Goal: Task Accomplishment & Management: Manage account settings

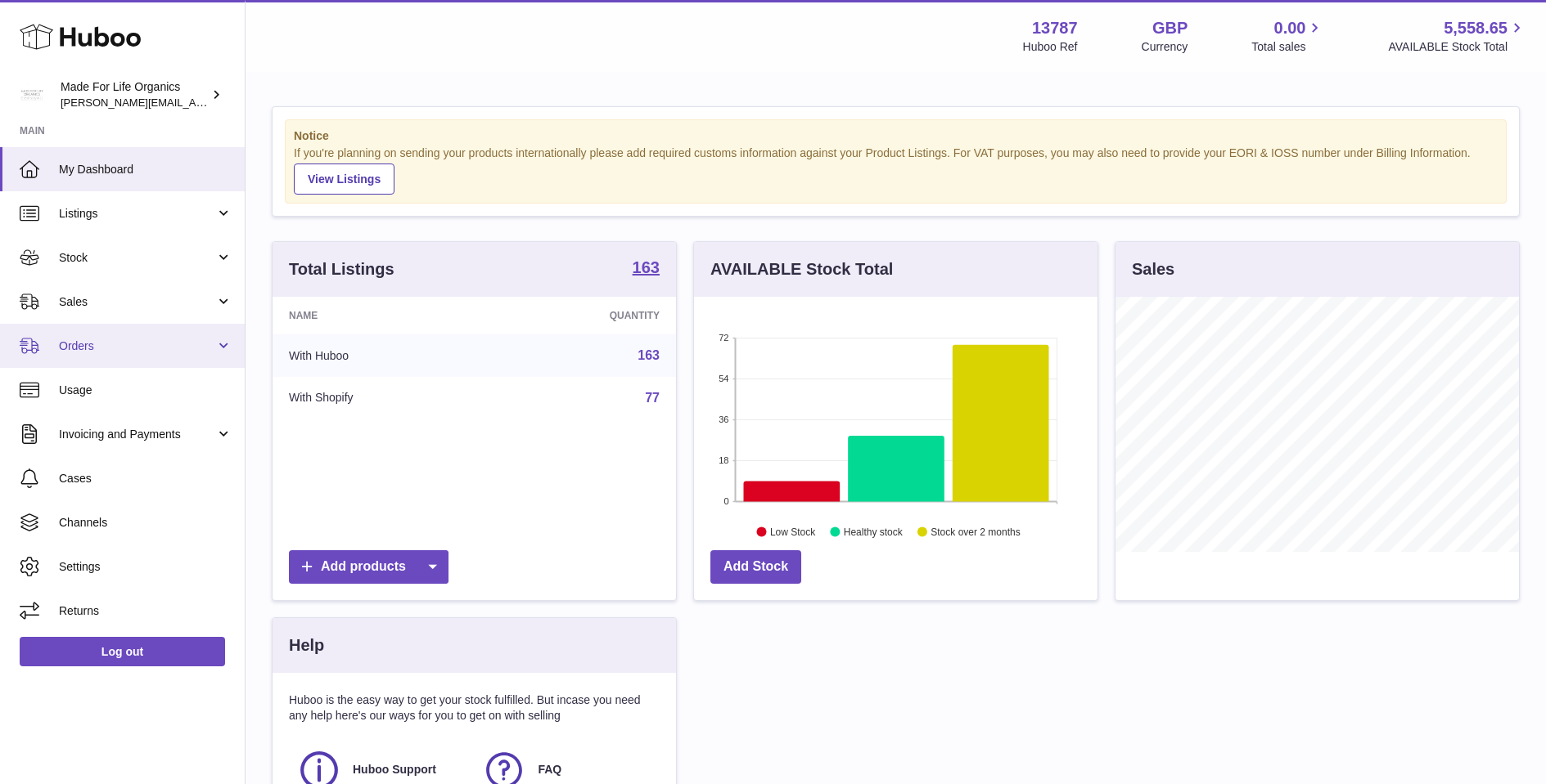
click at [220, 336] on link "Orders" at bounding box center [122, 346] width 245 height 45
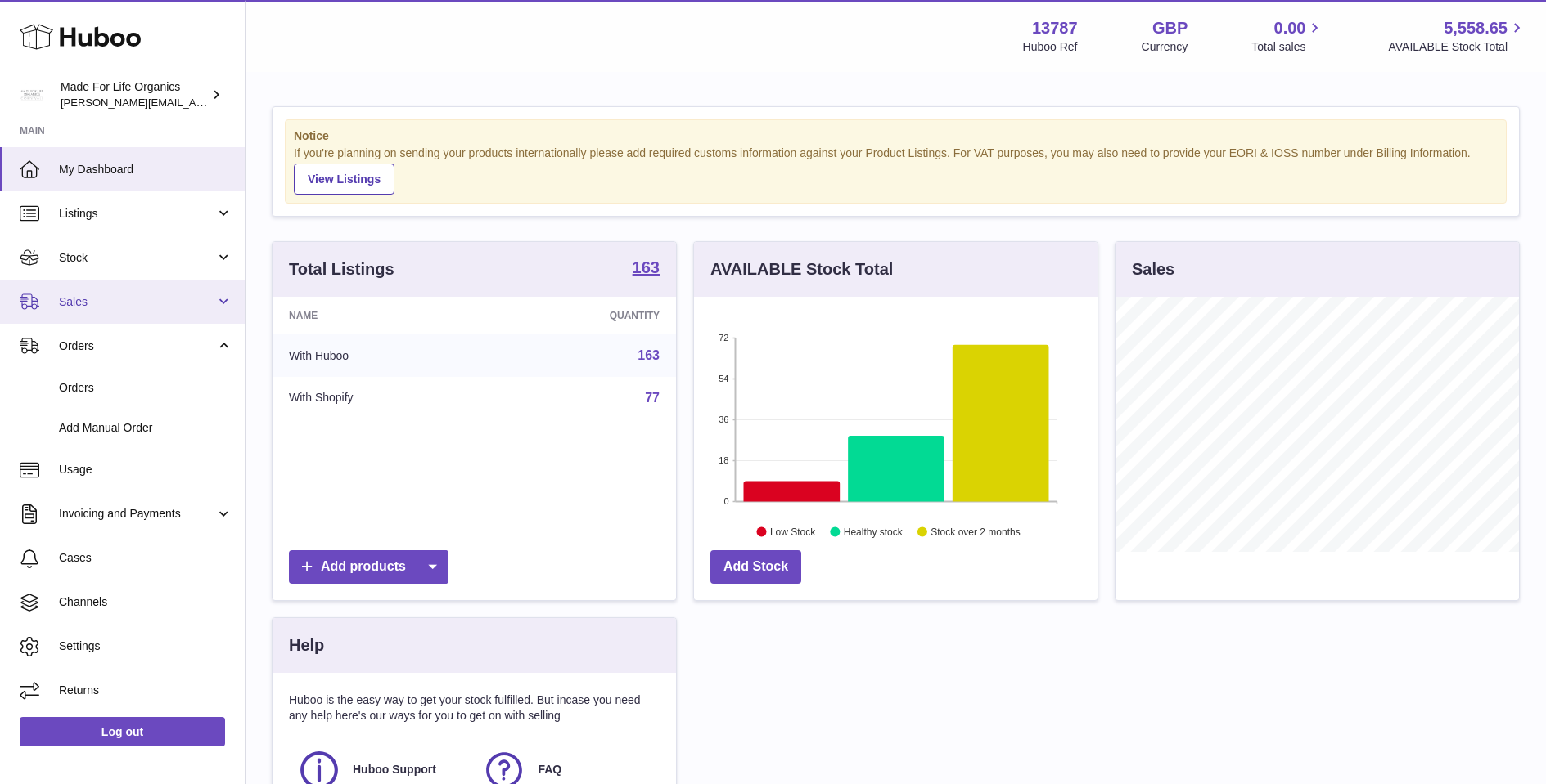
click at [232, 304] on link "Sales" at bounding box center [122, 301] width 245 height 45
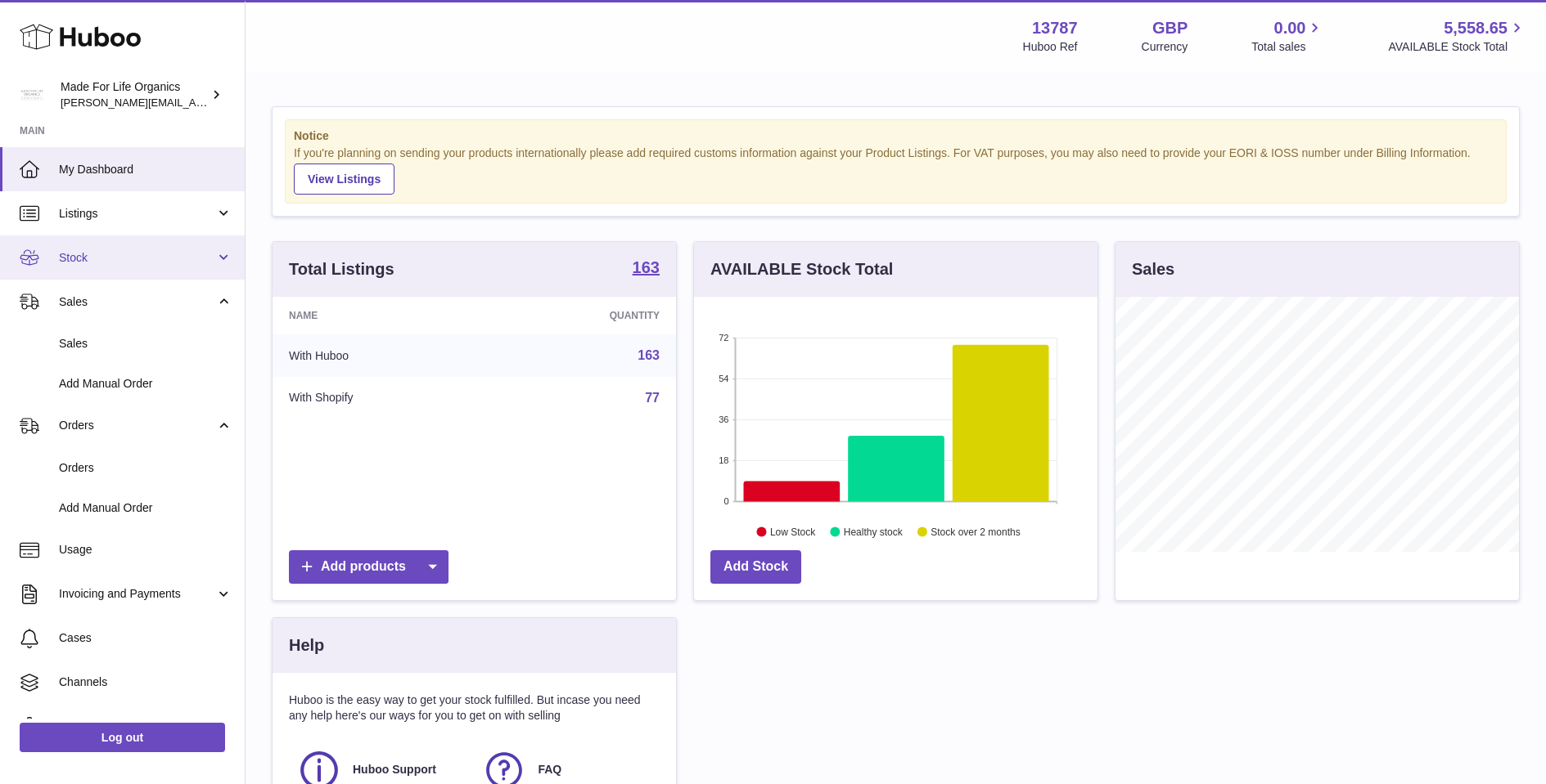
click at [227, 256] on link "Stock" at bounding box center [122, 258] width 245 height 45
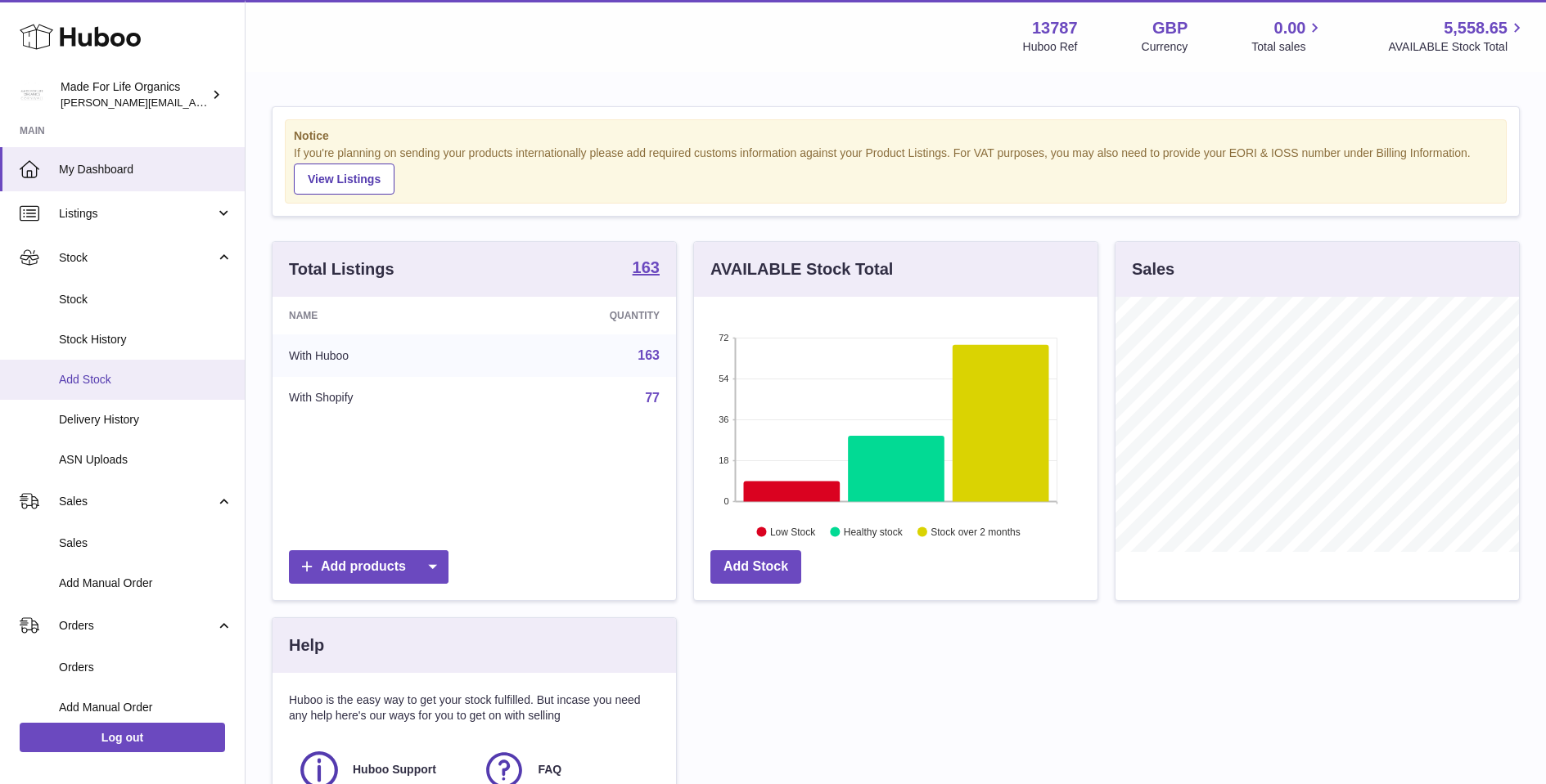
click at [79, 386] on link "Add Stock" at bounding box center [122, 380] width 245 height 40
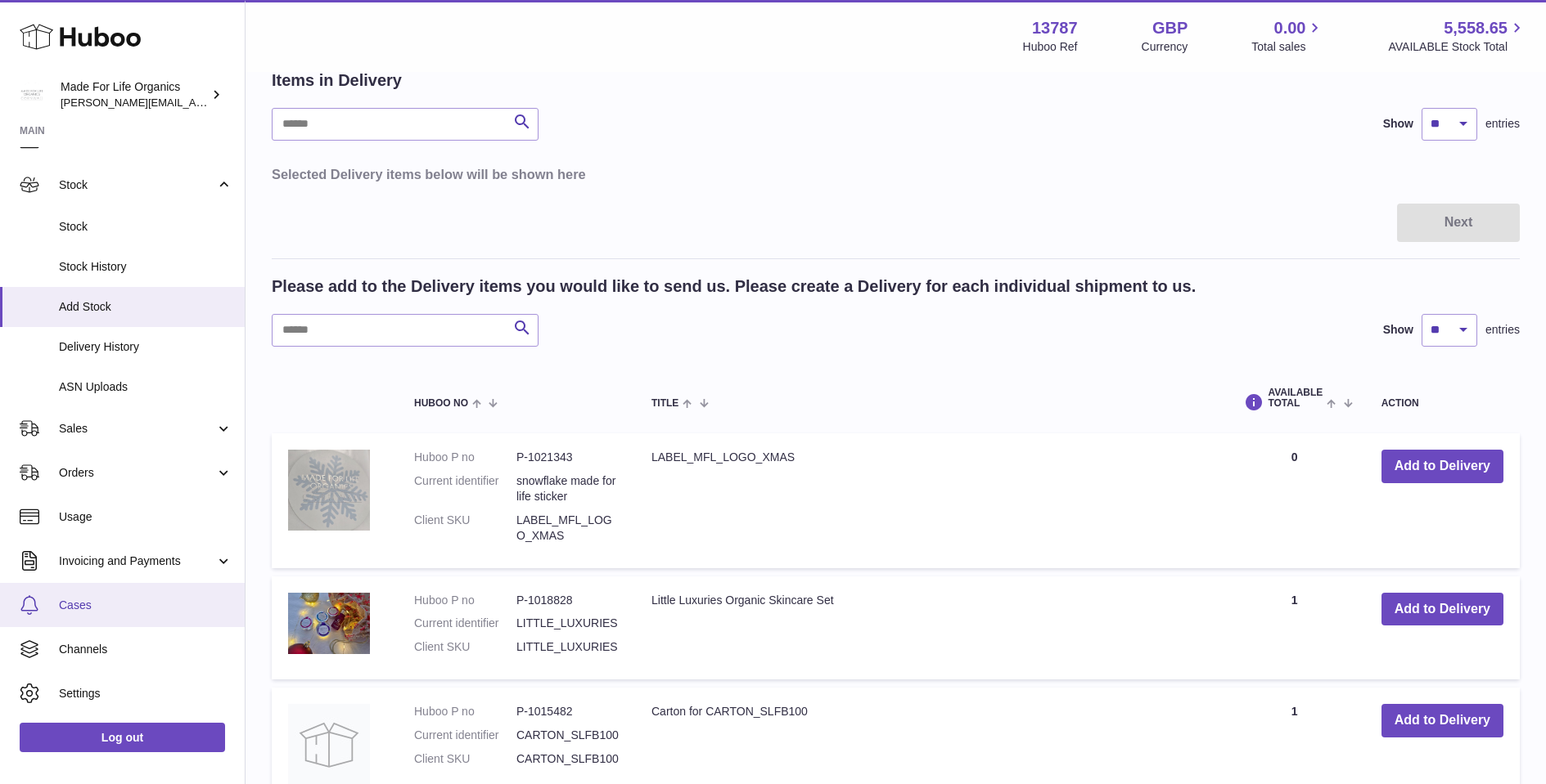
scroll to position [54, 0]
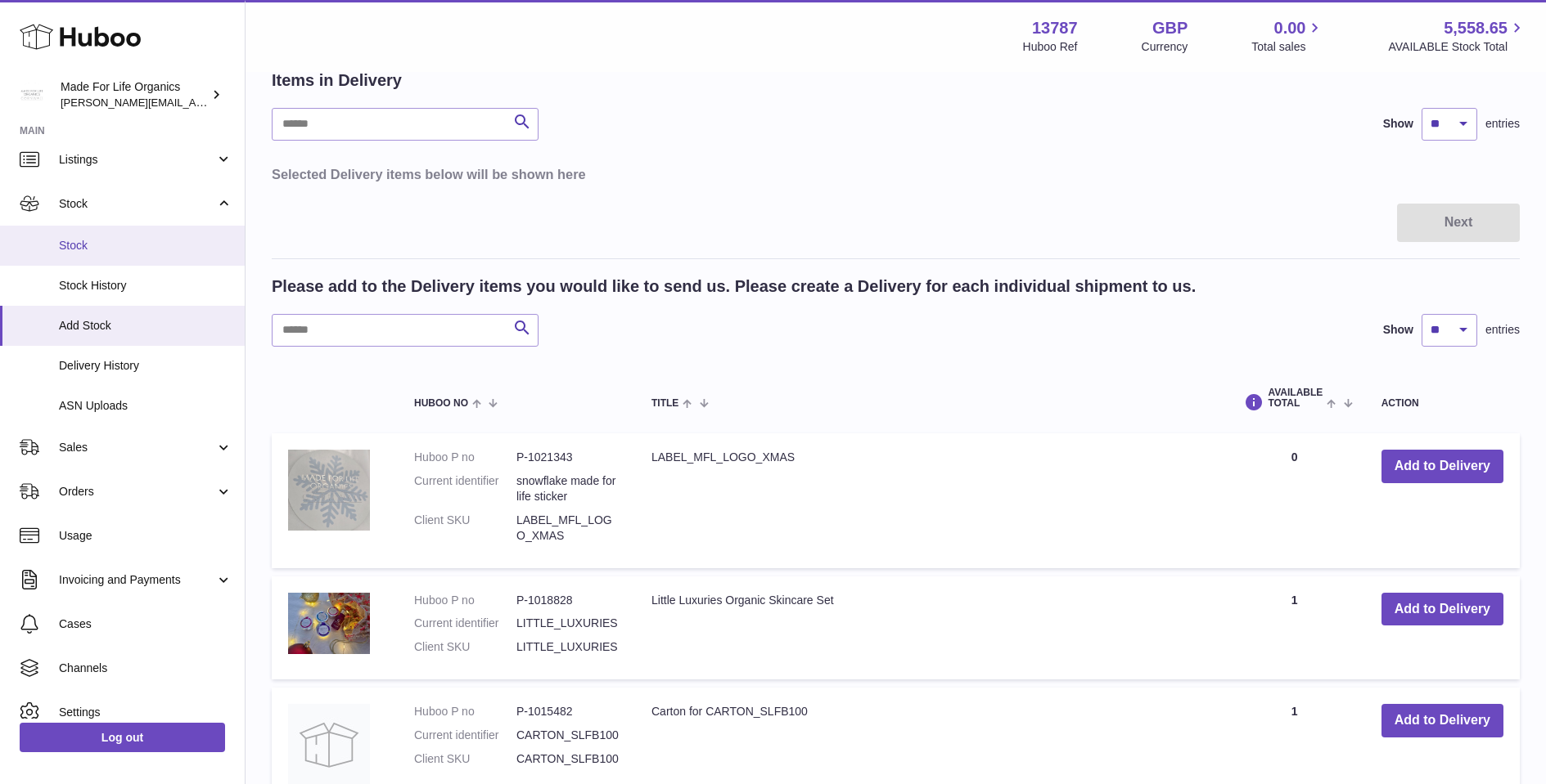
click at [103, 238] on span "Stock" at bounding box center [145, 246] width 174 height 16
click at [84, 249] on span "Stock" at bounding box center [145, 246] width 174 height 16
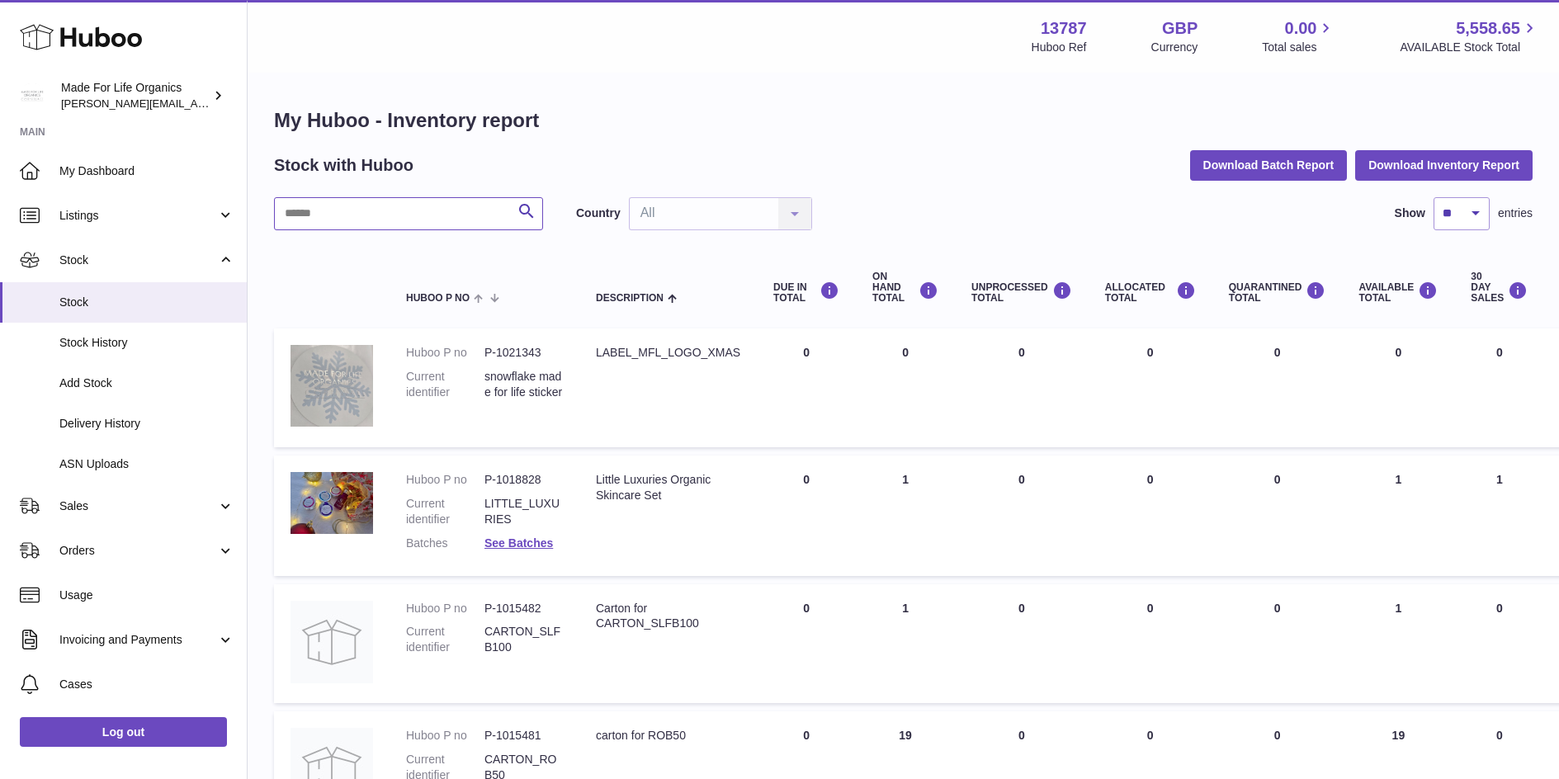
click at [354, 221] on input "text" at bounding box center [408, 213] width 269 height 33
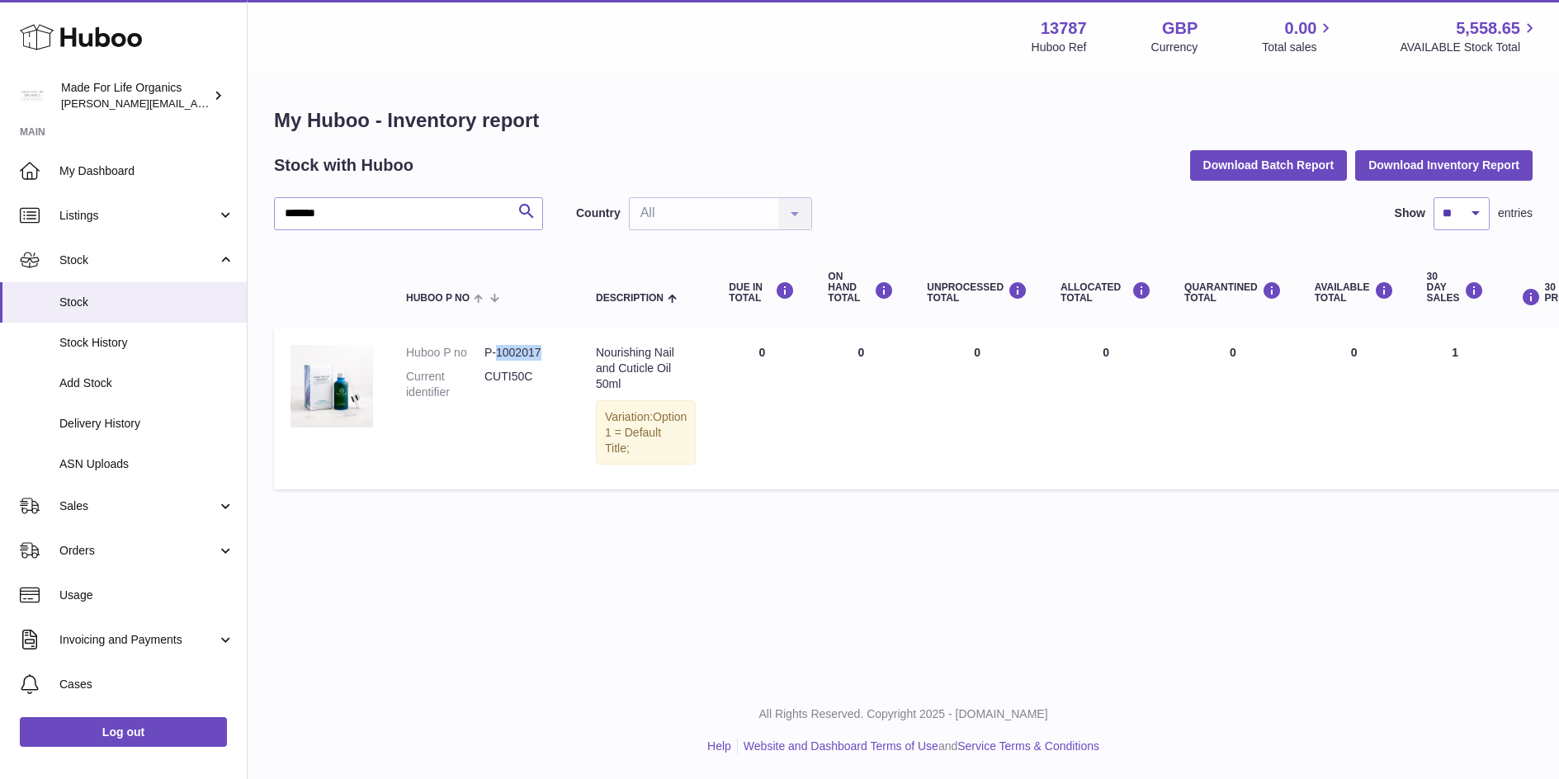
drag, startPoint x: 498, startPoint y: 348, endPoint x: 542, endPoint y: 354, distance: 44.9
click at [542, 354] on dd "P-1002017" at bounding box center [523, 353] width 78 height 16
copy dd "1002017"
drag, startPoint x: 337, startPoint y: 218, endPoint x: 238, endPoint y: 192, distance: 101.5
click at [238, 192] on div "Huboo Made For Life Organics geoff.winwood@madeforlifeorganics.com Main My Dash…" at bounding box center [779, 389] width 1559 height 779
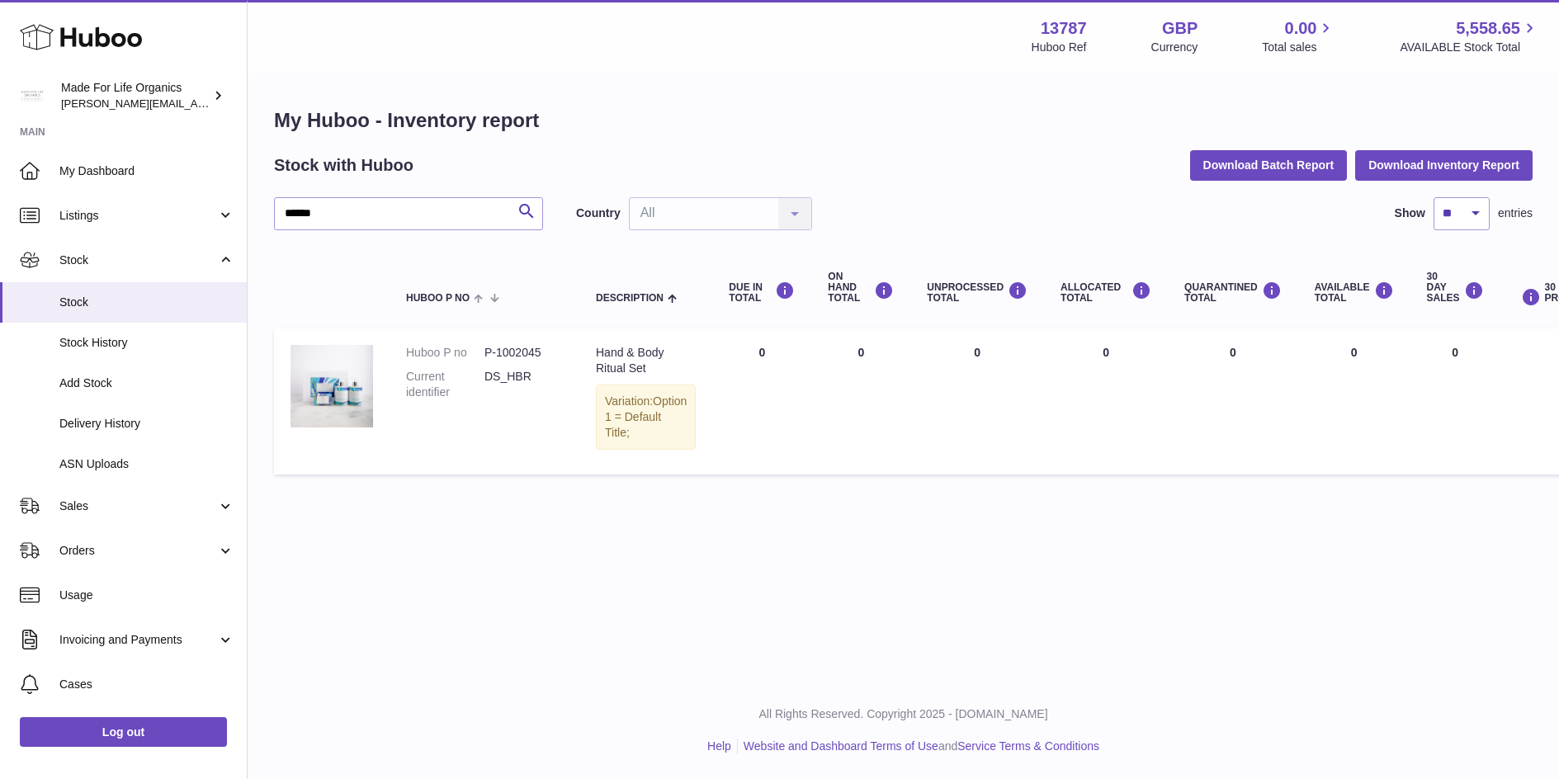
click at [537, 353] on dd "P-1002045" at bounding box center [523, 353] width 78 height 16
drag, startPoint x: 539, startPoint y: 352, endPoint x: 498, endPoint y: 351, distance: 41.3
click at [498, 351] on dd "P-1002045" at bounding box center [523, 353] width 78 height 16
copy dd "1002045"
click at [347, 208] on input "******" at bounding box center [408, 213] width 269 height 33
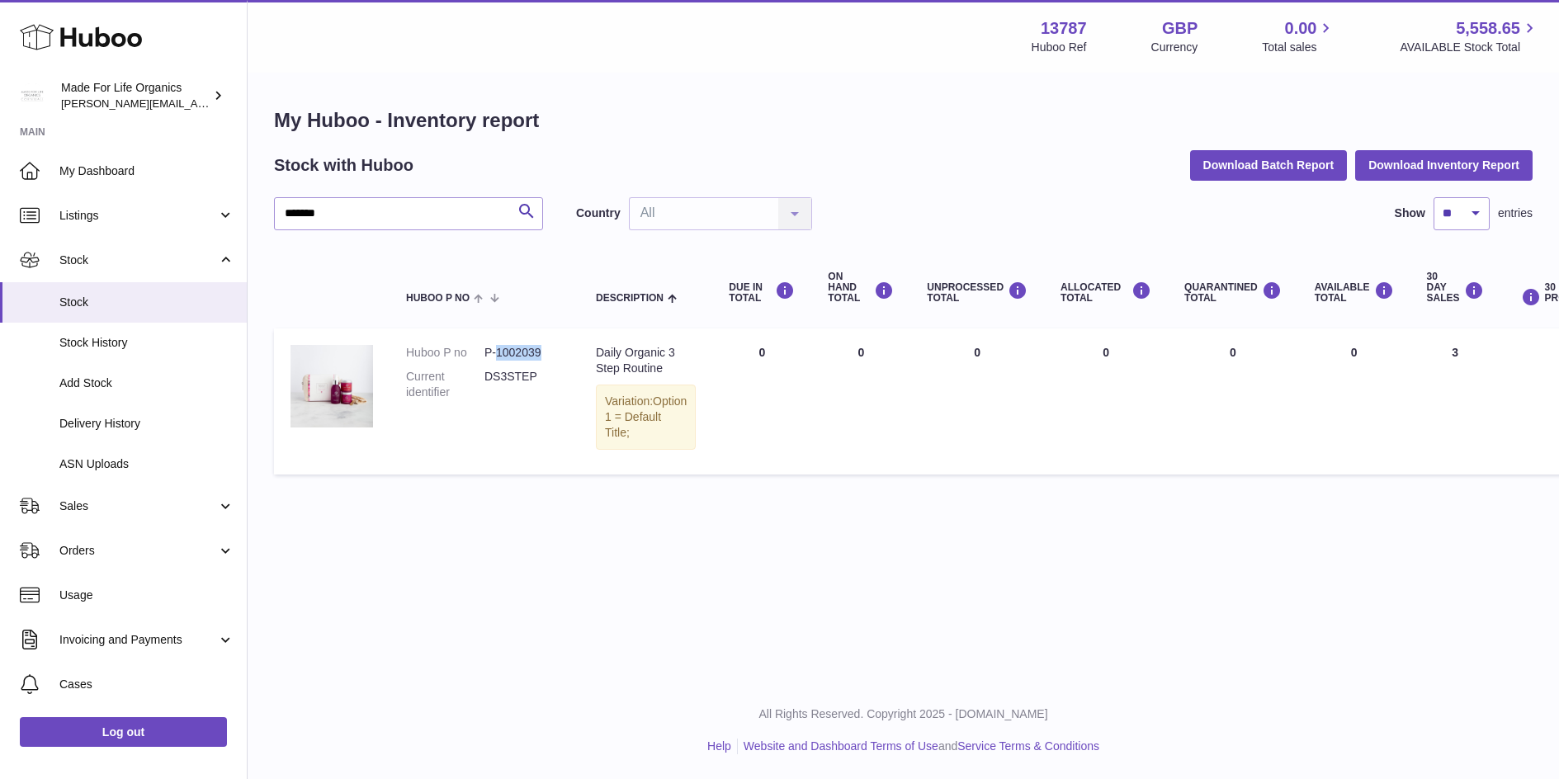
drag, startPoint x: 541, startPoint y: 351, endPoint x: 498, endPoint y: 351, distance: 43.7
click at [498, 351] on dd "P-1002039" at bounding box center [523, 353] width 78 height 16
copy dd "1002039"
click at [342, 216] on input "*******" at bounding box center [408, 213] width 269 height 33
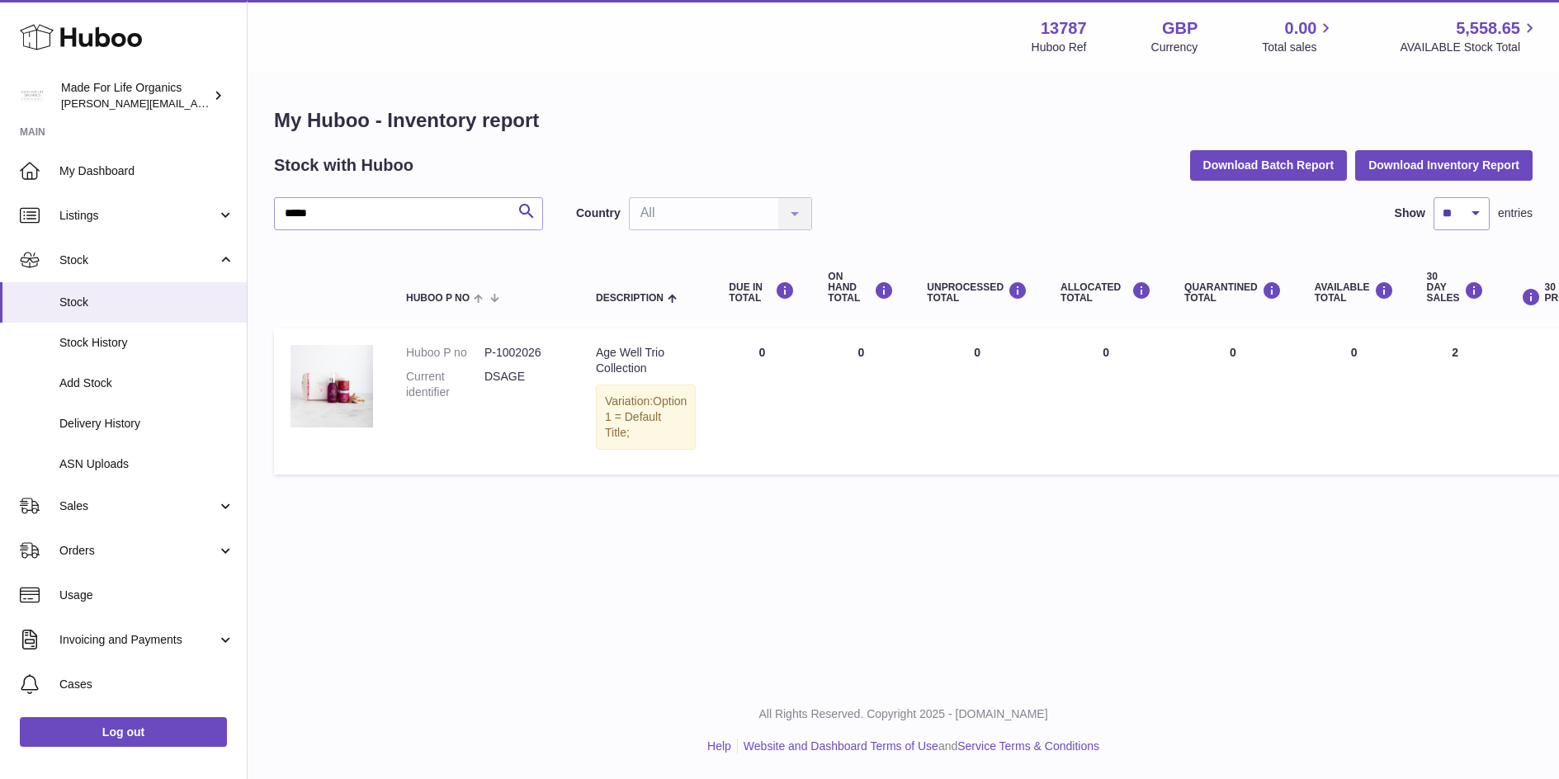
click at [545, 351] on dd "P-1002026" at bounding box center [523, 353] width 78 height 16
drag, startPoint x: 540, startPoint y: 351, endPoint x: 498, endPoint y: 349, distance: 42.1
click at [498, 349] on dd "P-1002026" at bounding box center [523, 353] width 78 height 16
copy dd "1002026"
click at [355, 212] on input "*****" at bounding box center [408, 213] width 269 height 33
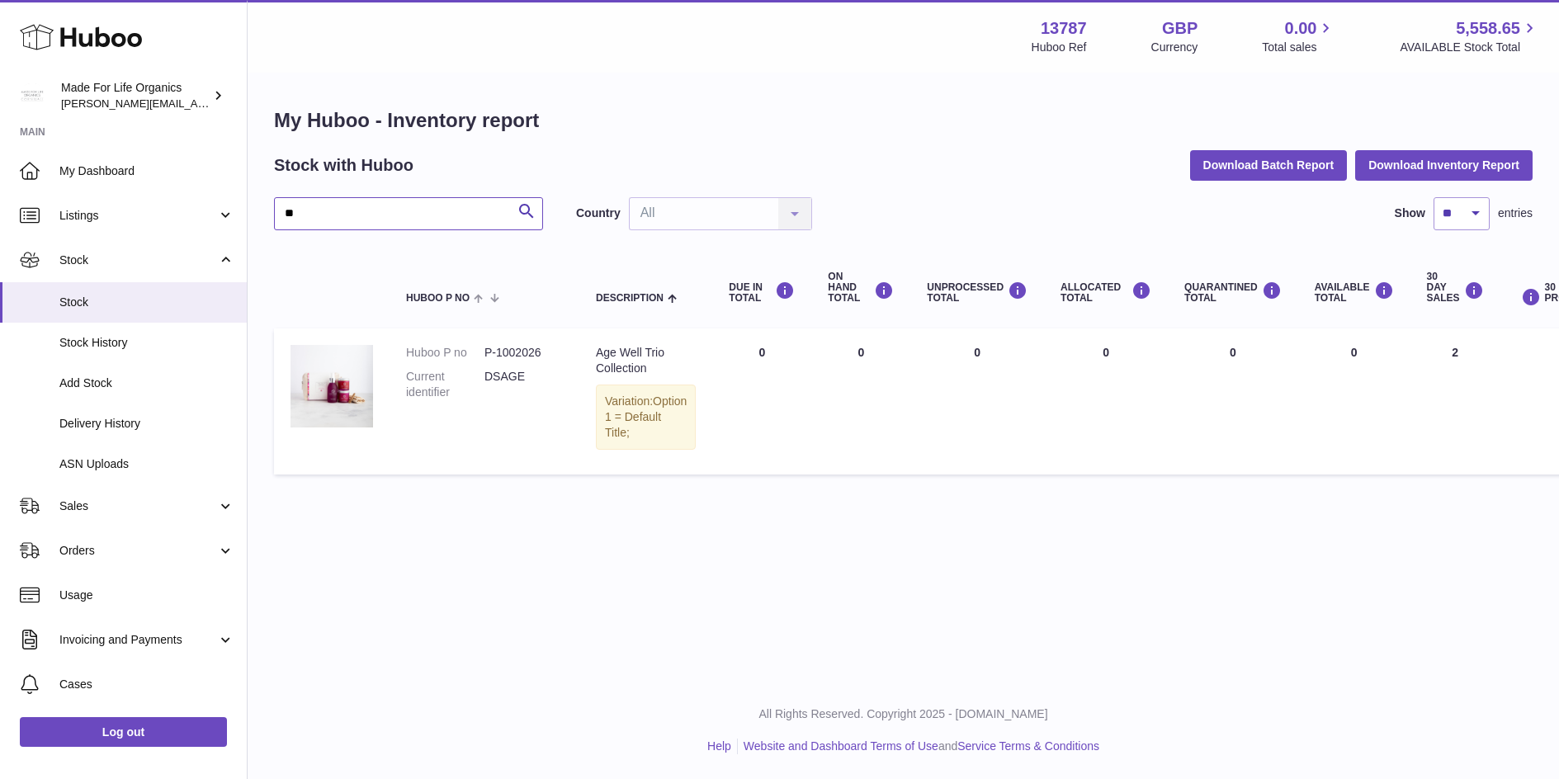
type input "*"
drag, startPoint x: 498, startPoint y: 350, endPoint x: 540, endPoint y: 351, distance: 42.1
click at [540, 351] on dd "P-1000207" at bounding box center [523, 353] width 78 height 16
copy dd "1000207"
click at [307, 212] on input "*******" at bounding box center [408, 213] width 269 height 33
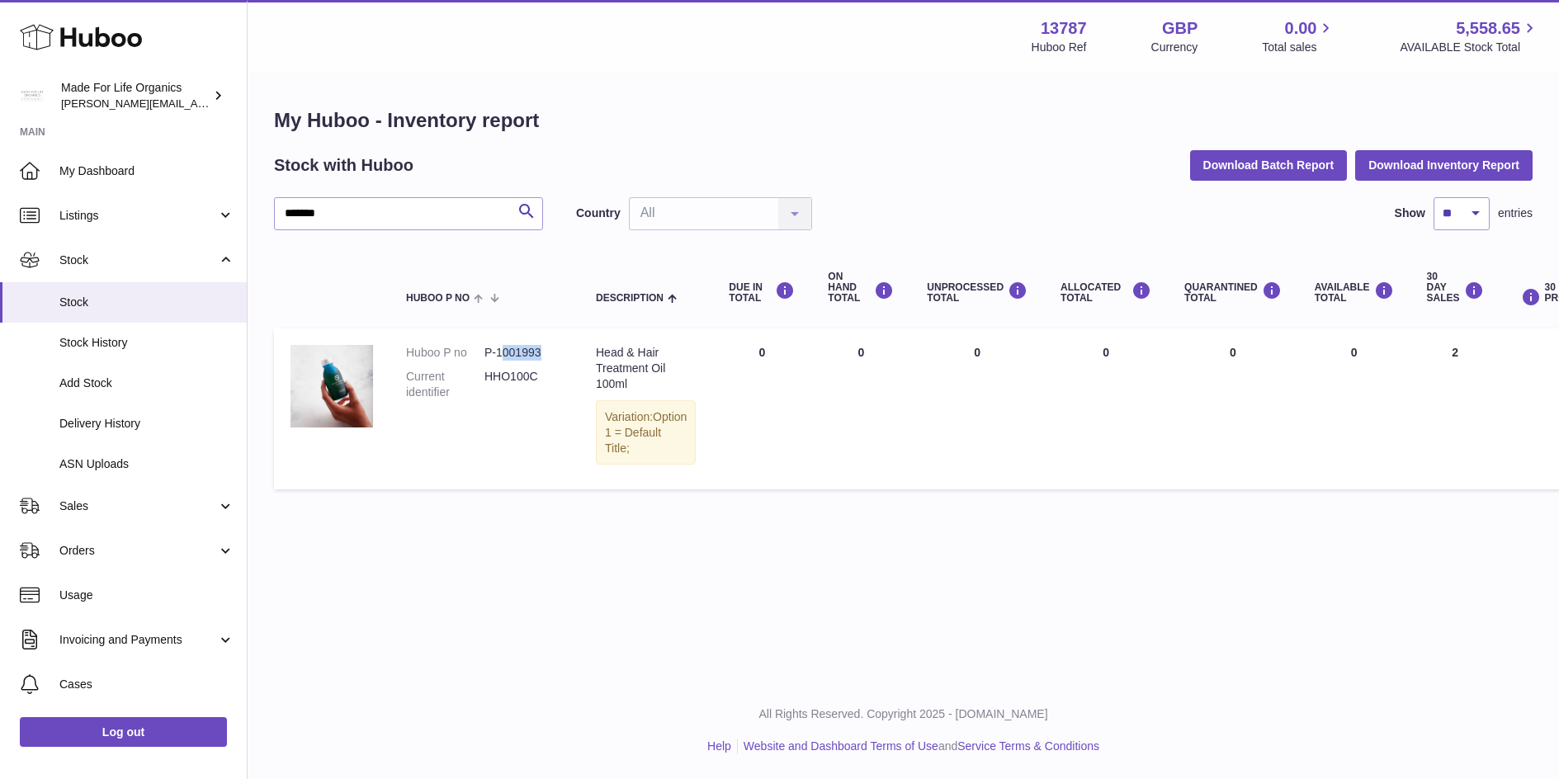
drag, startPoint x: 499, startPoint y: 351, endPoint x: 545, endPoint y: 347, distance: 46.3
click at [545, 348] on dd "P-1001993" at bounding box center [523, 353] width 78 height 16
click at [545, 347] on dd "P-1001993" at bounding box center [523, 353] width 78 height 16
drag, startPoint x: 540, startPoint y: 350, endPoint x: 499, endPoint y: 347, distance: 40.6
click at [499, 347] on dd "P-1001993" at bounding box center [523, 353] width 78 height 16
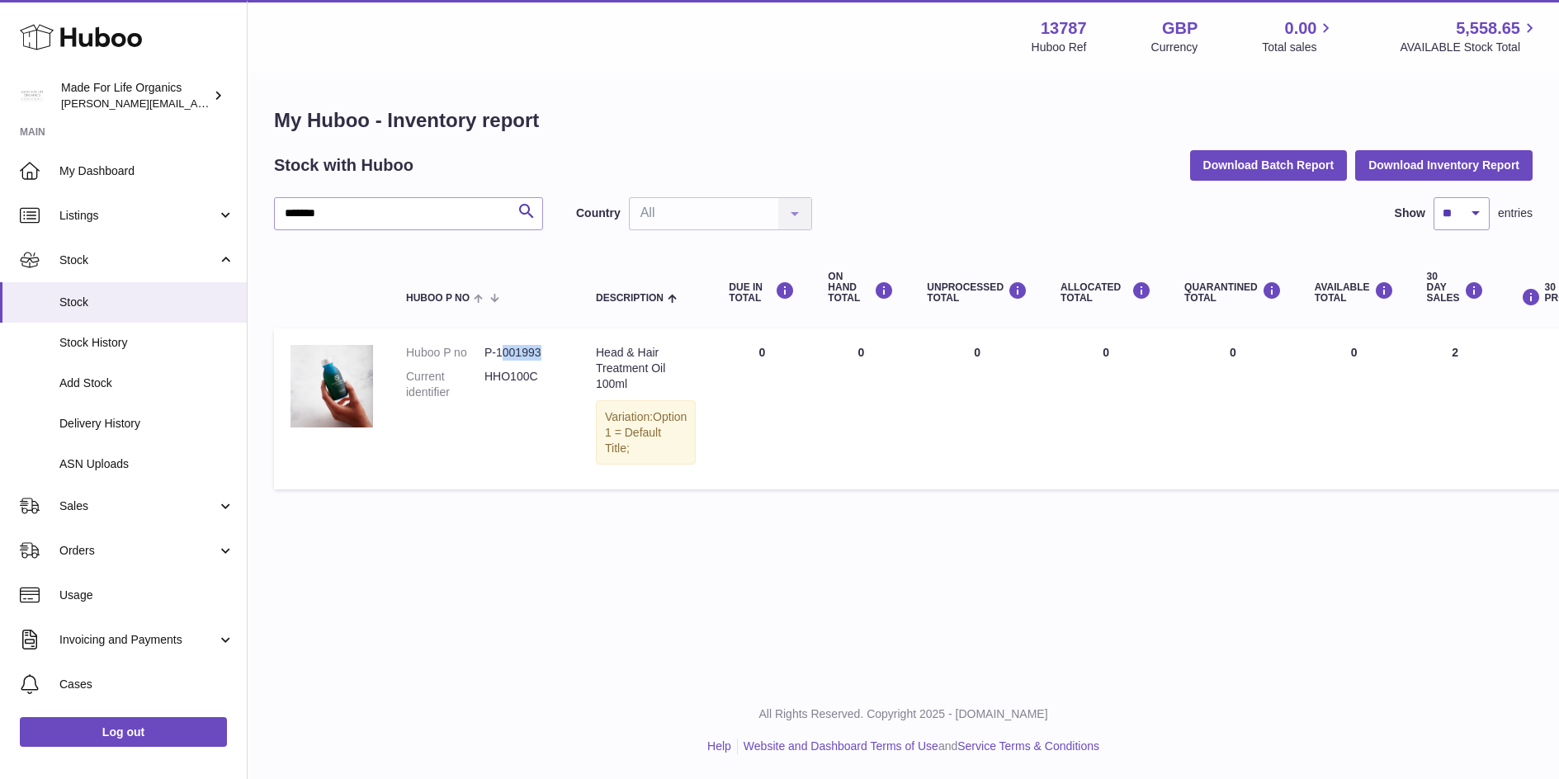
click at [535, 357] on dd "P-1001993" at bounding box center [523, 353] width 78 height 16
drag, startPoint x: 538, startPoint y: 354, endPoint x: 496, endPoint y: 347, distance: 42.6
click at [496, 347] on dd "P-1001993" at bounding box center [523, 353] width 78 height 16
copy dd "1001993"
drag, startPoint x: 329, startPoint y: 211, endPoint x: 229, endPoint y: 177, distance: 106.2
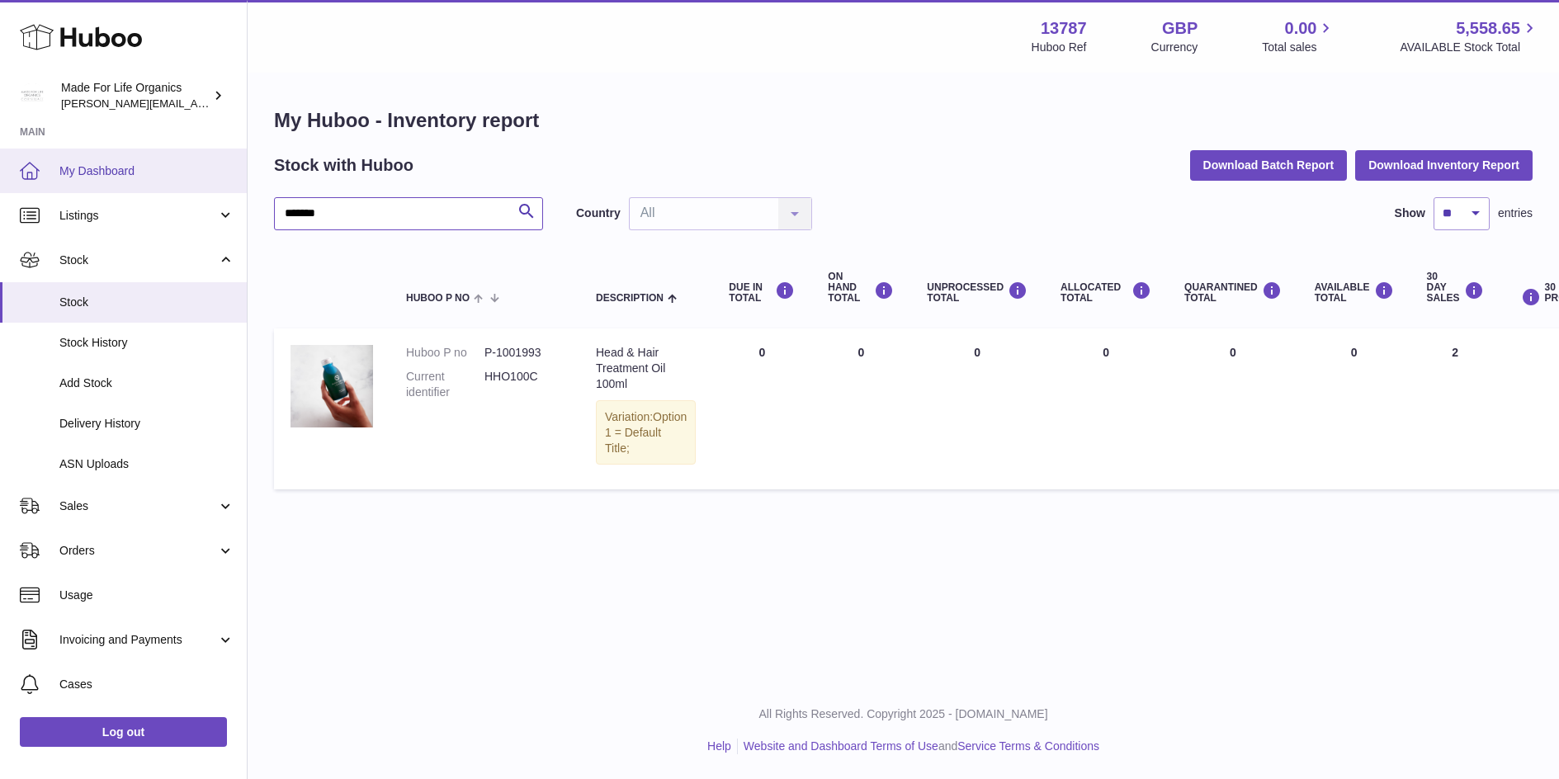
click at [229, 177] on div "Huboo Made For Life Organics geoff.winwood@madeforlifeorganics.com Main My Dash…" at bounding box center [779, 389] width 1559 height 779
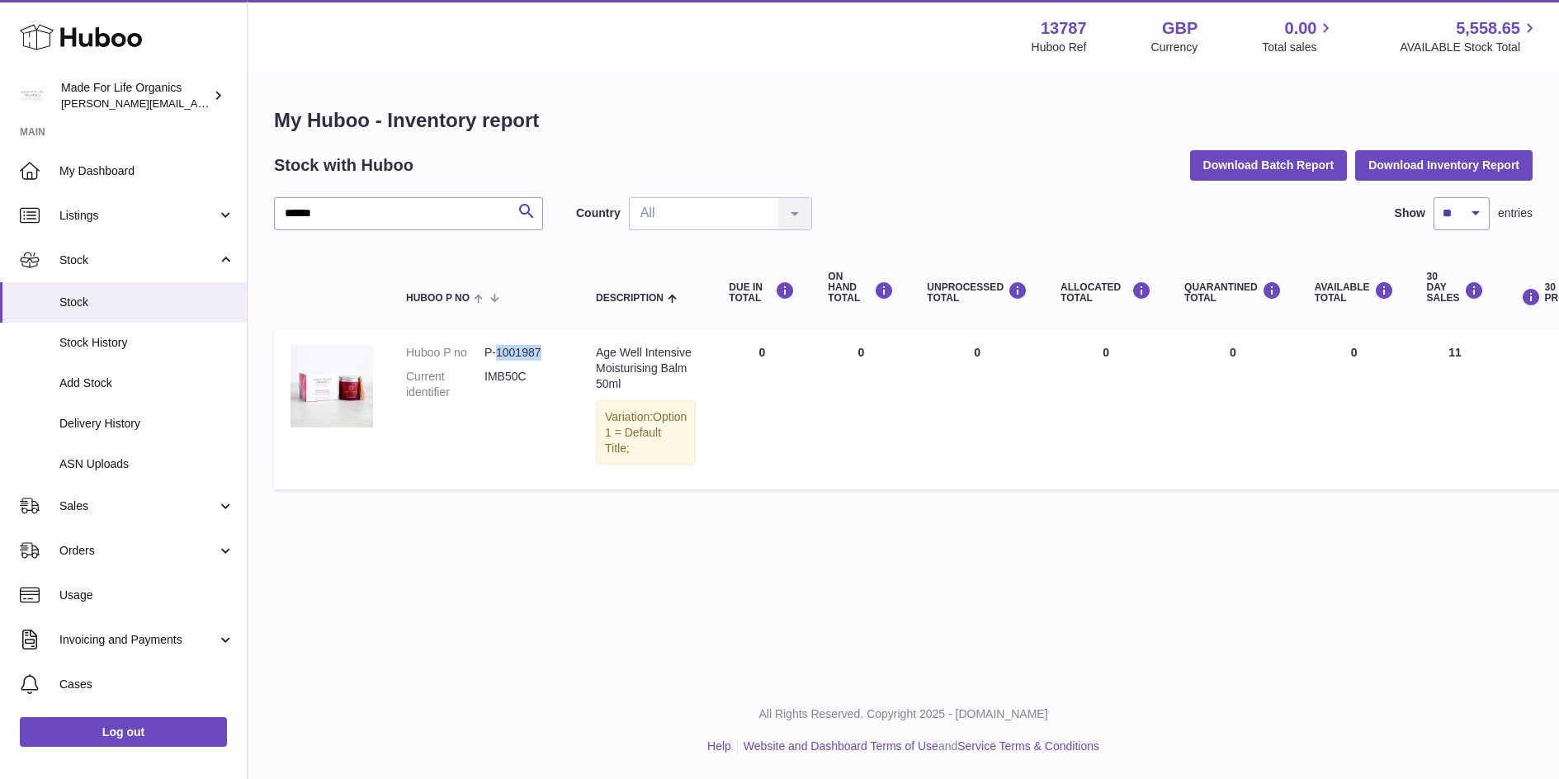
drag, startPoint x: 498, startPoint y: 351, endPoint x: 538, endPoint y: 352, distance: 39.6
click at [538, 352] on dd "P-1001987" at bounding box center [523, 353] width 78 height 16
copy dd "1001987"
click at [304, 210] on input "******" at bounding box center [408, 213] width 269 height 33
click at [537, 350] on dd "P-1001988" at bounding box center [523, 353] width 78 height 16
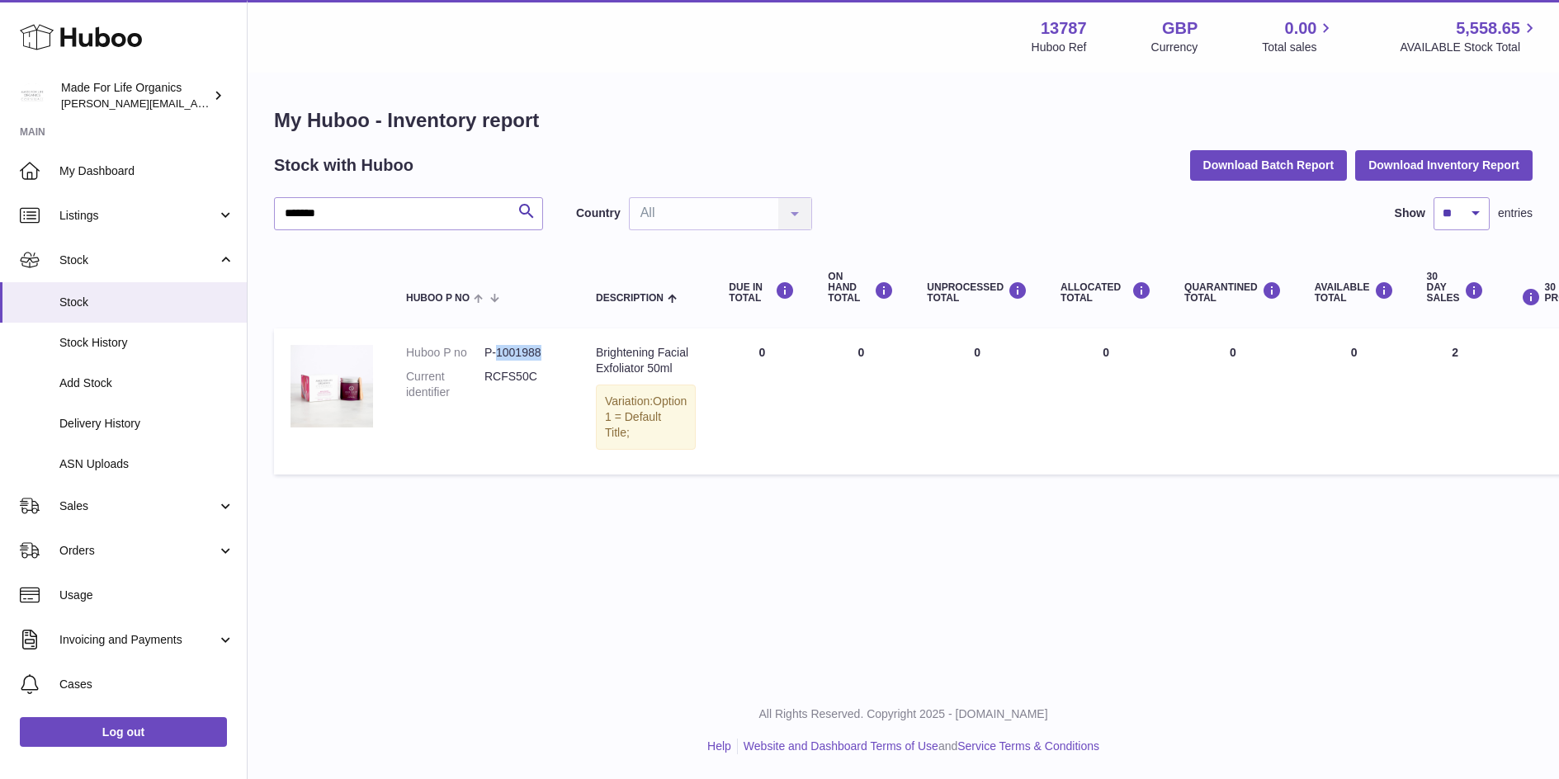
drag, startPoint x: 540, startPoint y: 351, endPoint x: 498, endPoint y: 344, distance: 42.6
click at [498, 345] on dd "P-1001988" at bounding box center [523, 353] width 78 height 16
copy dd "1001988"
click at [315, 209] on input "*******" at bounding box center [408, 213] width 269 height 33
click at [542, 352] on dd "P-1002035" at bounding box center [523, 353] width 78 height 16
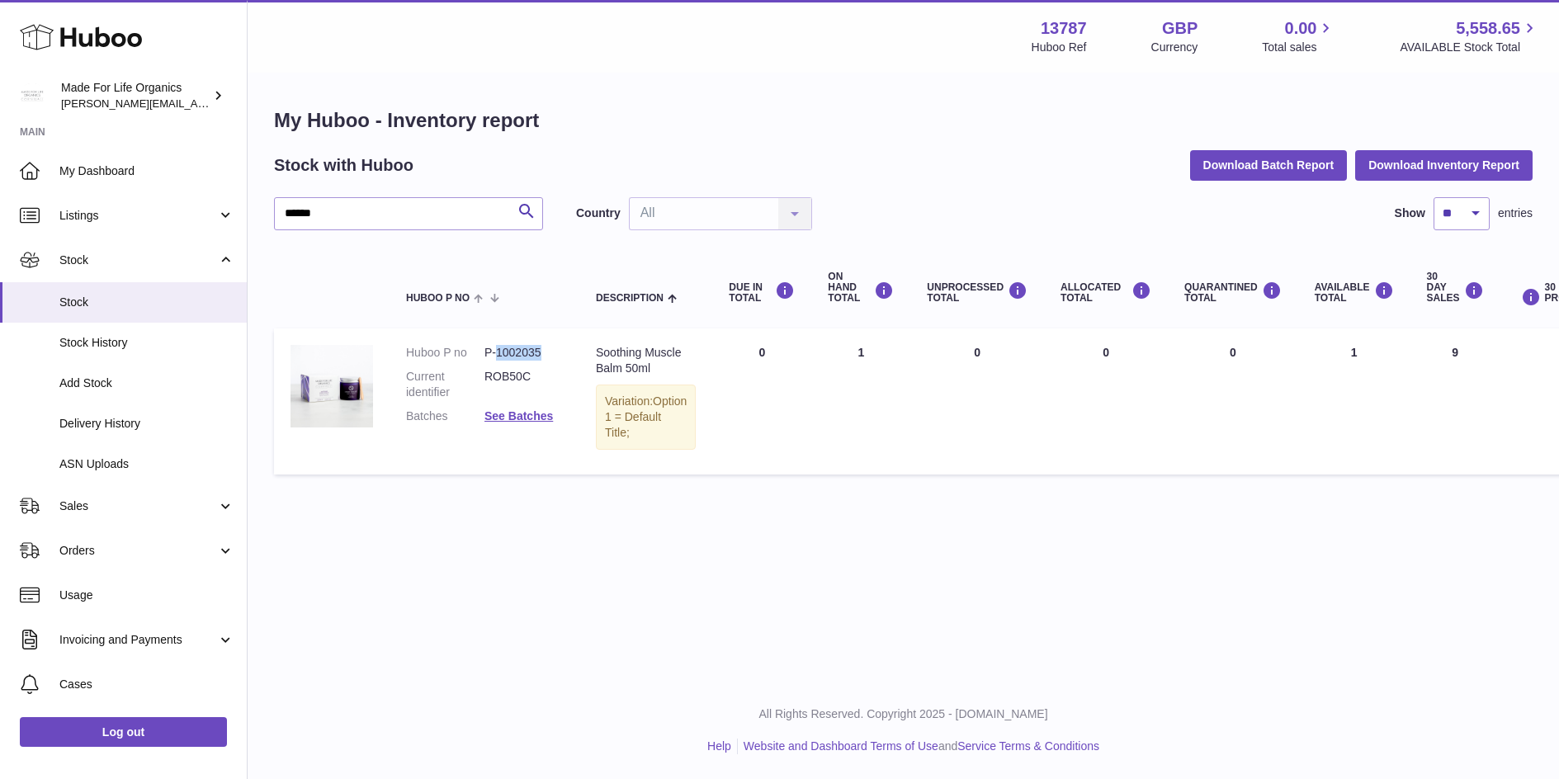
drag, startPoint x: 541, startPoint y: 351, endPoint x: 497, endPoint y: 347, distance: 44.8
click at [497, 347] on dd "P-1002035" at bounding box center [523, 353] width 78 height 16
copy dd "1002035"
click at [321, 212] on input "******" at bounding box center [408, 213] width 269 height 33
drag, startPoint x: 321, startPoint y: 212, endPoint x: 263, endPoint y: 200, distance: 59.1
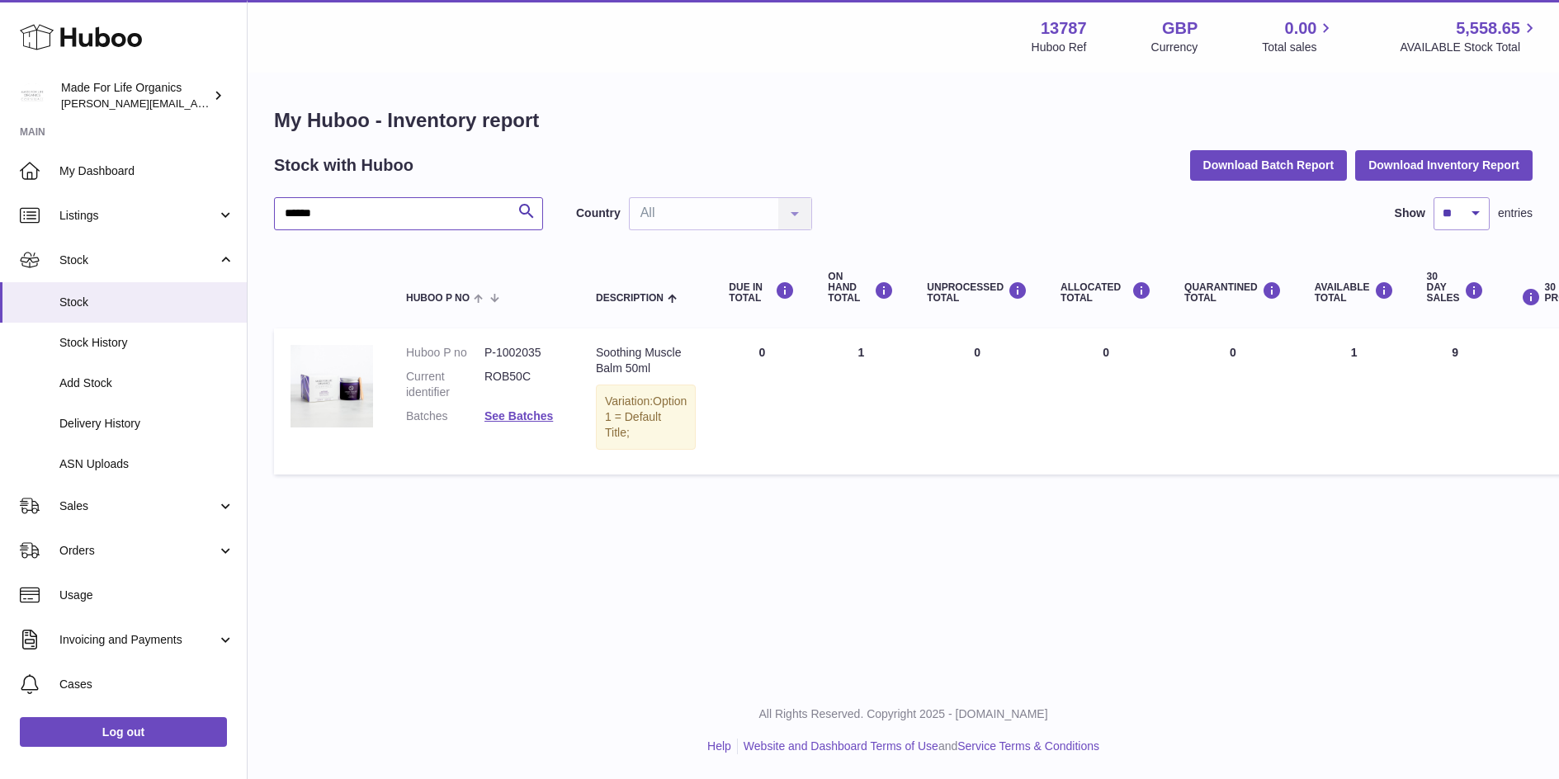
click at [263, 200] on div "My Huboo - Inventory report Stock with Huboo Download Batch Report Download Inv…" at bounding box center [903, 294] width 1311 height 441
type input "********"
drag, startPoint x: 541, startPoint y: 353, endPoint x: 497, endPoint y: 351, distance: 44.6
click at [497, 351] on dd "P-1002005" at bounding box center [523, 353] width 78 height 16
copy dd "1002005"
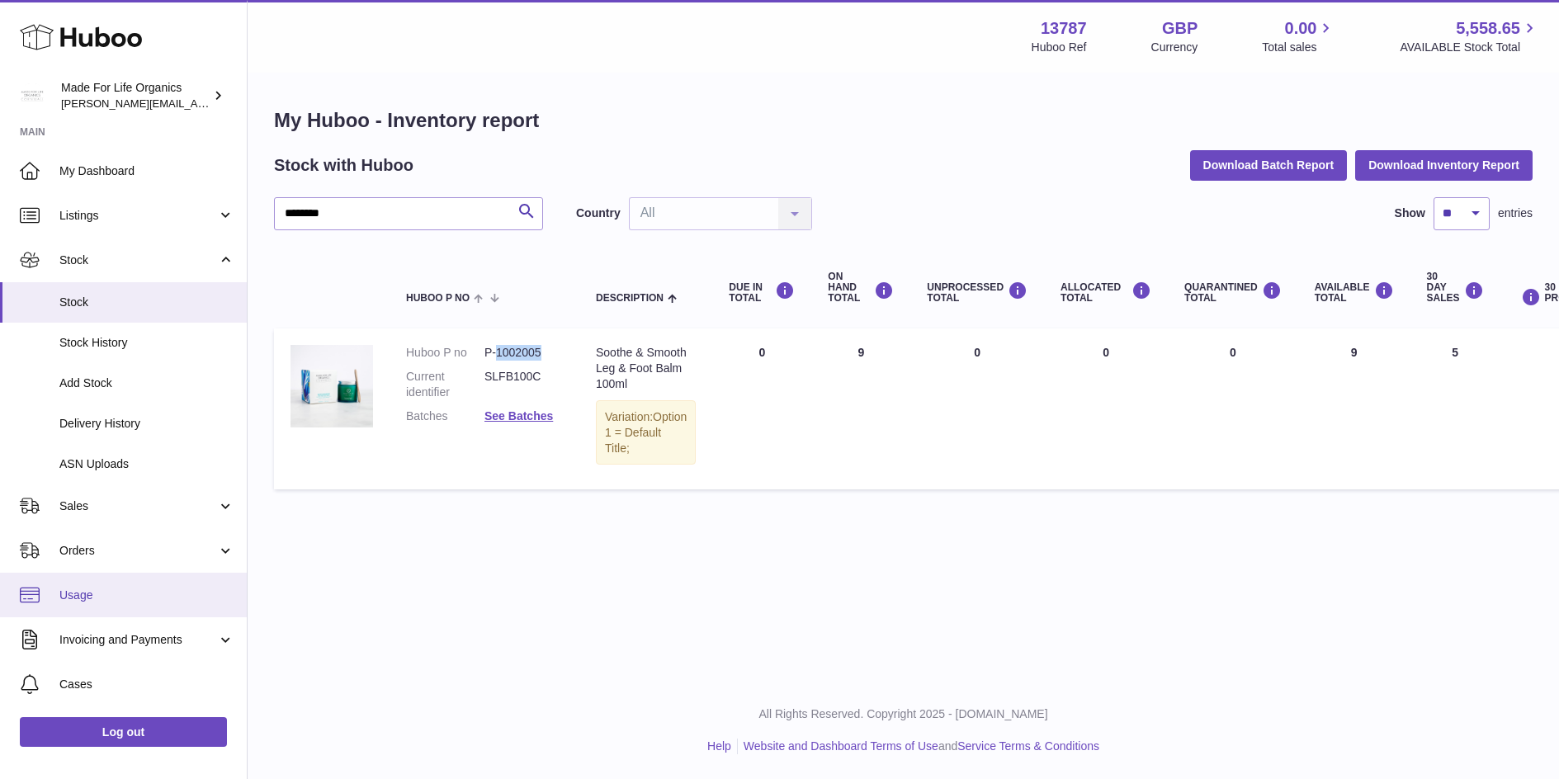
click at [80, 384] on span "Add Stock" at bounding box center [146, 383] width 175 height 16
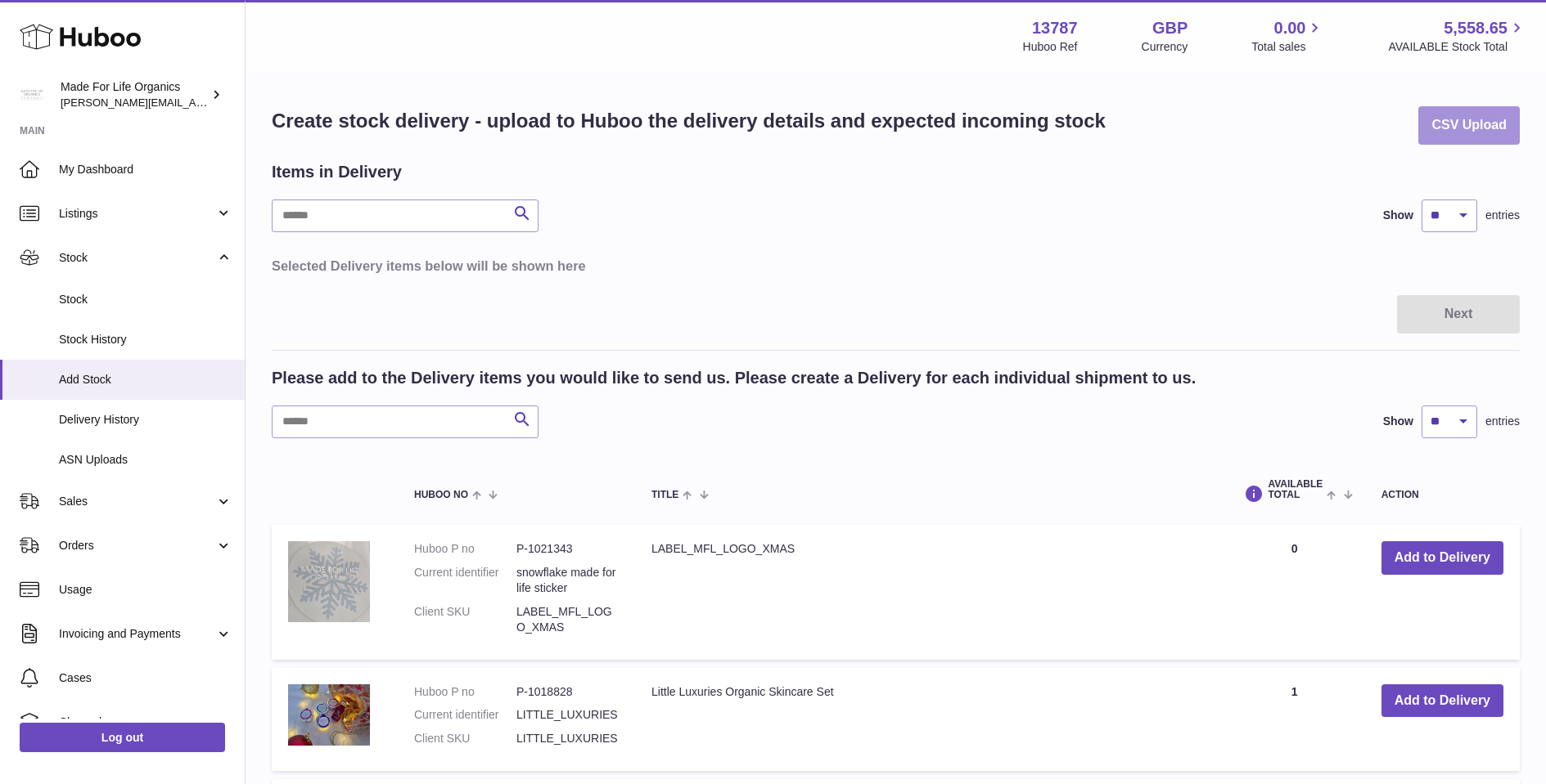
click at [1448, 121] on button "CSV Upload" at bounding box center [1469, 125] width 101 height 39
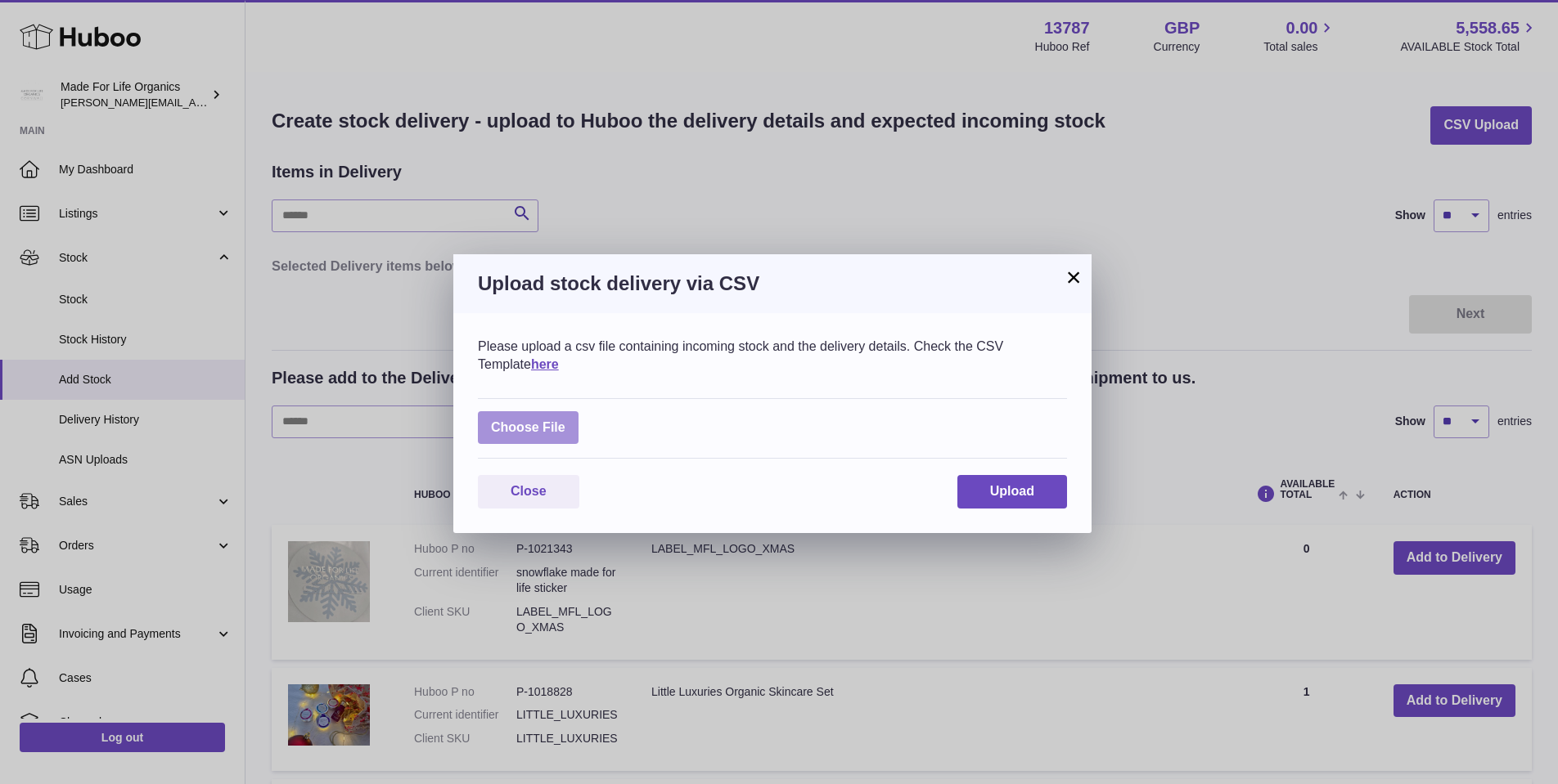
click at [502, 422] on label at bounding box center [528, 428] width 100 height 34
click at [565, 420] on input "file" at bounding box center [565, 419] width 1 height 1
type input "**********"
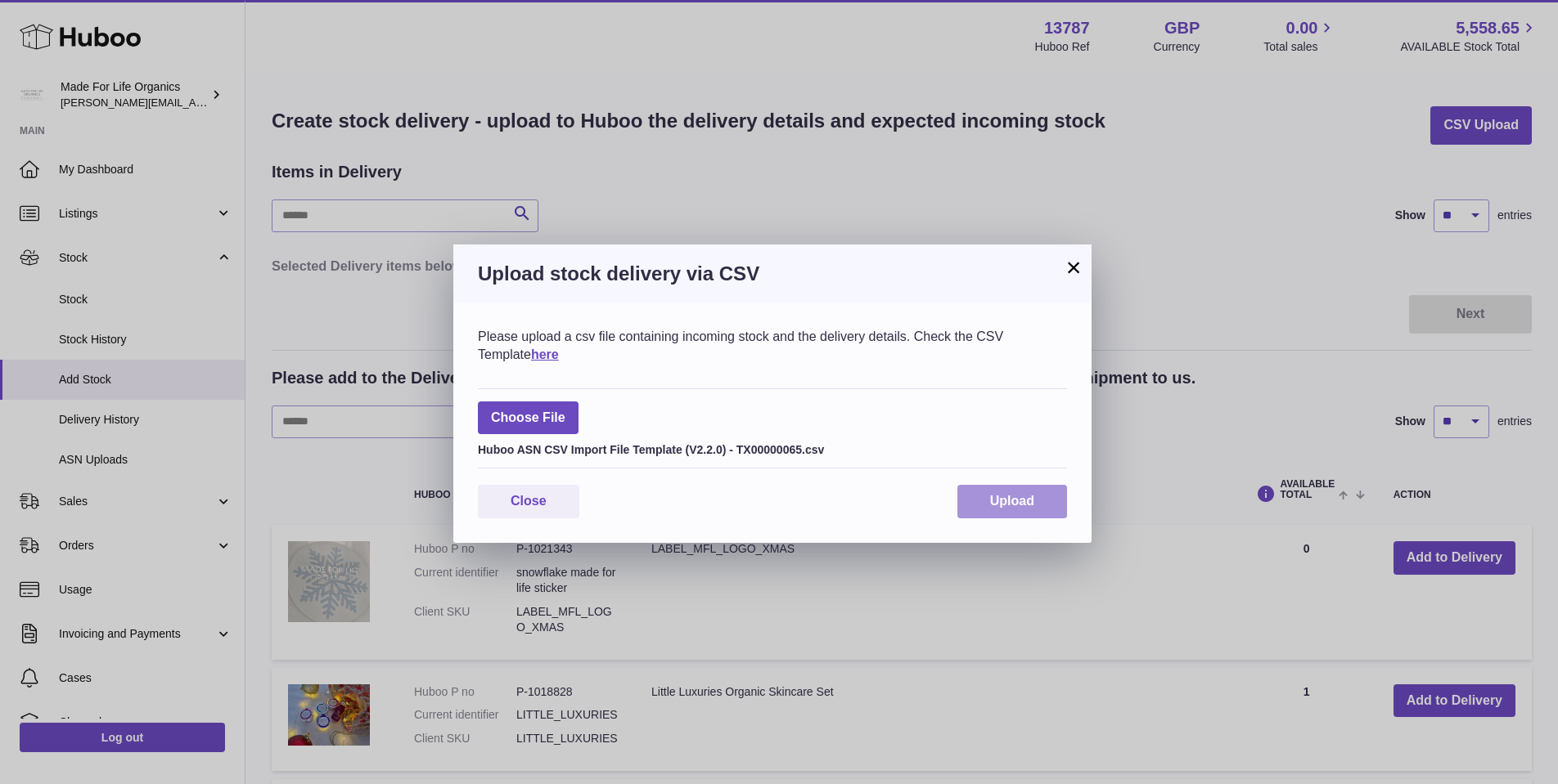
click at [991, 498] on span "Upload" at bounding box center [1012, 501] width 45 height 14
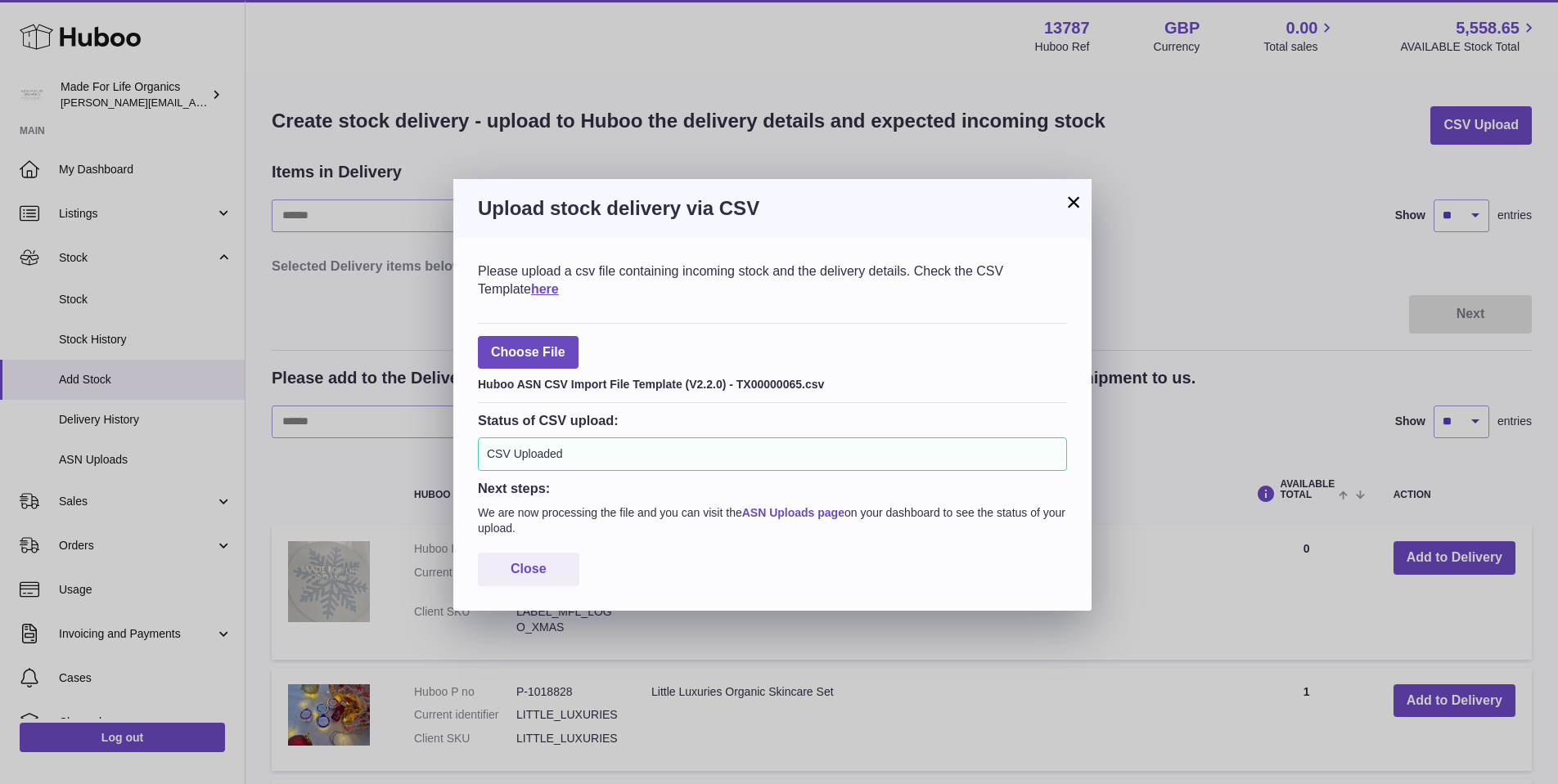
click at [796, 512] on link "ASN Uploads page" at bounding box center [792, 512] width 102 height 13
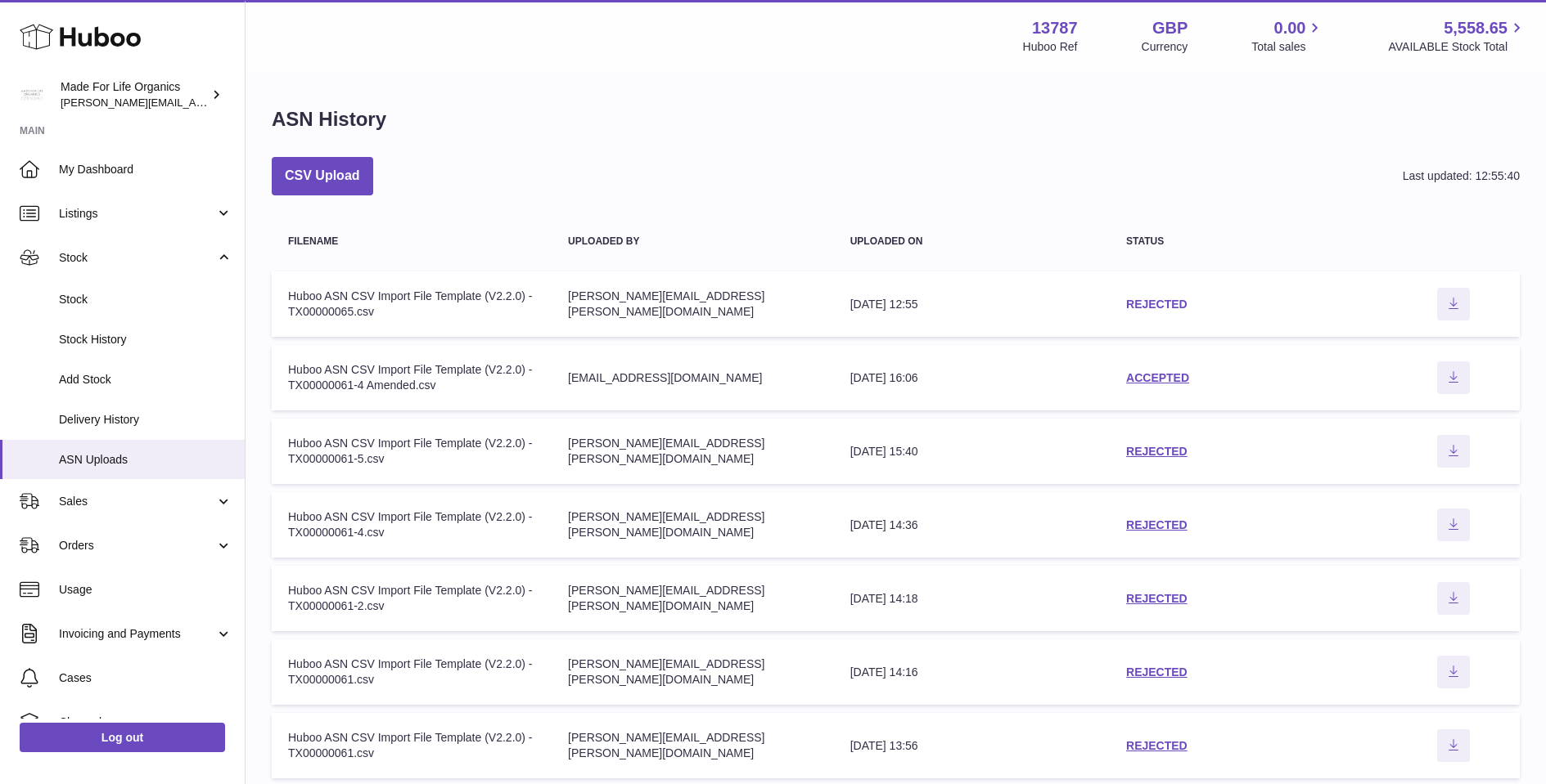
click at [1153, 300] on link "REJECTED" at bounding box center [1156, 303] width 61 height 13
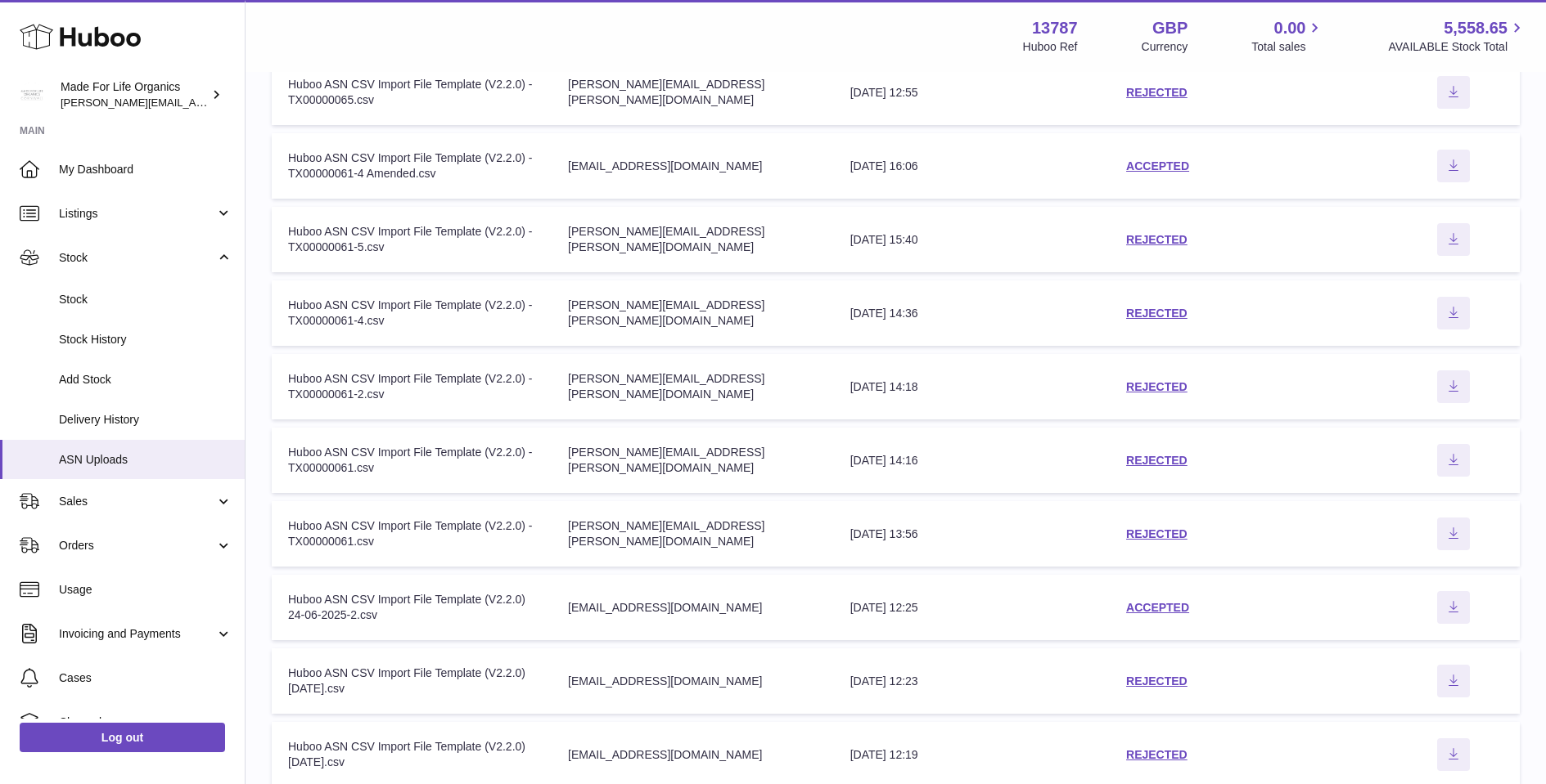
scroll to position [217, 0]
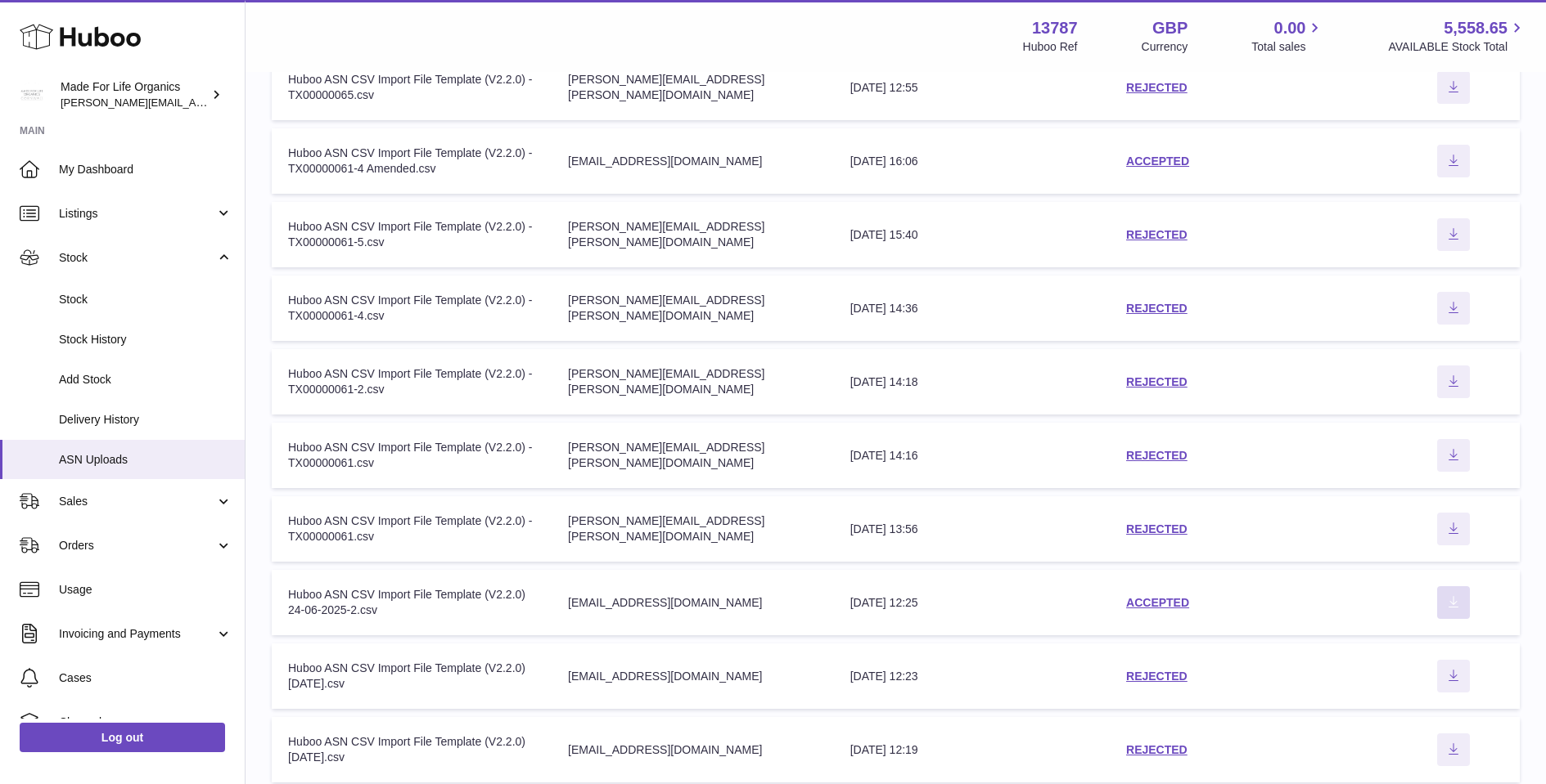
click at [1457, 606] on icon "Download ASN file" at bounding box center [1453, 602] width 10 height 12
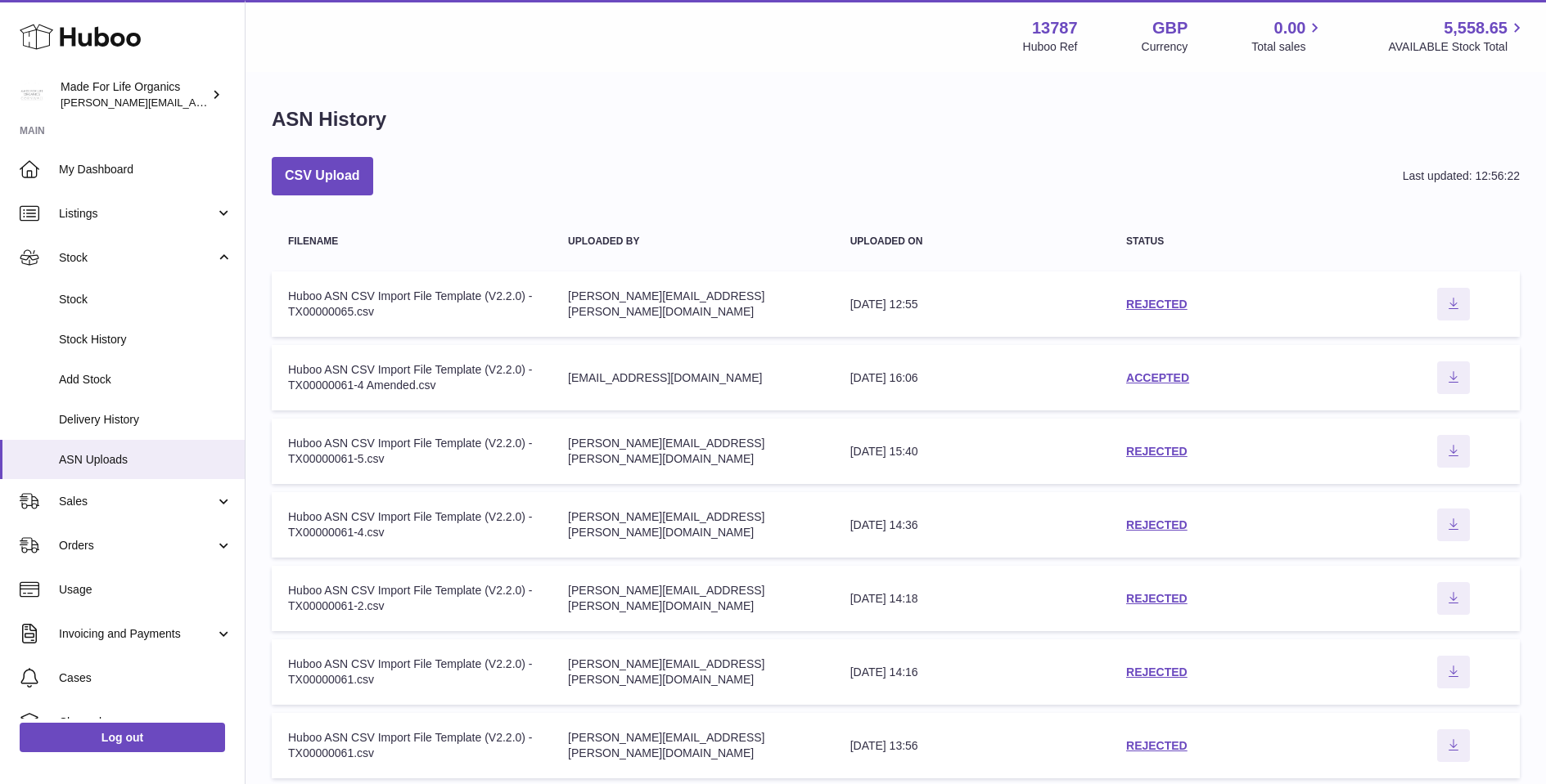
scroll to position [0, 0]
click at [1156, 304] on link "REJECTED" at bounding box center [1156, 303] width 61 height 13
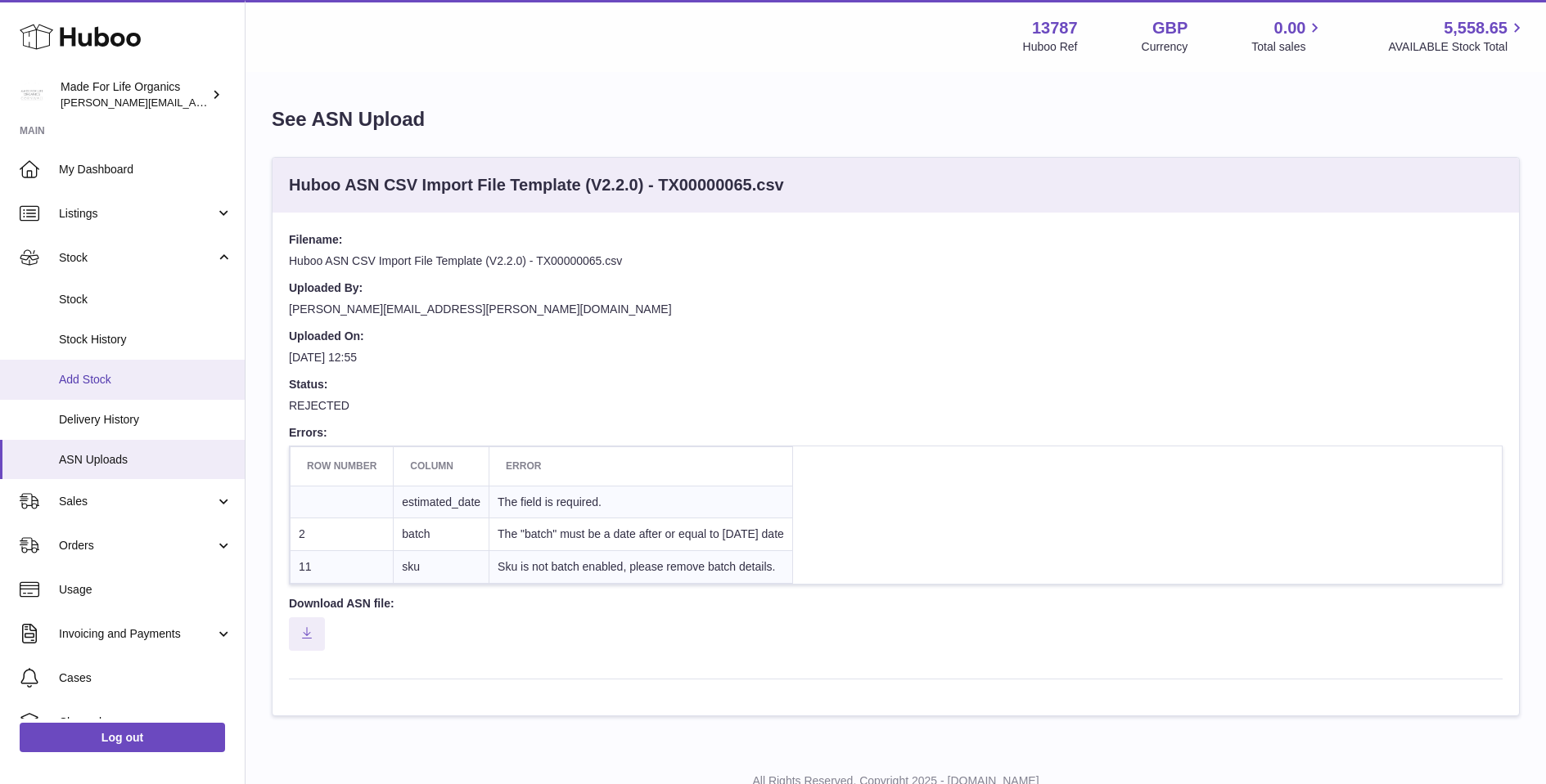
click at [84, 377] on span "Add Stock" at bounding box center [145, 380] width 174 height 16
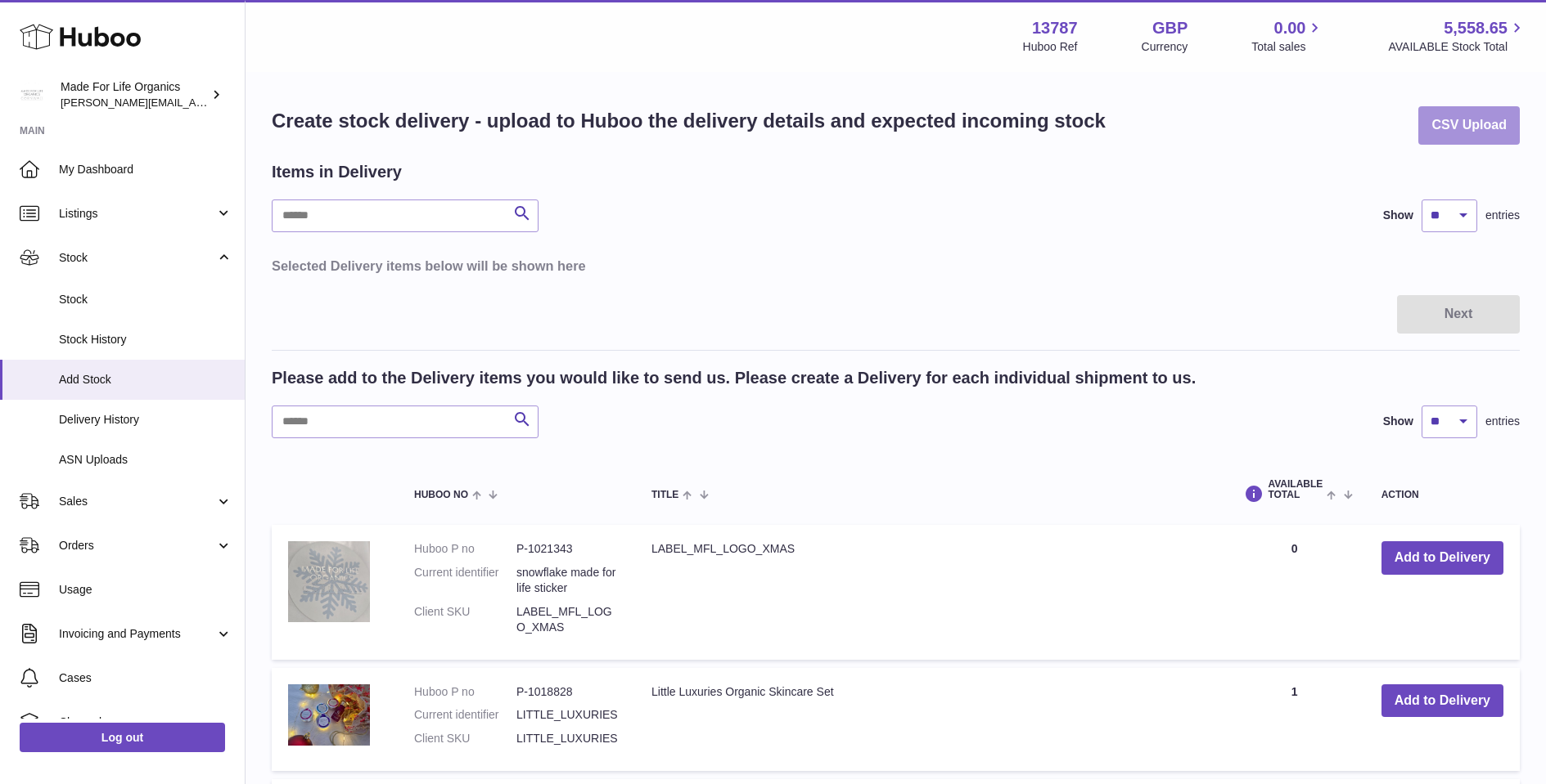
click at [1476, 134] on button "CSV Upload" at bounding box center [1469, 125] width 101 height 39
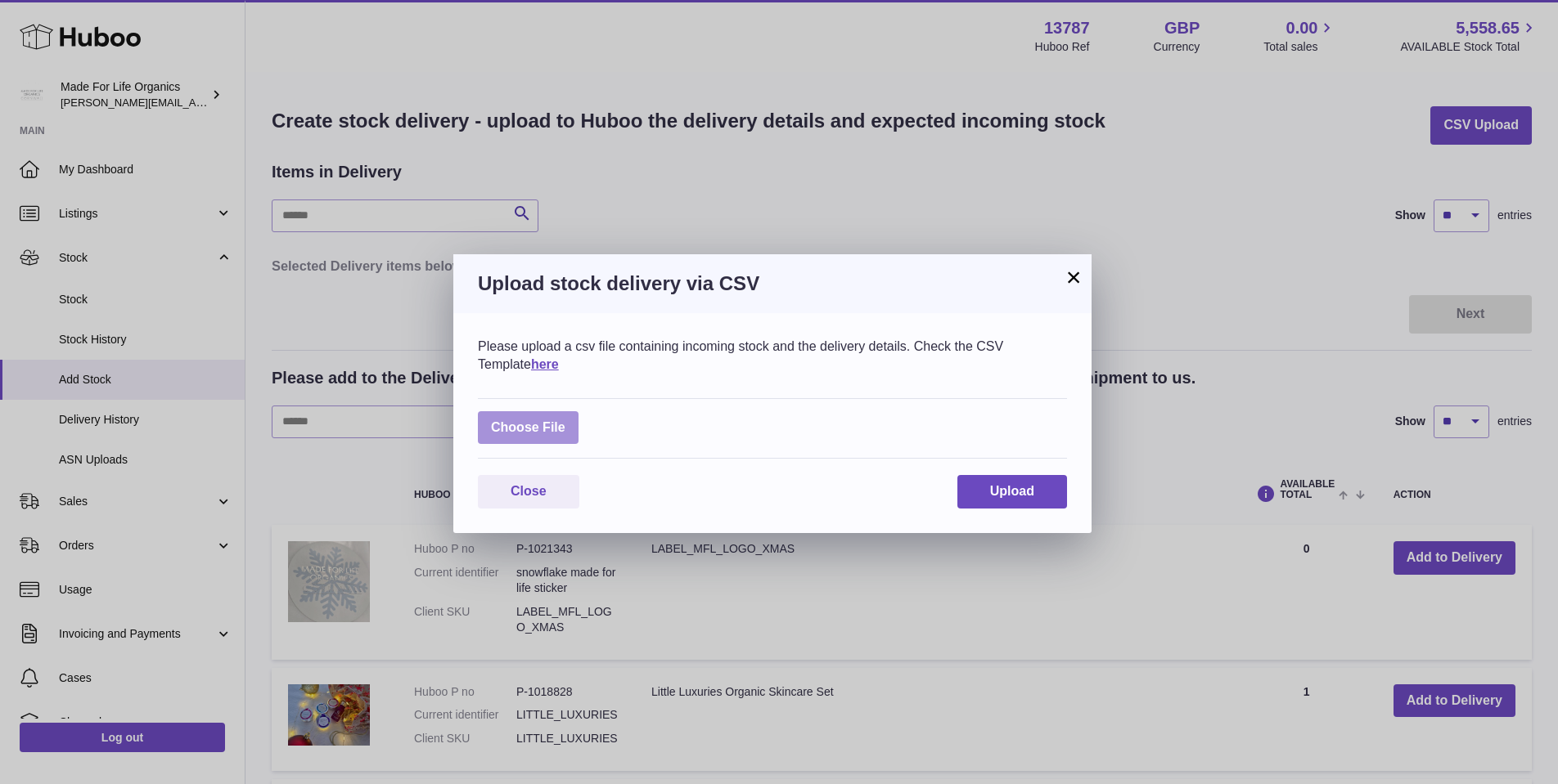
click at [513, 423] on label at bounding box center [528, 428] width 100 height 34
click at [565, 420] on input "file" at bounding box center [565, 419] width 1 height 1
type input "**********"
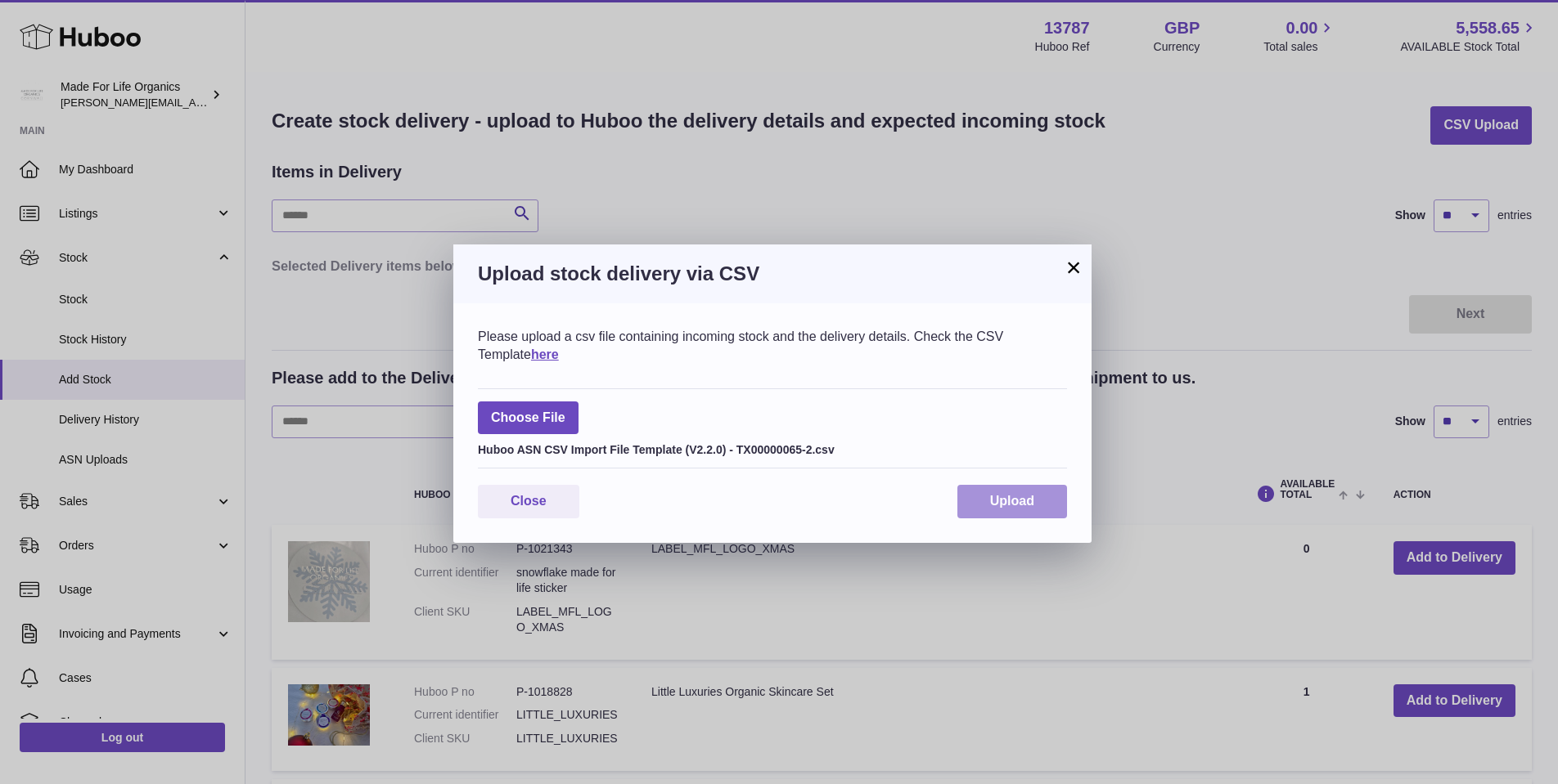
click at [1022, 496] on span "Upload" at bounding box center [1012, 501] width 45 height 14
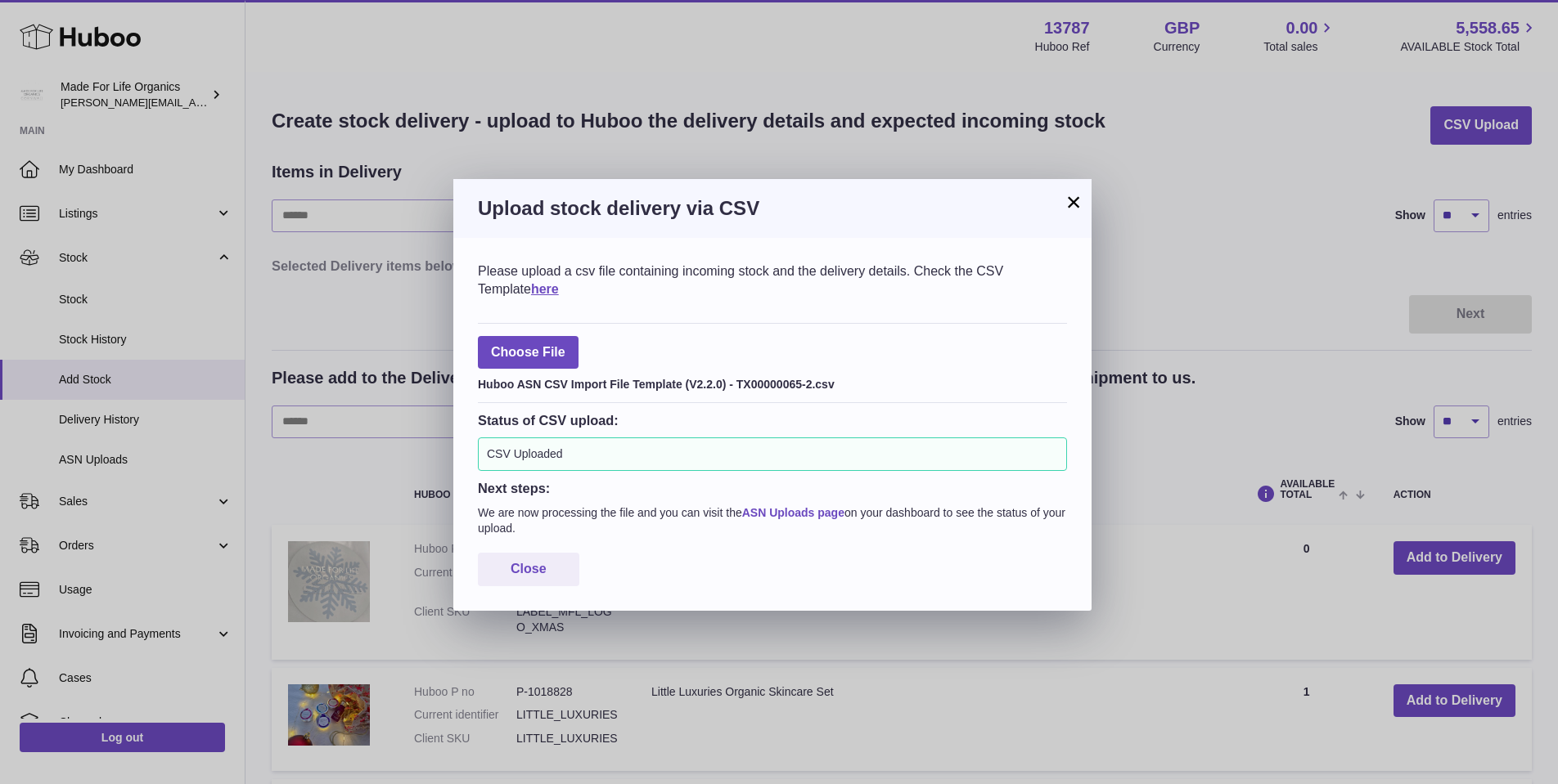
click at [820, 510] on link "ASN Uploads page" at bounding box center [792, 512] width 102 height 13
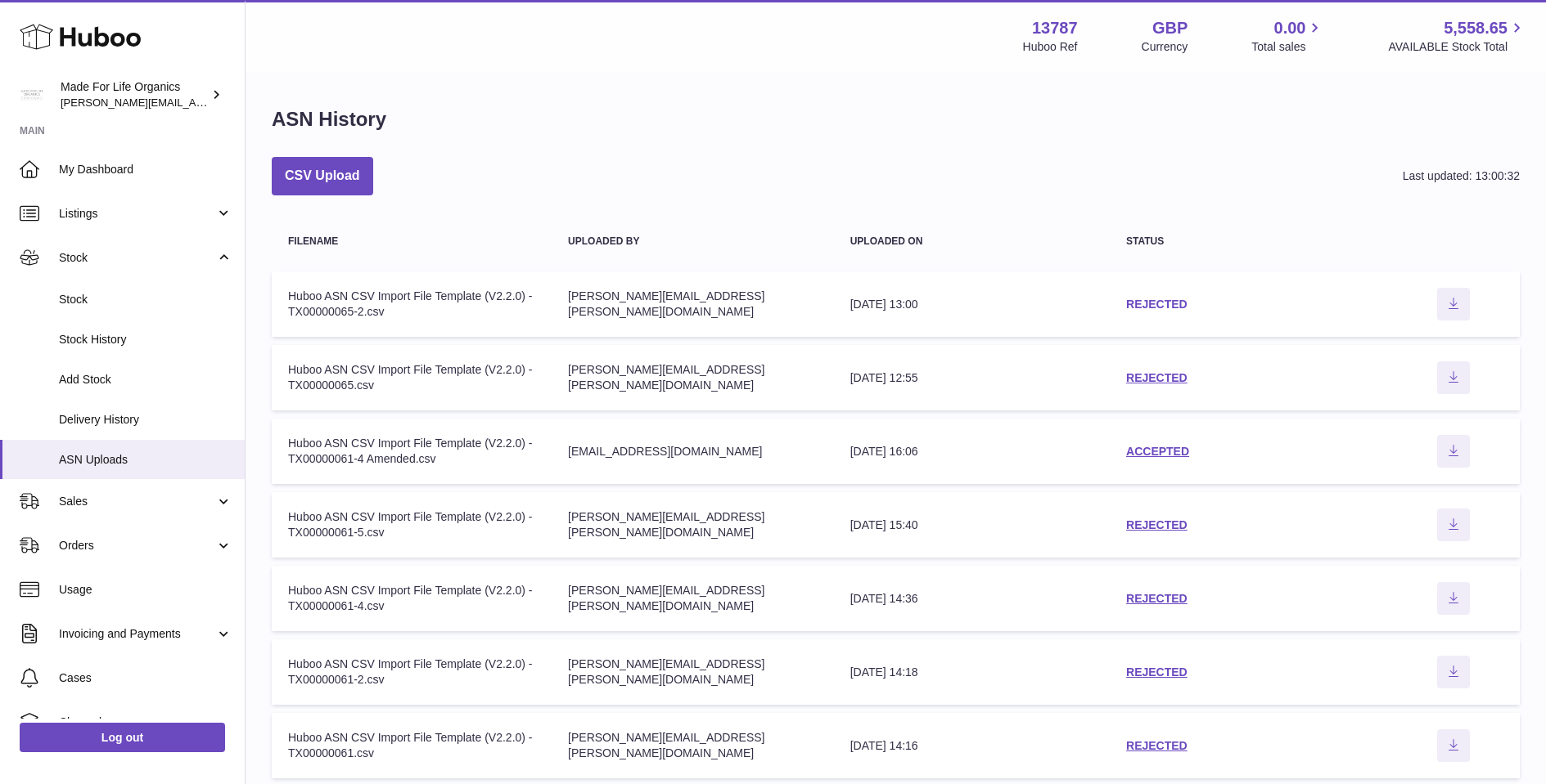
click at [1172, 304] on link "REJECTED" at bounding box center [1156, 303] width 61 height 13
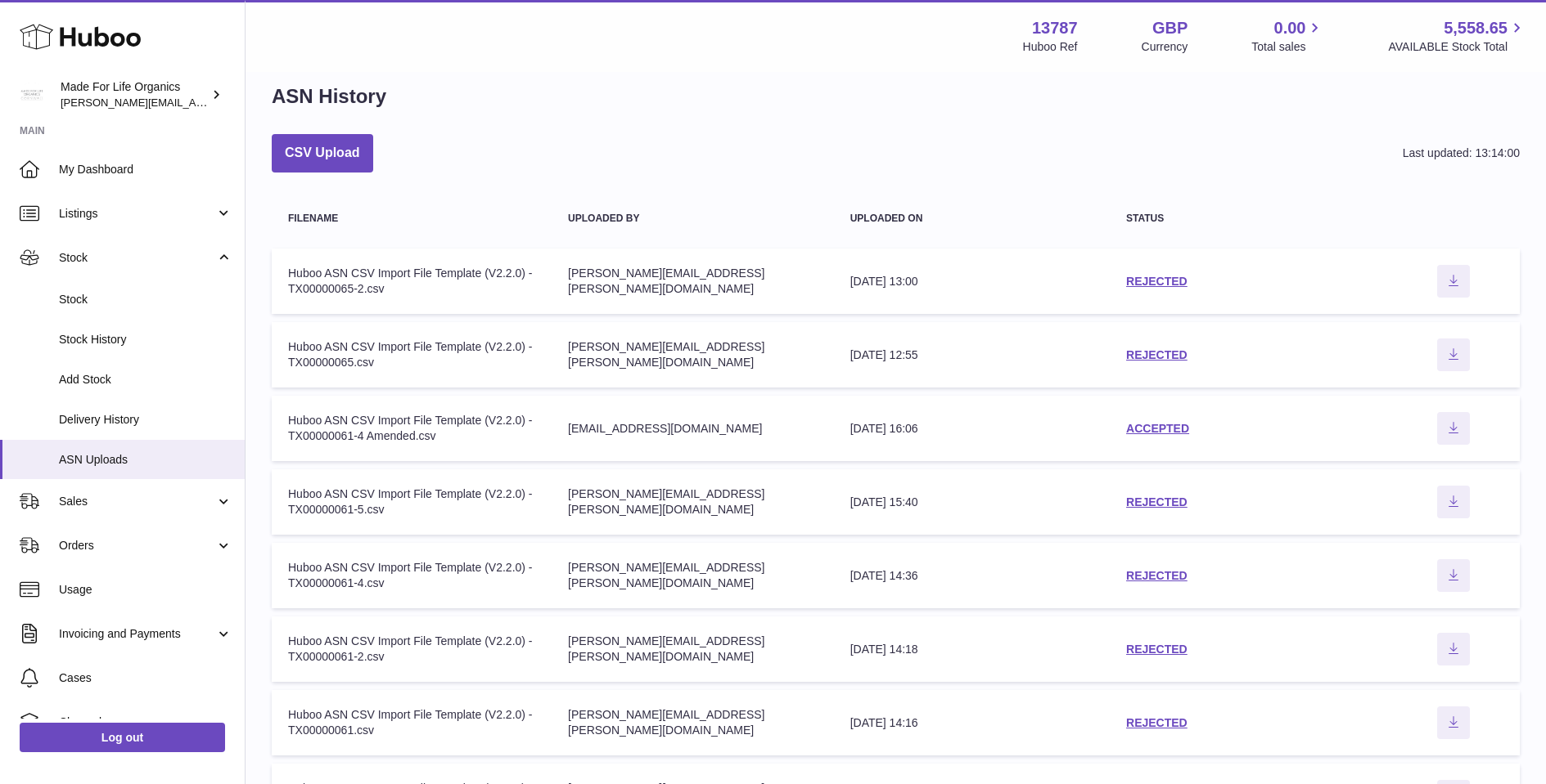
scroll to position [26, 0]
click at [749, 100] on div "ASN History" at bounding box center [895, 97] width 1248 height 35
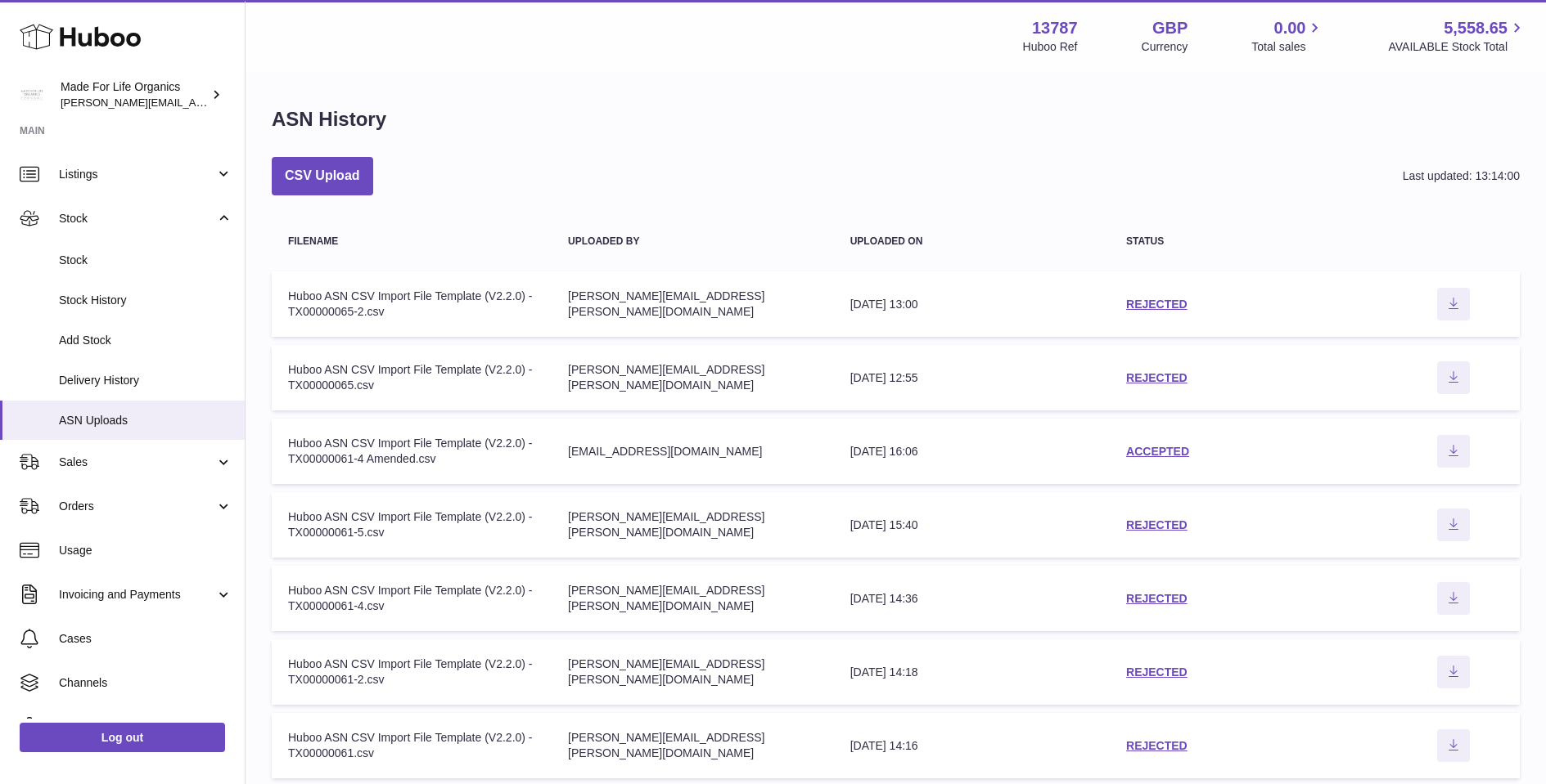
scroll to position [0, 0]
click at [86, 328] on link "Add Stock" at bounding box center [122, 340] width 245 height 40
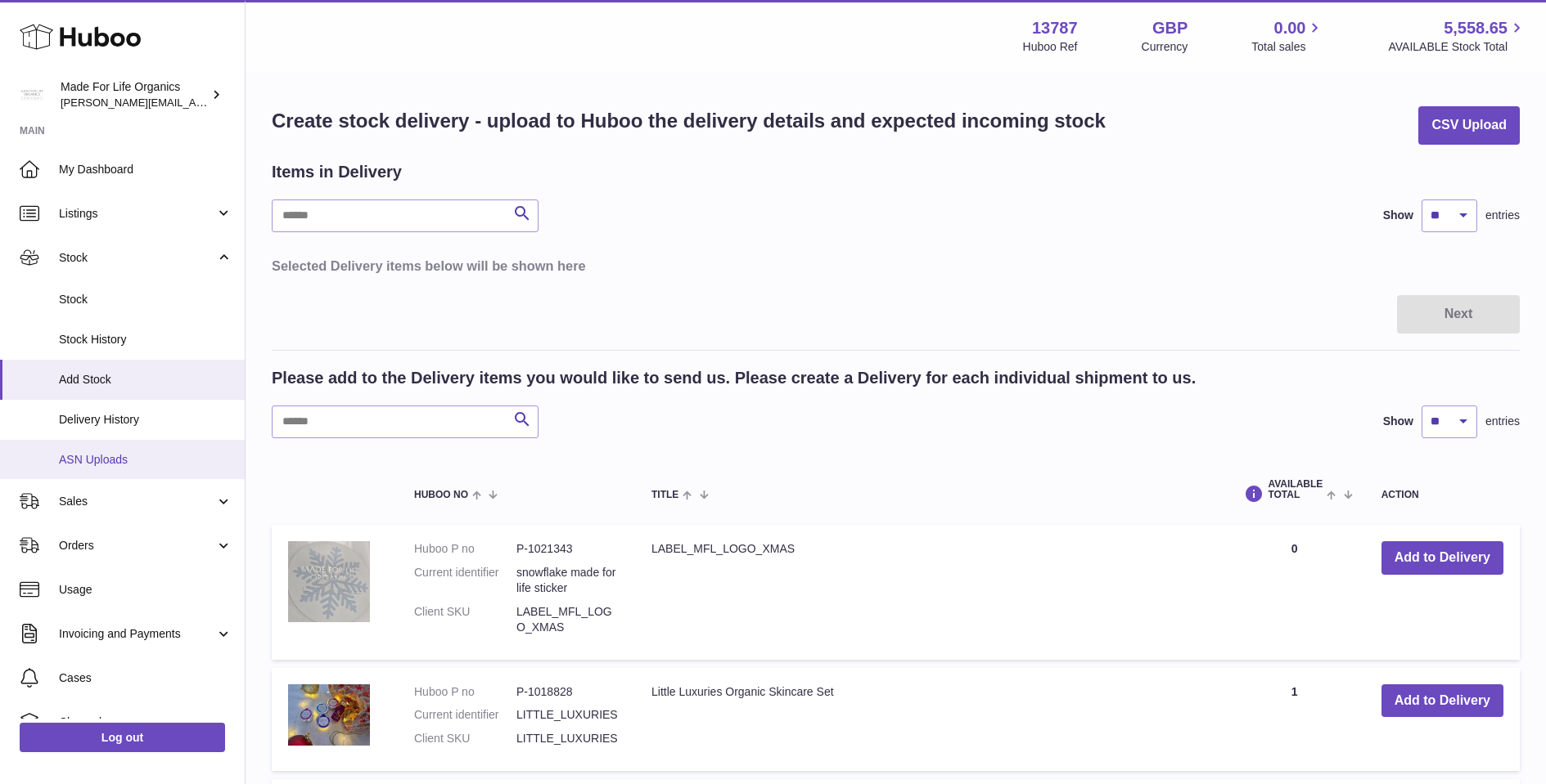
click at [82, 463] on link "ASN Uploads" at bounding box center [122, 460] width 245 height 40
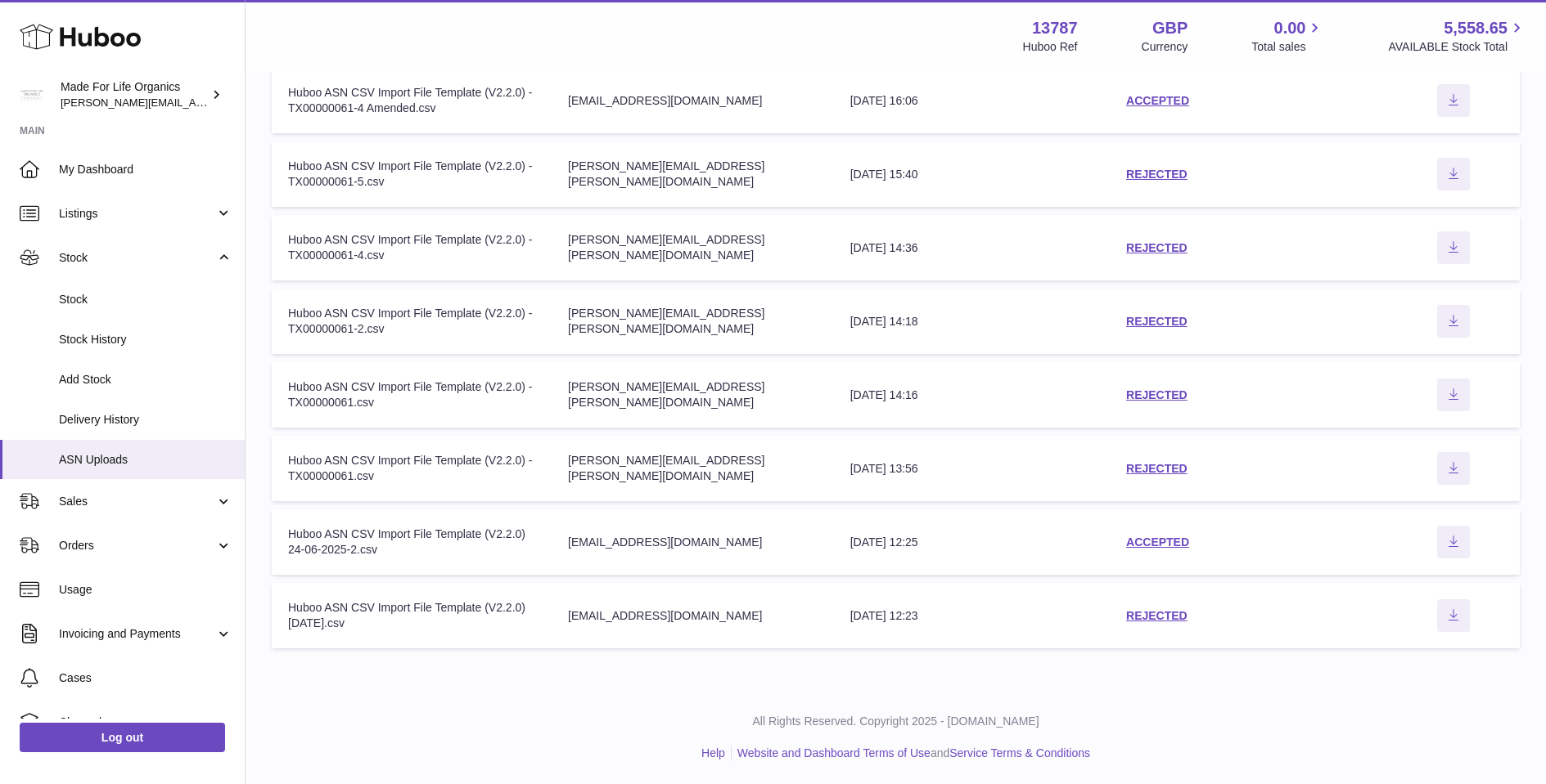
scroll to position [350, 0]
click at [1145, 540] on link "ACCEPTED" at bounding box center [1157, 542] width 63 height 13
click at [1451, 549] on button "Download ASN file" at bounding box center [1453, 542] width 33 height 33
click at [1460, 541] on icon "Download ASN file" at bounding box center [1453, 541] width 26 height 13
click at [933, 94] on div "28th Jul 2025 16:06" at bounding box center [971, 102] width 243 height 16
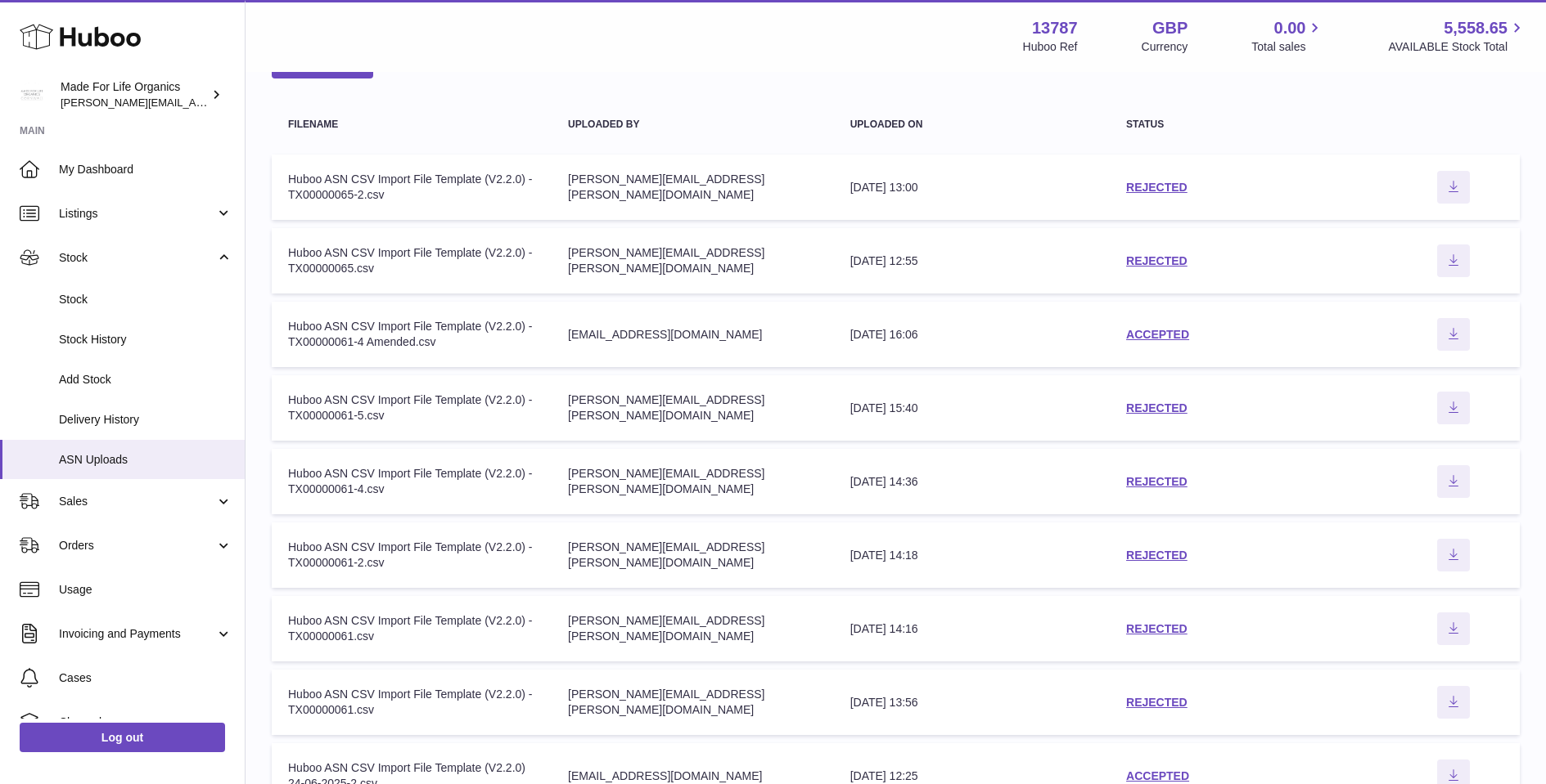
scroll to position [115, 0]
click at [1162, 339] on link "ACCEPTED" at bounding box center [1157, 336] width 63 height 13
click at [1459, 338] on icon "Download ASN file" at bounding box center [1453, 336] width 26 height 13
click at [81, 452] on span "ASN Uploads" at bounding box center [145, 460] width 174 height 16
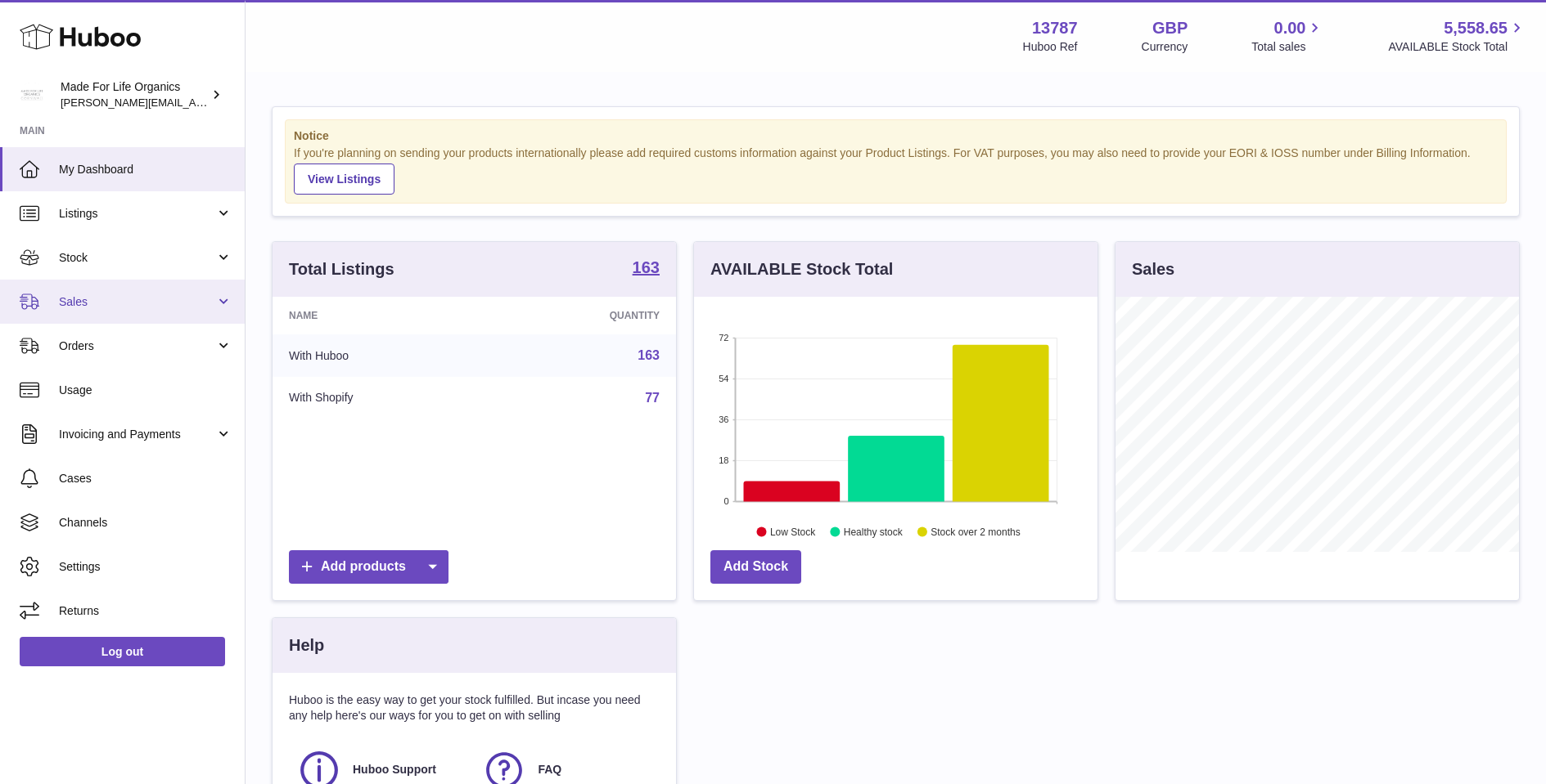
scroll to position [255, 404]
click at [96, 304] on span "Sales" at bounding box center [137, 302] width 157 height 16
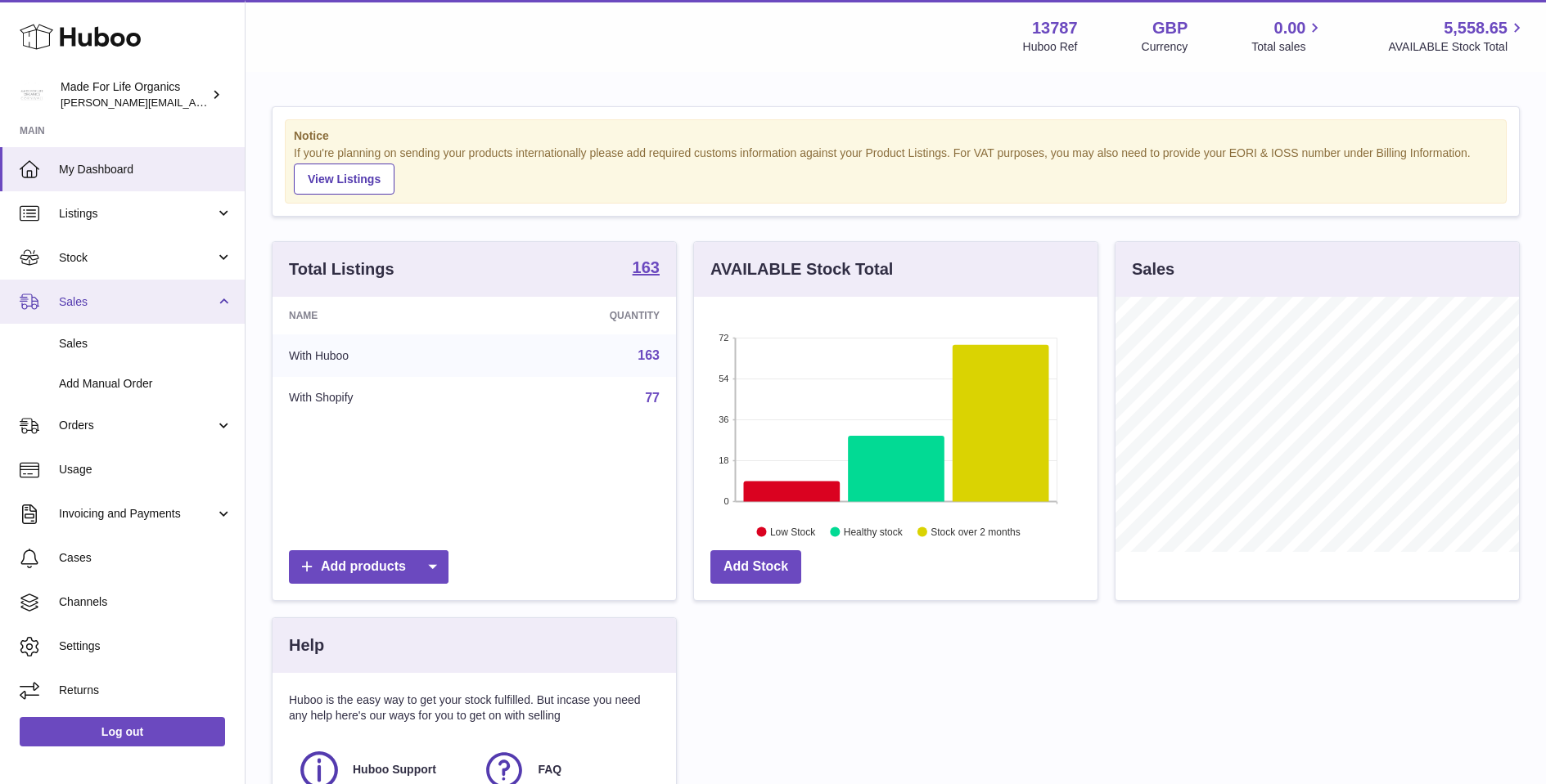
click at [122, 281] on link "Sales" at bounding box center [122, 301] width 245 height 45
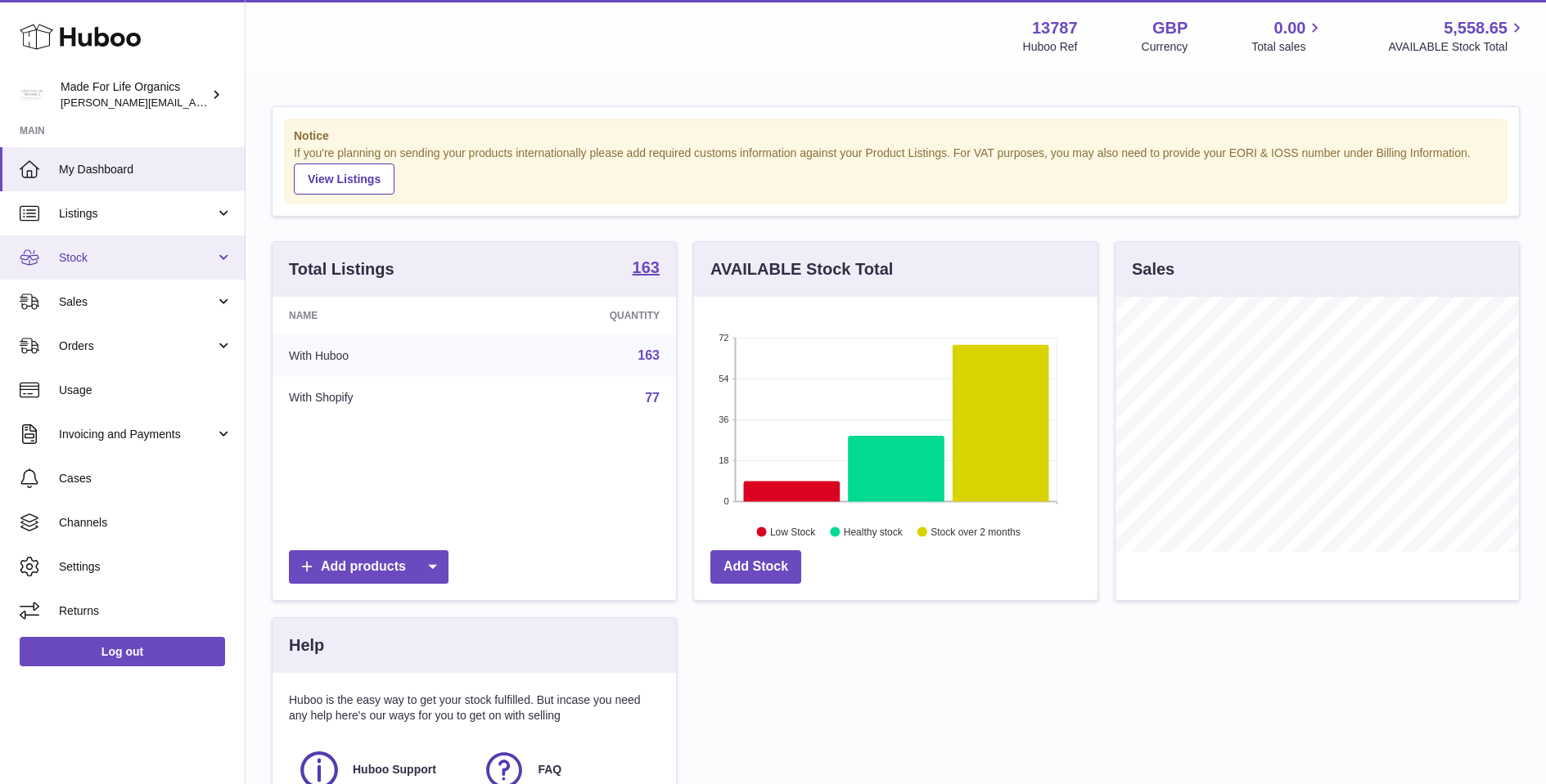
click at [124, 269] on link "Stock" at bounding box center [122, 258] width 245 height 45
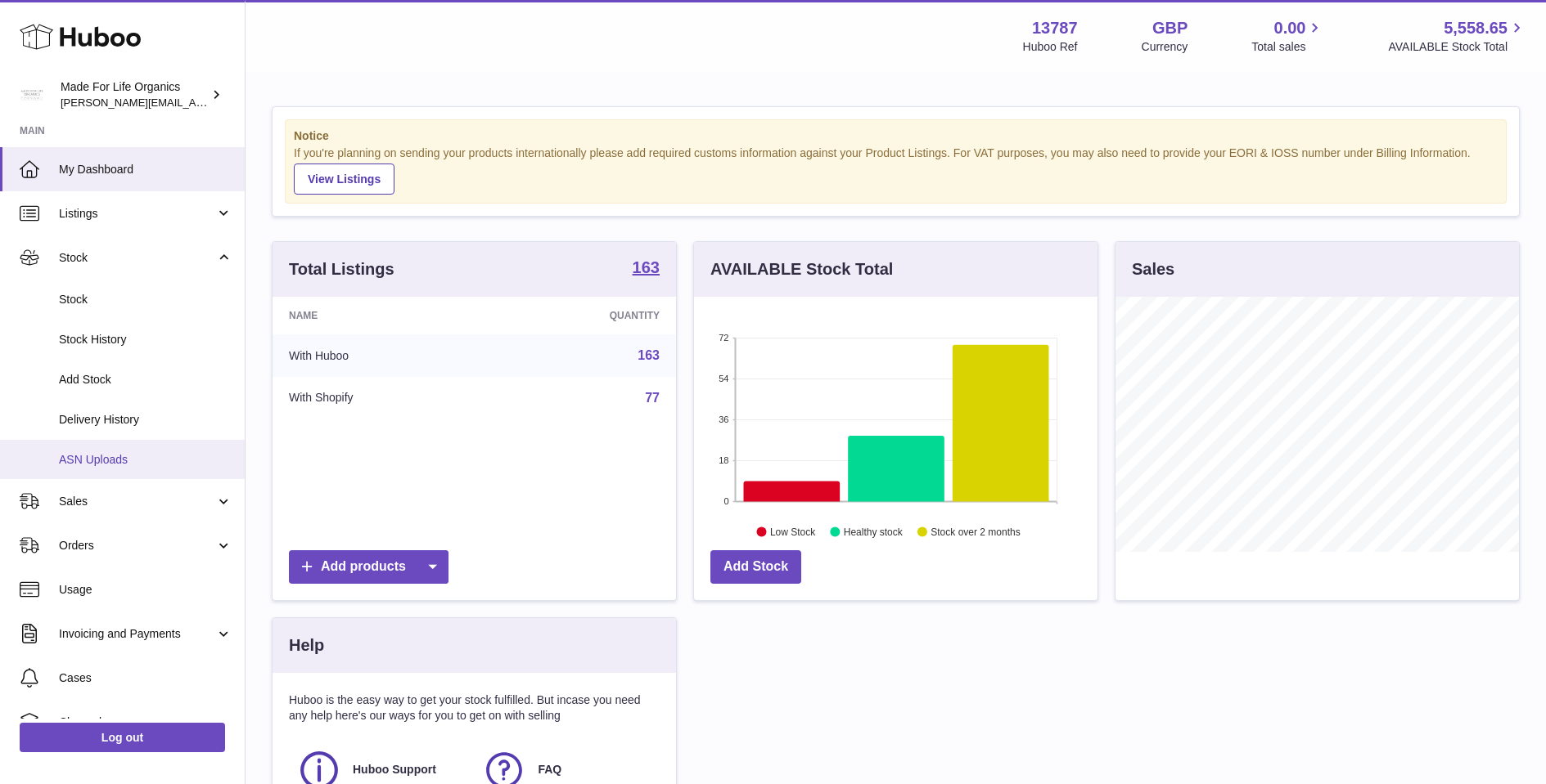
click at [88, 452] on span "ASN Uploads" at bounding box center [145, 460] width 174 height 16
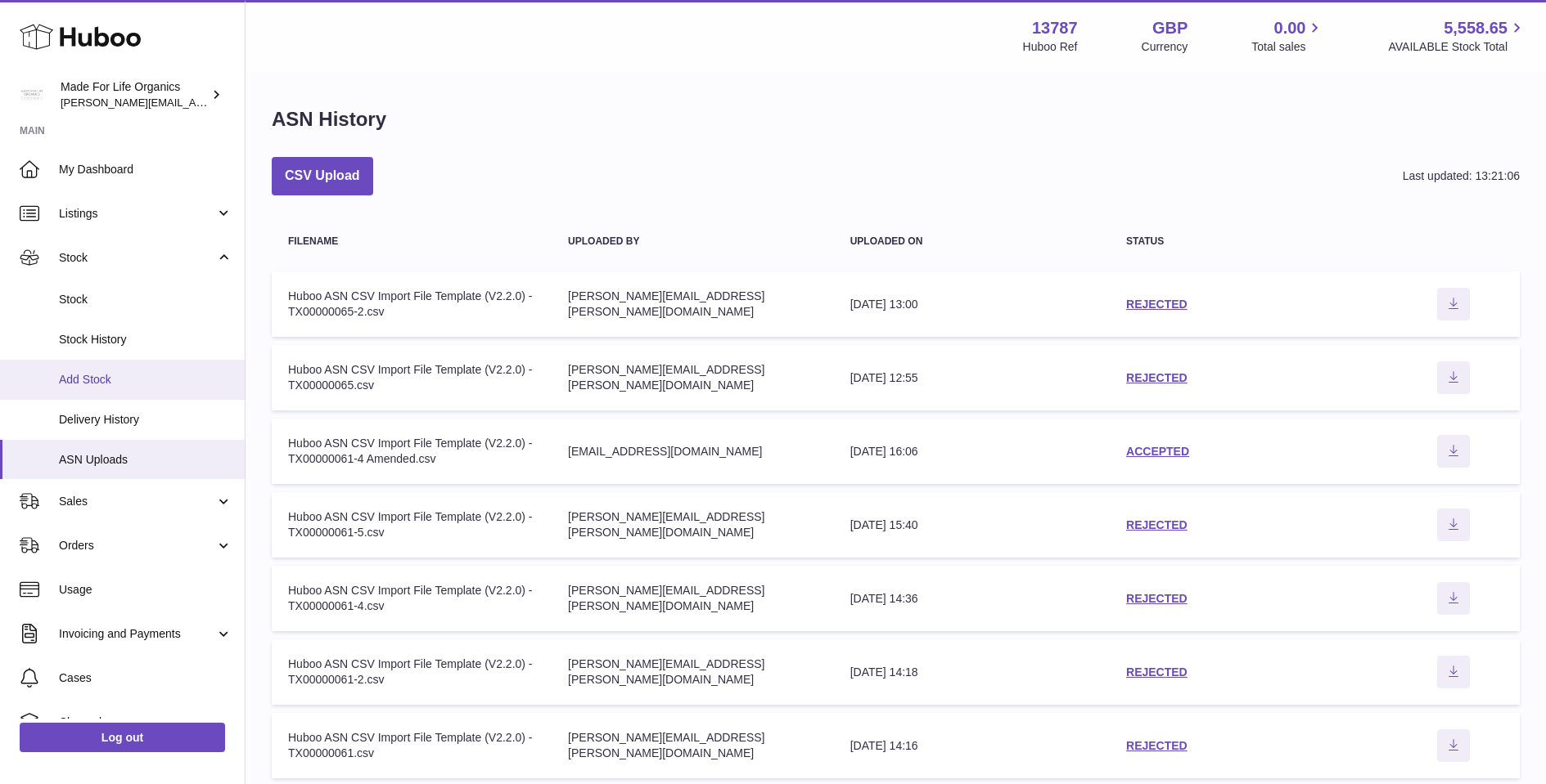
click at [91, 381] on span "Add Stock" at bounding box center [145, 380] width 174 height 16
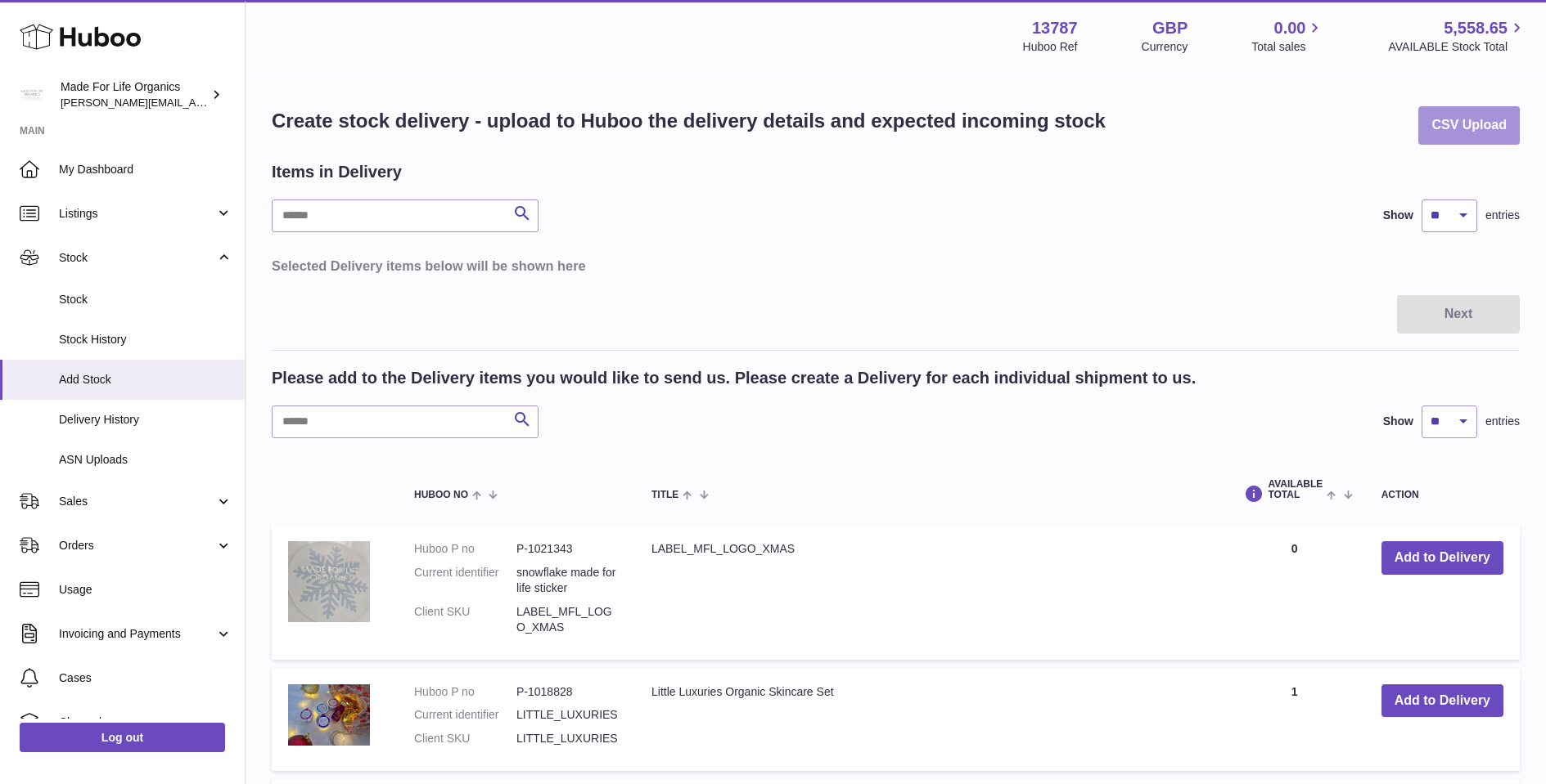
click at [1470, 130] on button "CSV Upload" at bounding box center [1469, 125] width 101 height 39
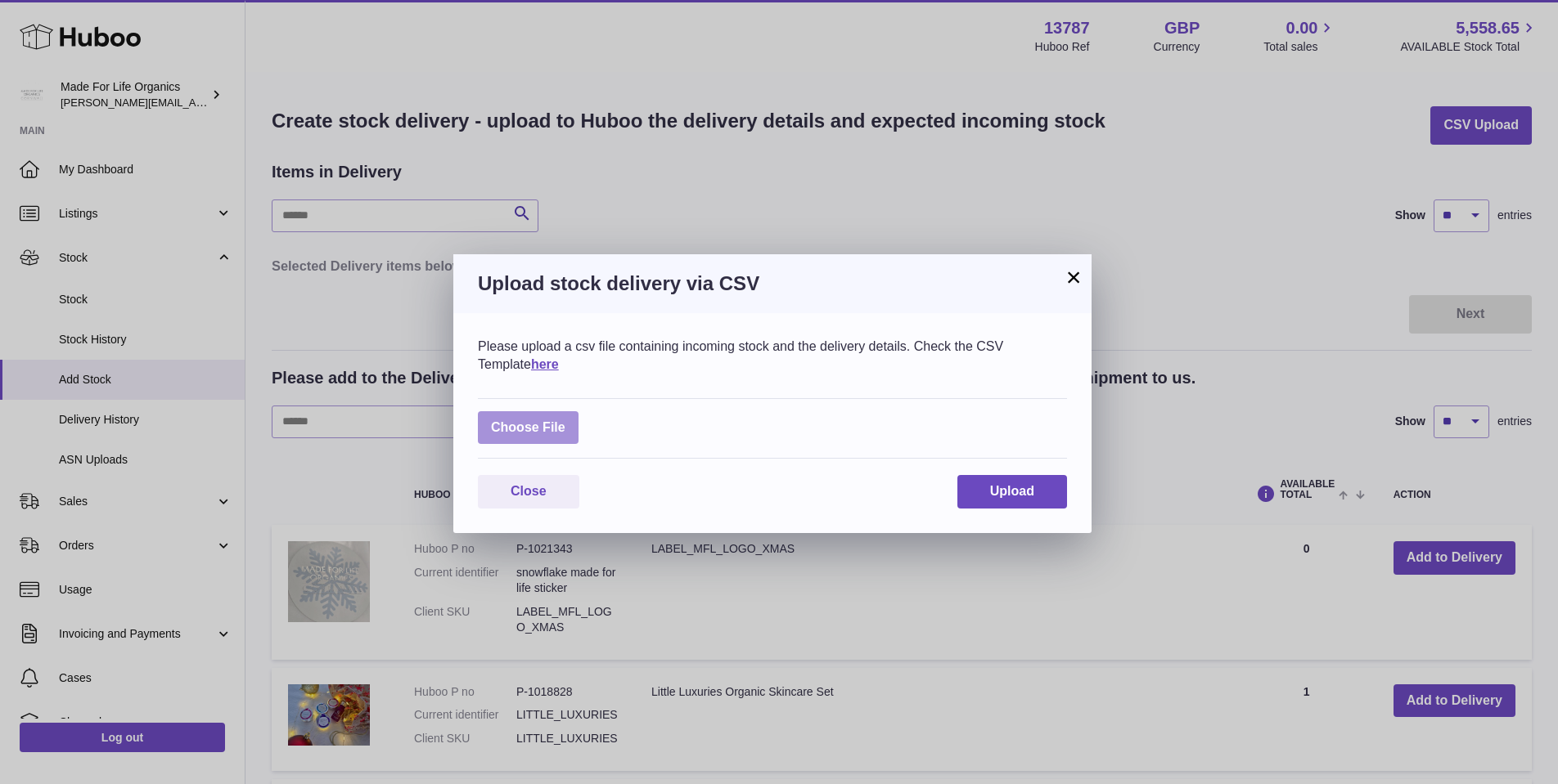
click at [544, 422] on label at bounding box center [528, 428] width 100 height 34
click at [565, 420] on input "file" at bounding box center [565, 419] width 1 height 1
type input "**********"
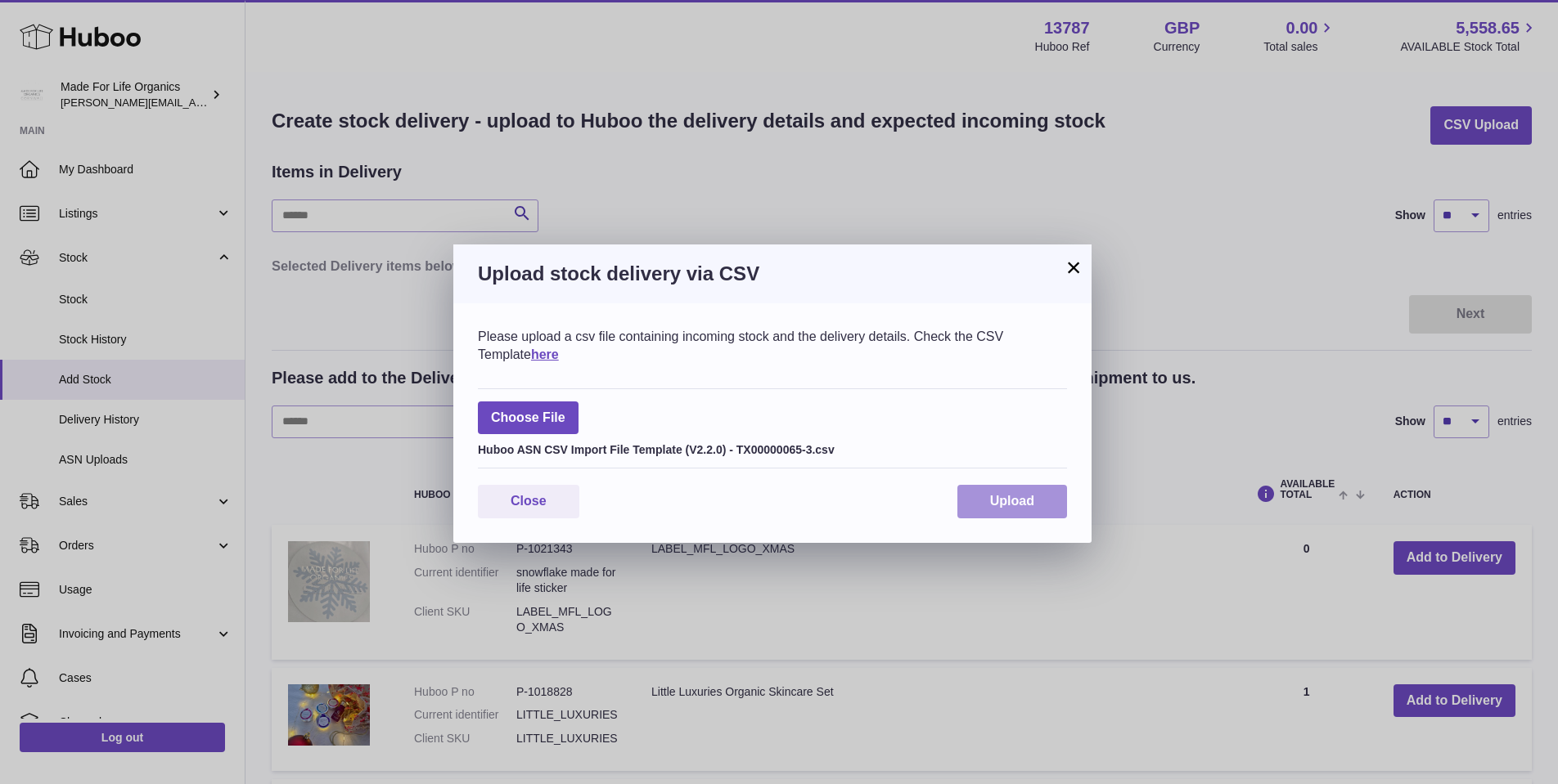
click at [1009, 507] on button "Upload" at bounding box center [1012, 502] width 110 height 34
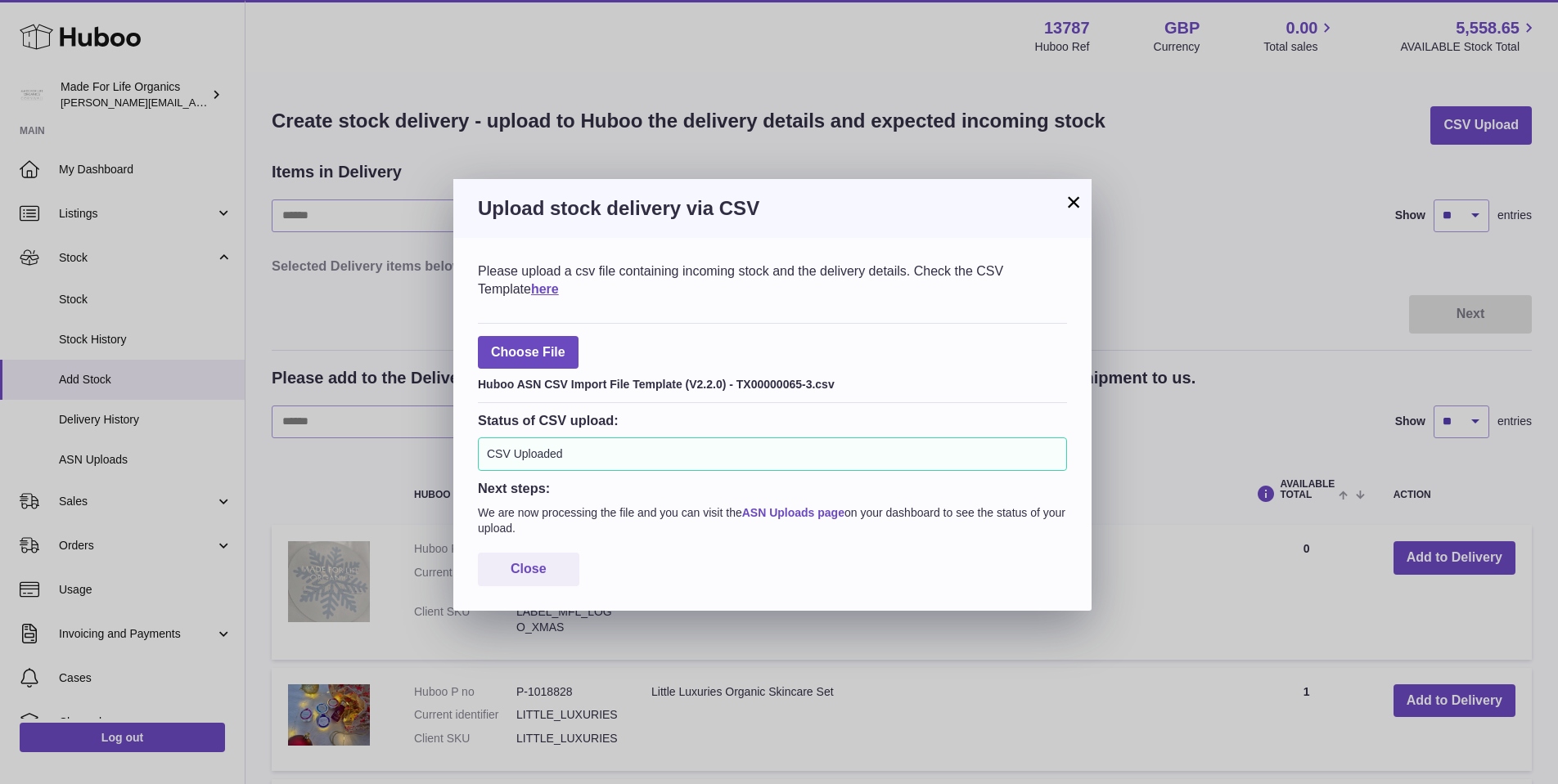
click at [807, 511] on link "ASN Uploads page" at bounding box center [792, 512] width 102 height 13
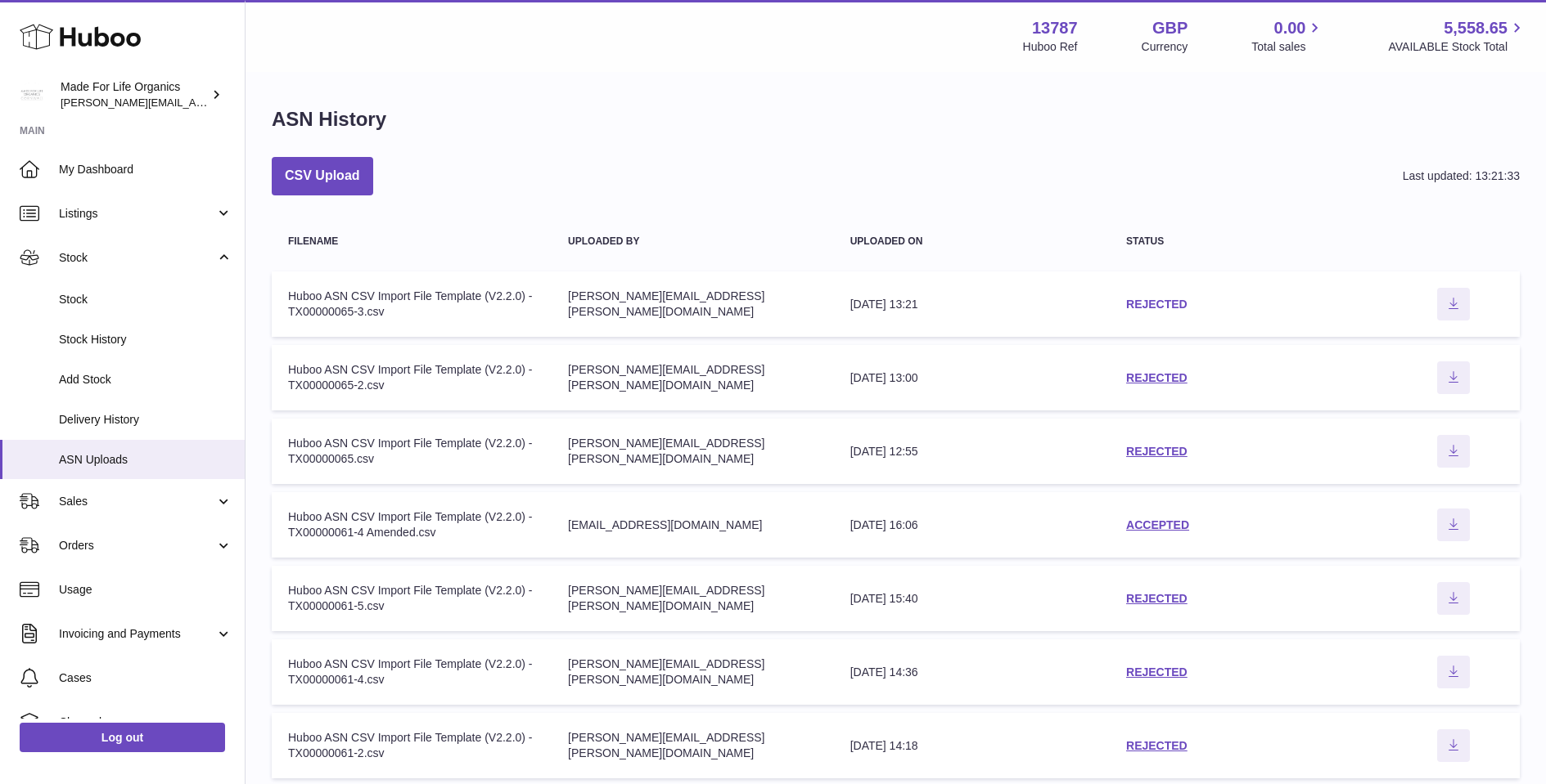
click at [1179, 308] on link "REJECTED" at bounding box center [1156, 303] width 61 height 13
click at [1448, 299] on icon "Download ASN file" at bounding box center [1453, 303] width 26 height 13
click at [110, 372] on span "Add Stock" at bounding box center [145, 380] width 174 height 16
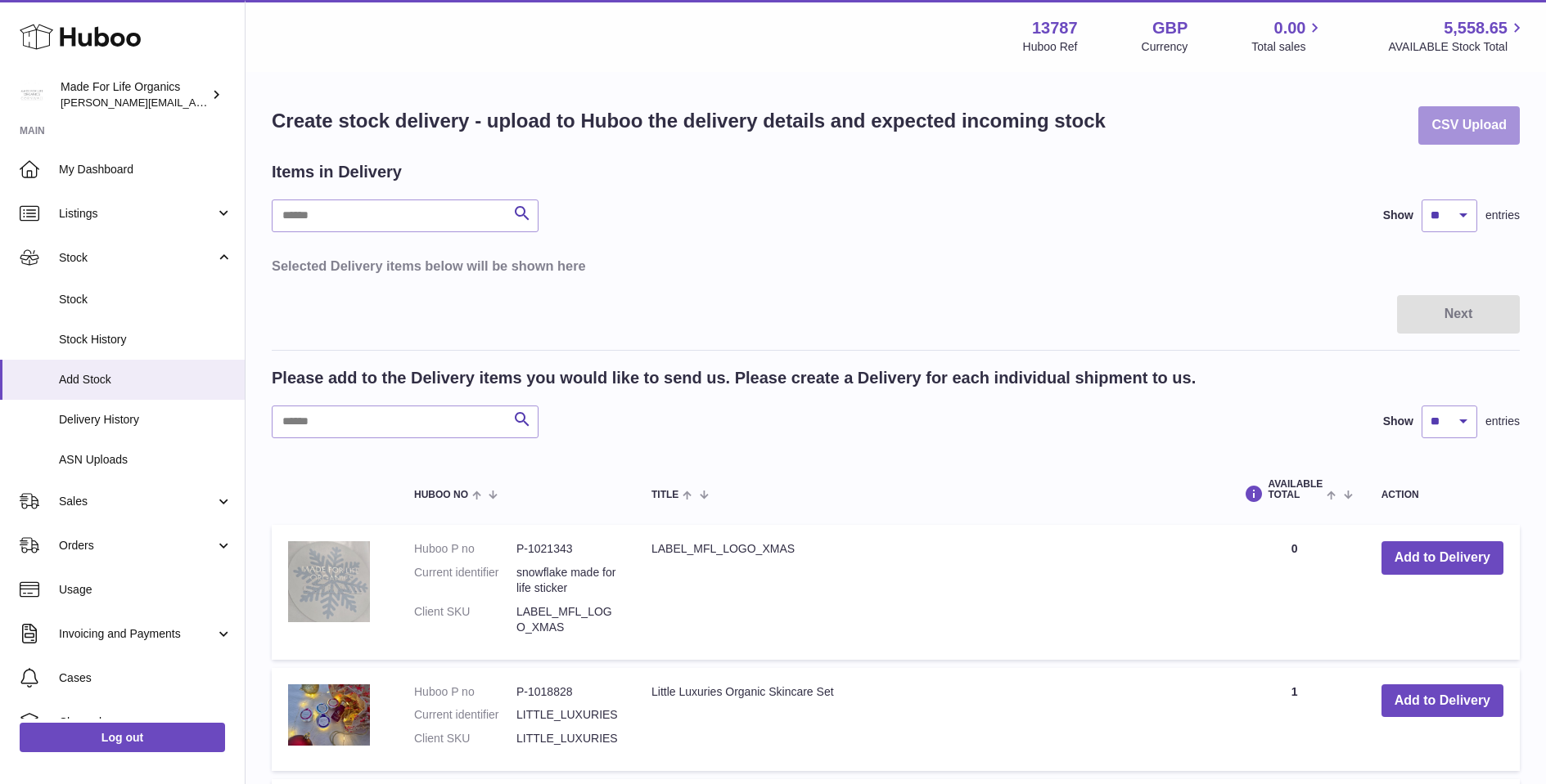
click at [1446, 124] on button "CSV Upload" at bounding box center [1469, 125] width 101 height 39
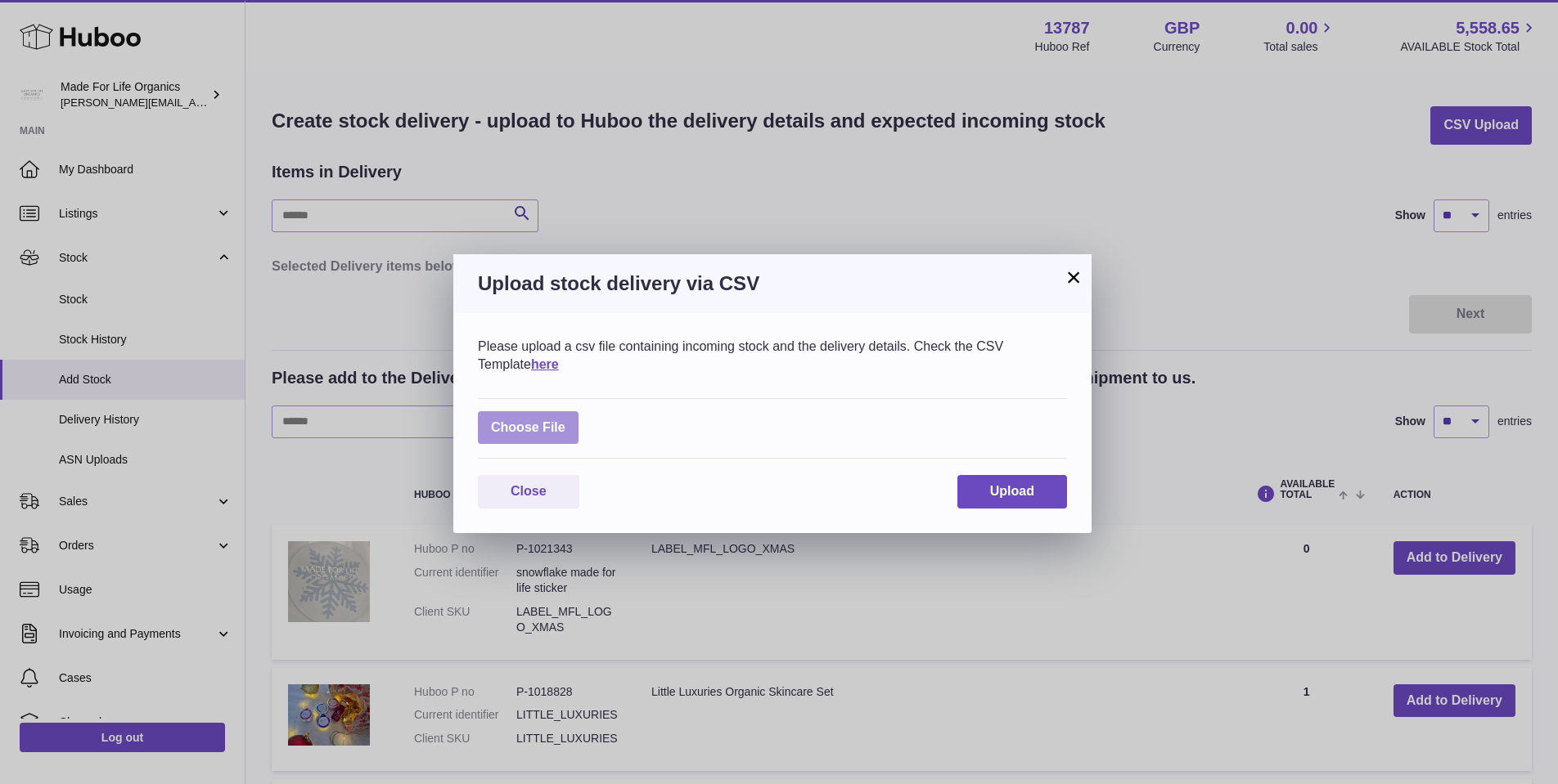
click at [508, 421] on label at bounding box center [528, 428] width 100 height 34
click at [565, 420] on input "file" at bounding box center [565, 419] width 1 height 1
type input "**********"
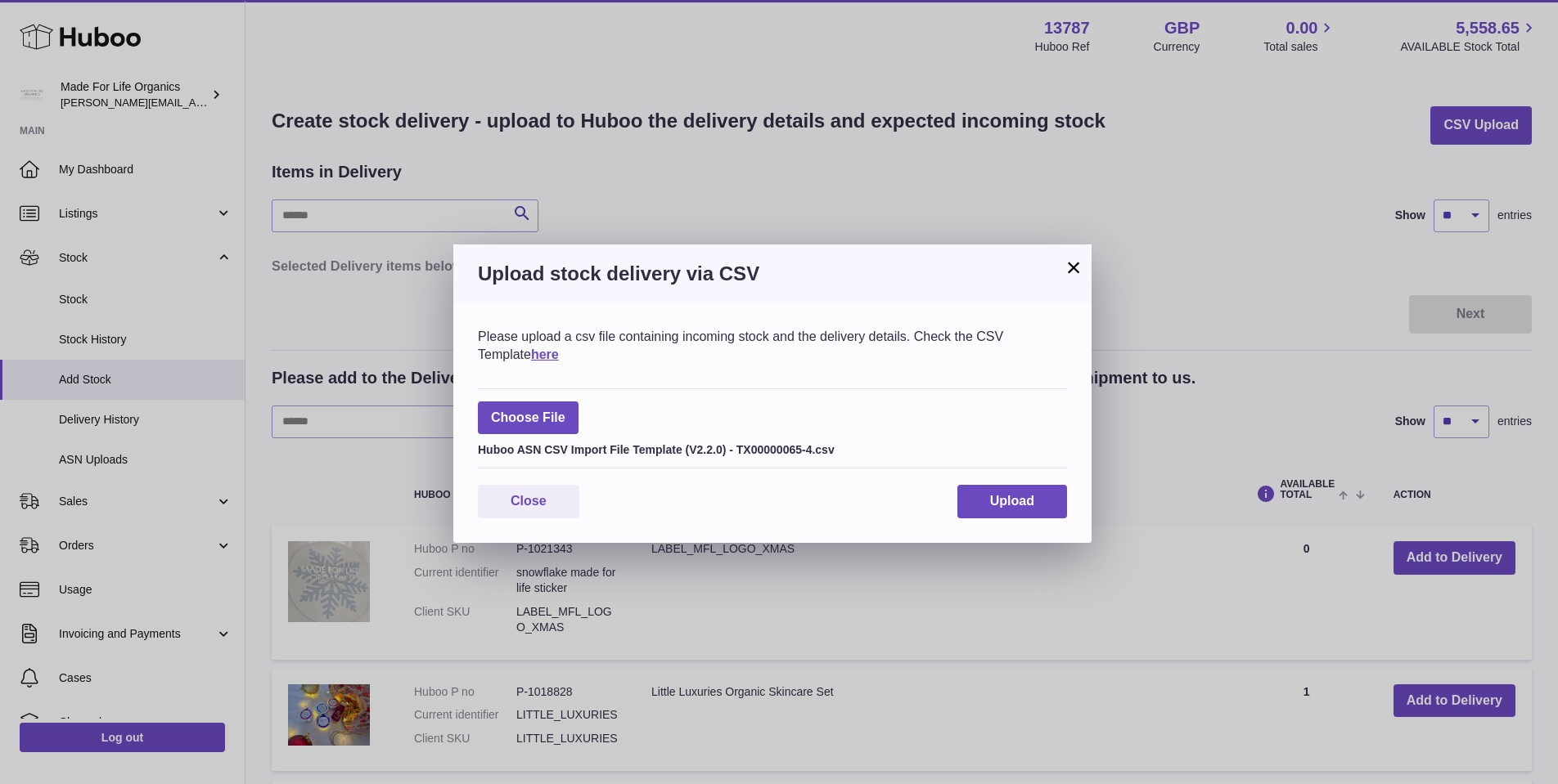
click at [1068, 272] on button "×" at bounding box center [1074, 268] width 20 height 20
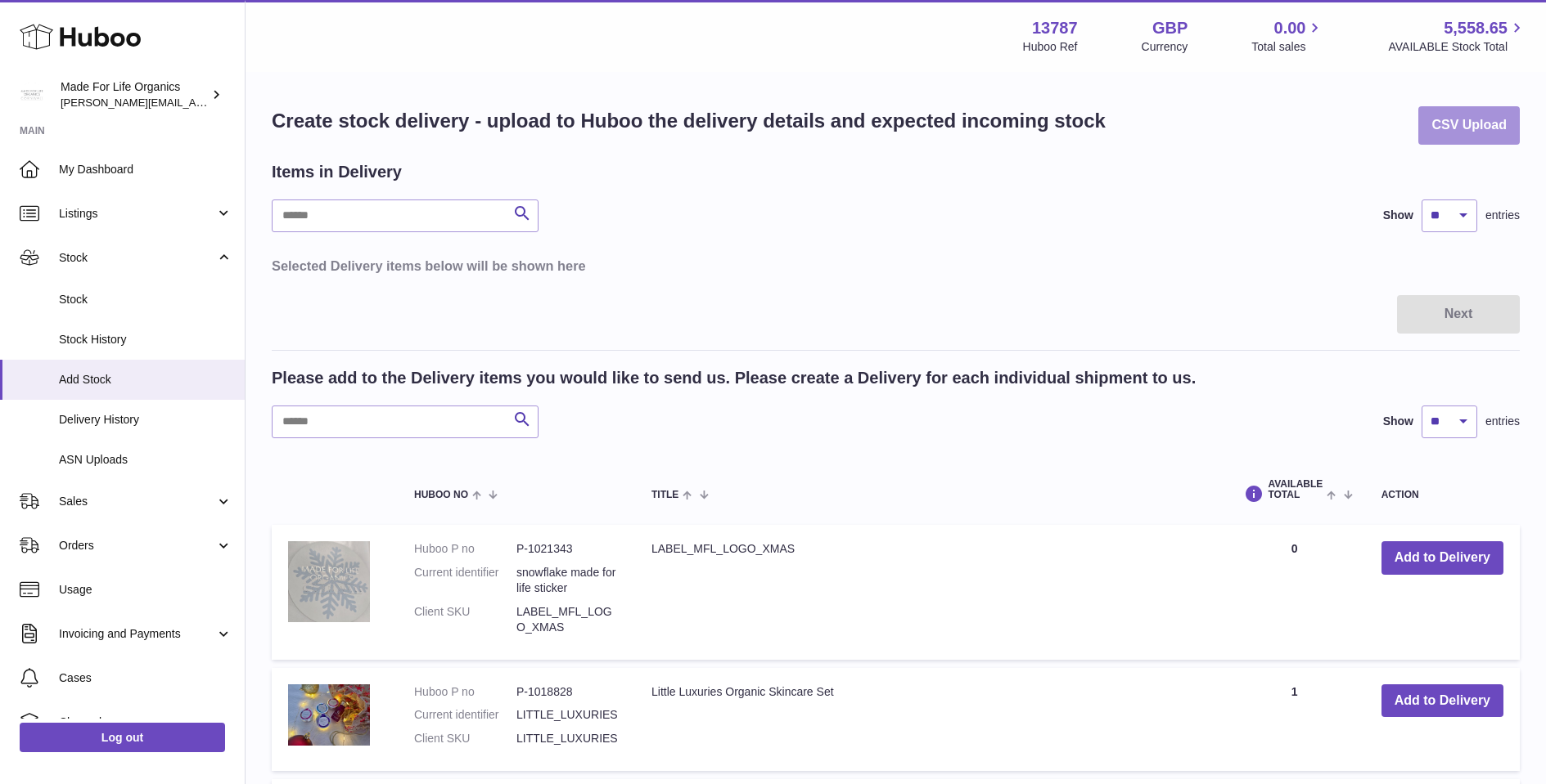
click at [1456, 129] on button "CSV Upload" at bounding box center [1469, 125] width 101 height 39
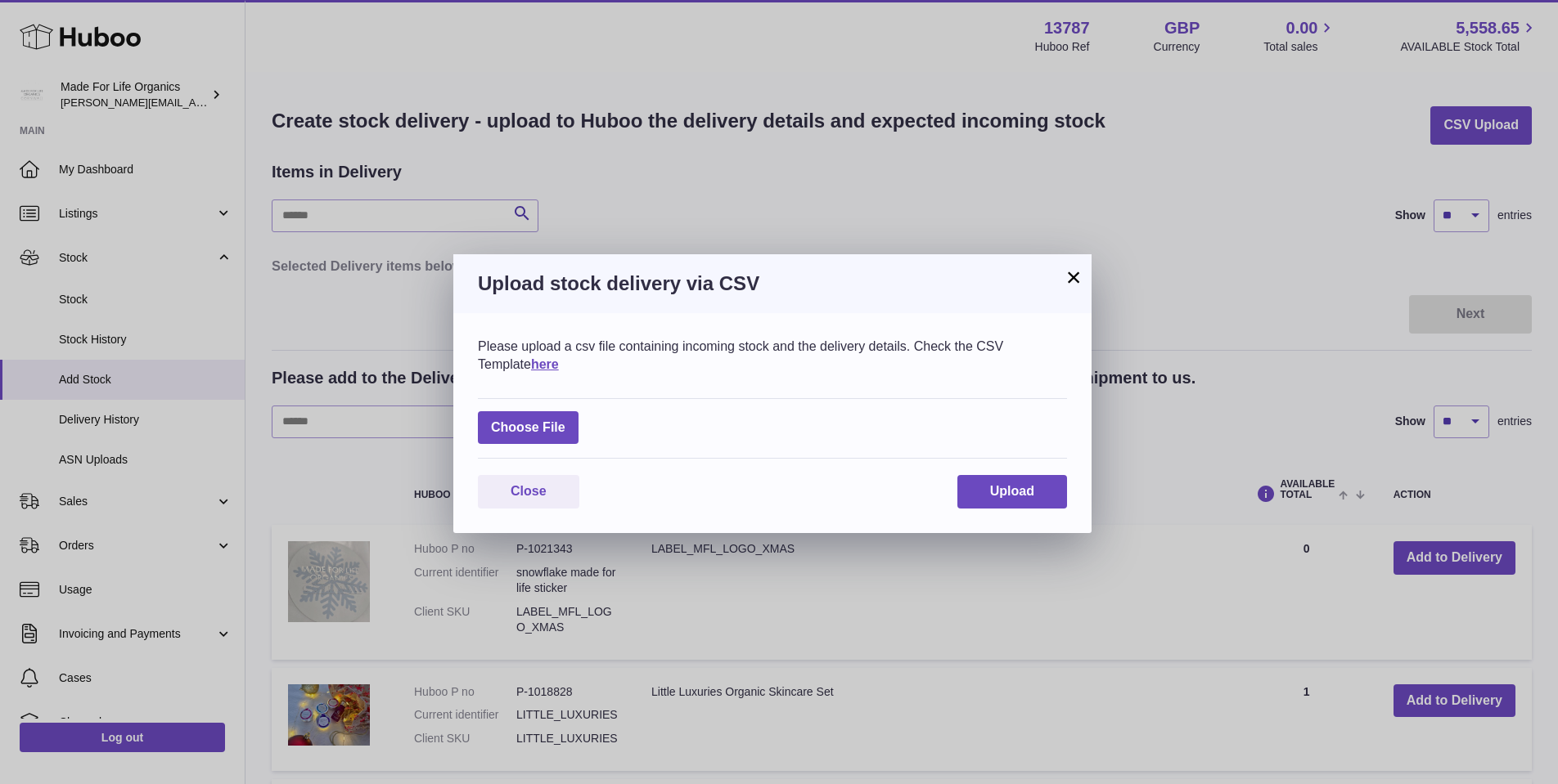
click at [550, 442] on div "Choose File" at bounding box center [773, 429] width 589 height 61
click at [550, 434] on label at bounding box center [528, 428] width 100 height 34
click at [565, 420] on input "file" at bounding box center [565, 419] width 1 height 1
type input "**********"
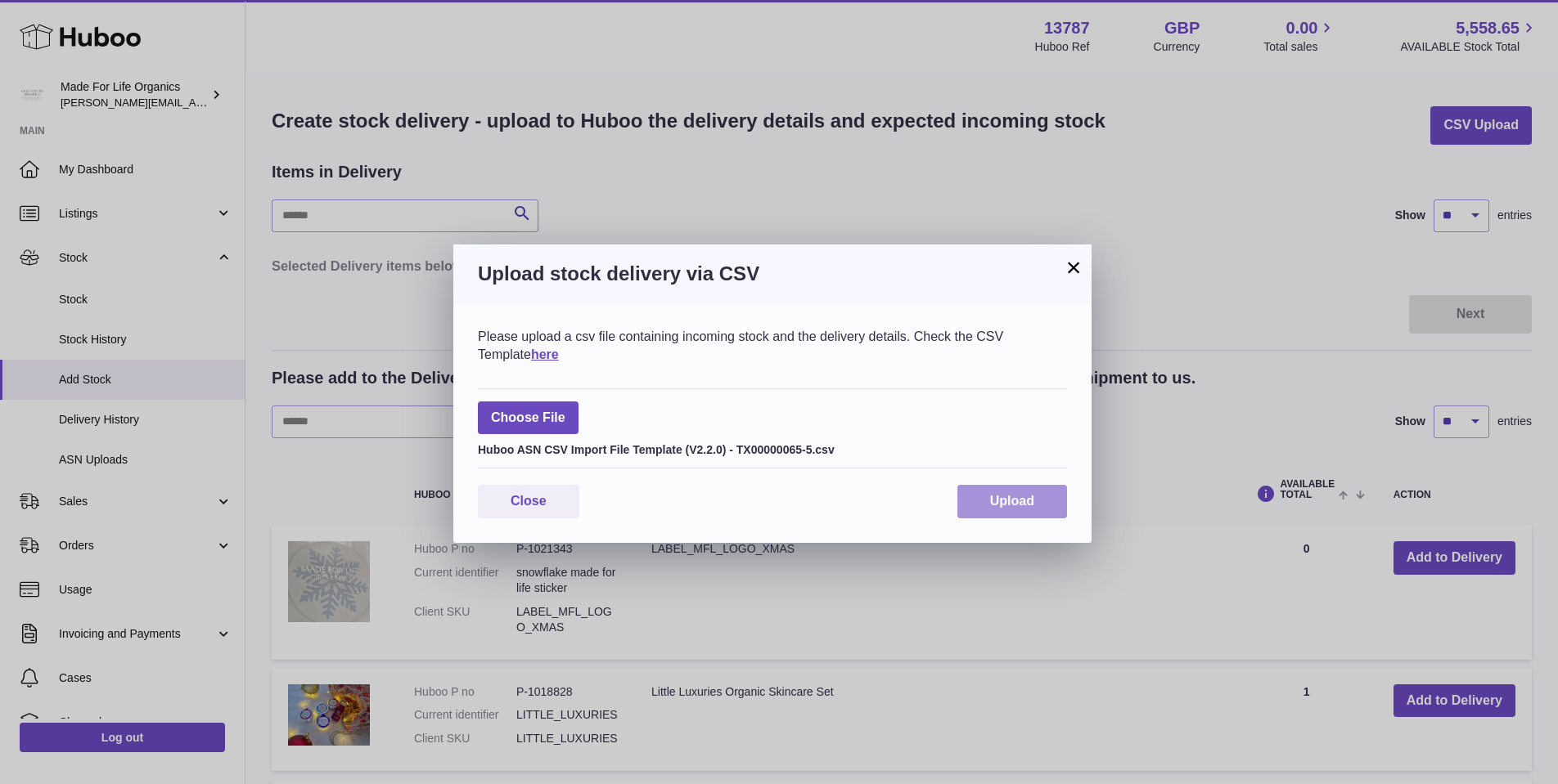
click at [1027, 498] on span "Upload" at bounding box center [1012, 501] width 45 height 14
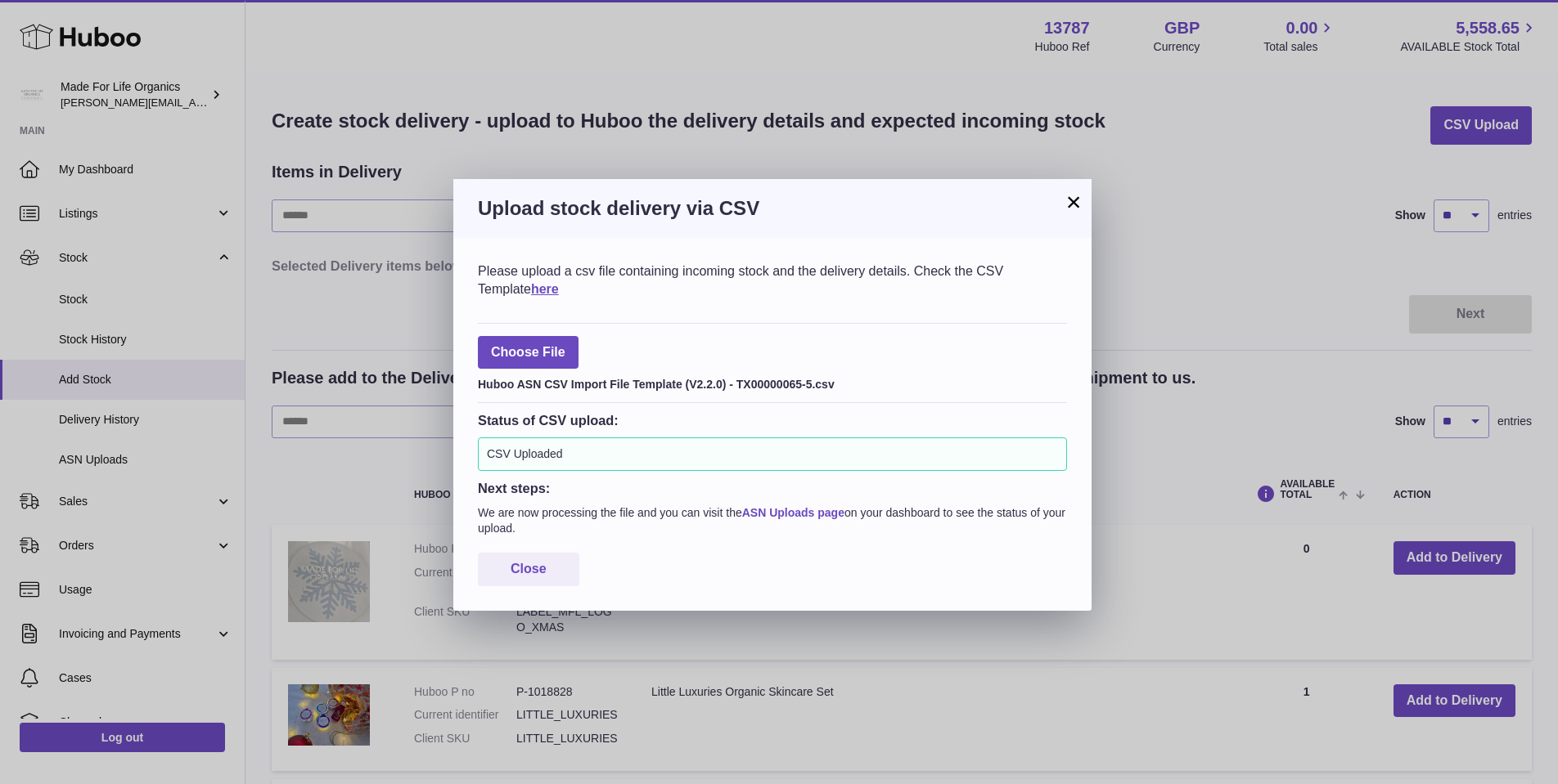
click at [811, 506] on link "ASN Uploads page" at bounding box center [792, 512] width 102 height 13
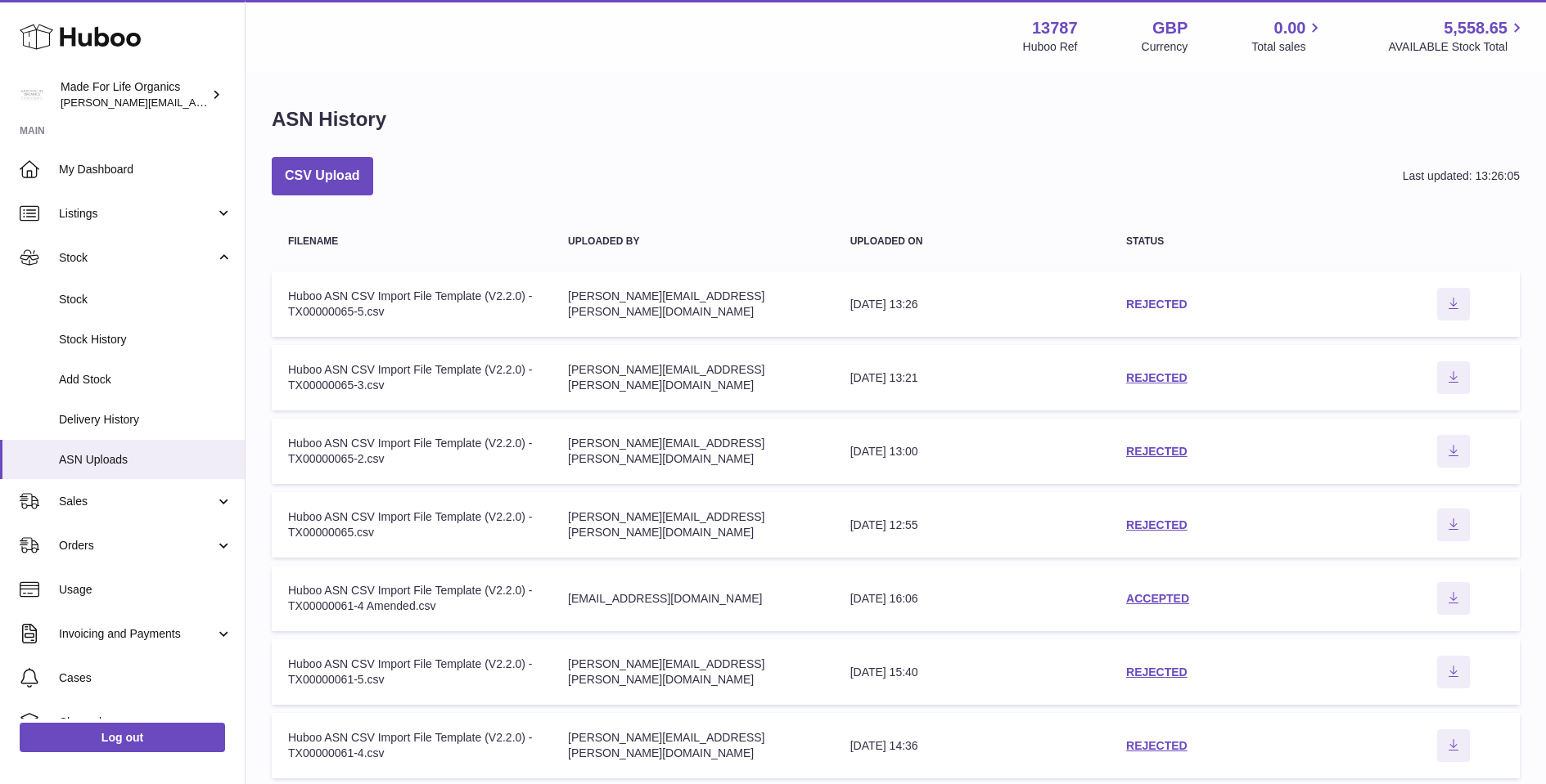
click at [1185, 301] on link "REJECTED" at bounding box center [1156, 303] width 61 height 13
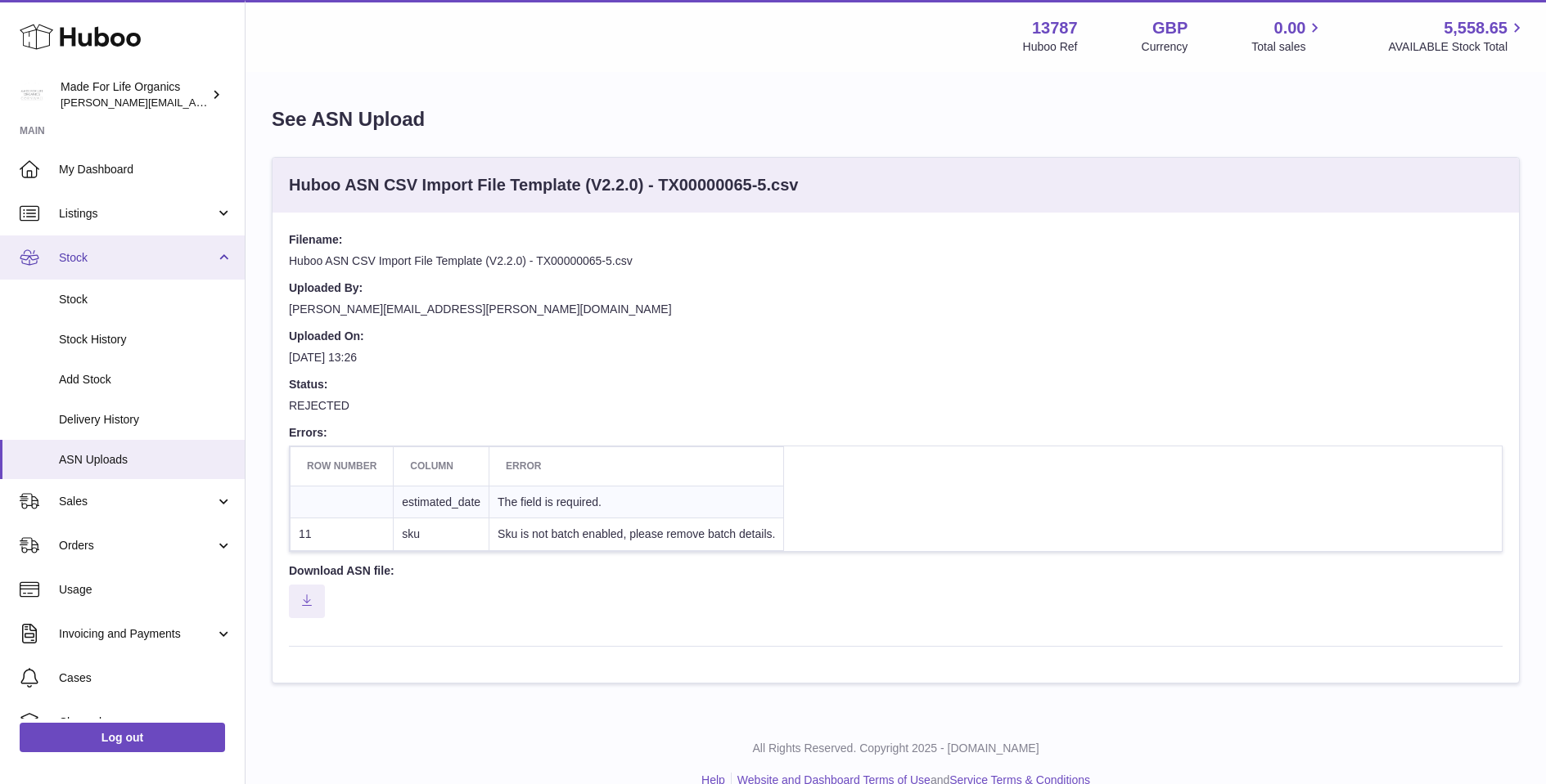
click at [115, 258] on span "Stock" at bounding box center [137, 258] width 157 height 16
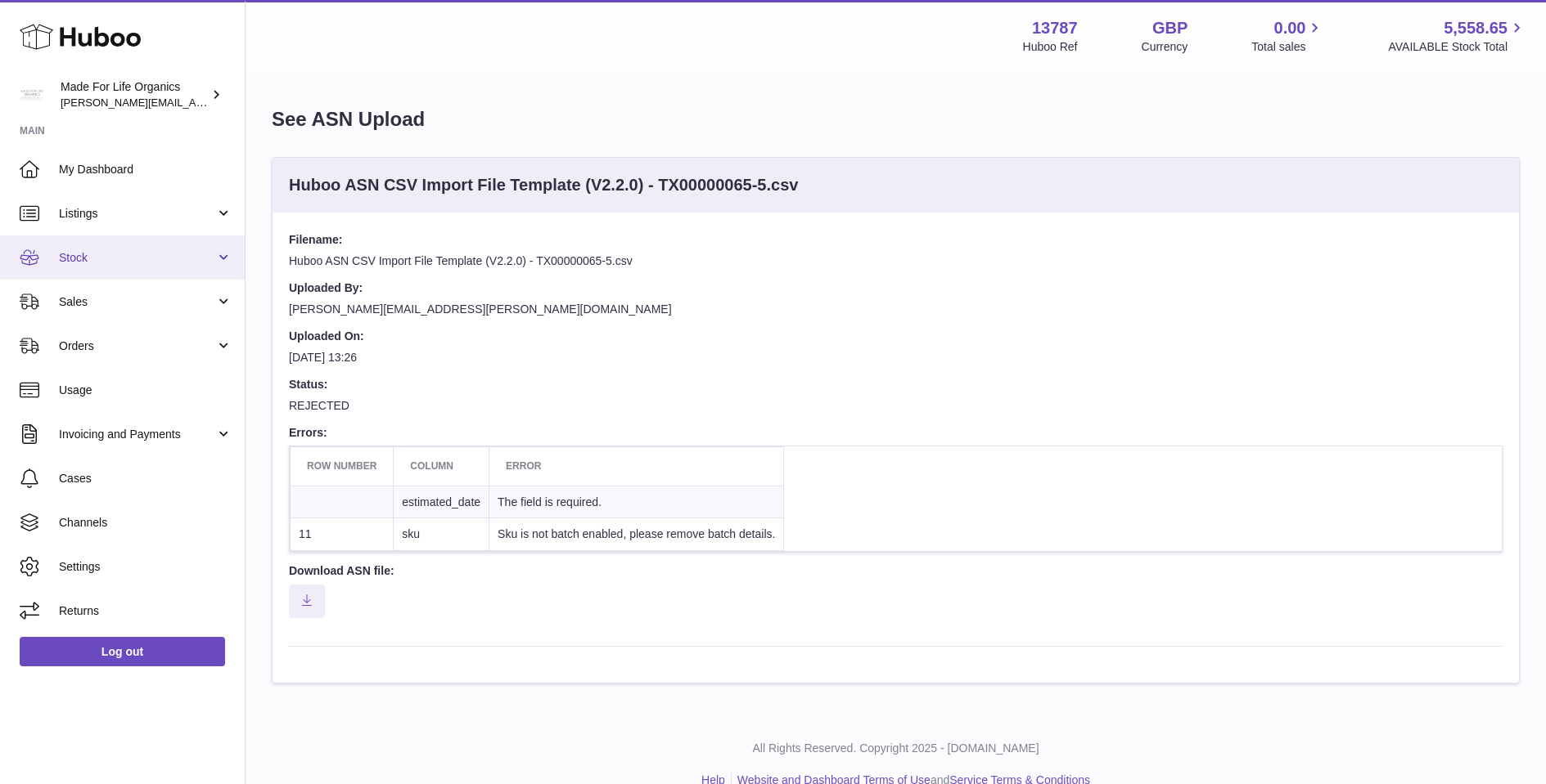
click at [114, 236] on link "Stock" at bounding box center [122, 258] width 245 height 45
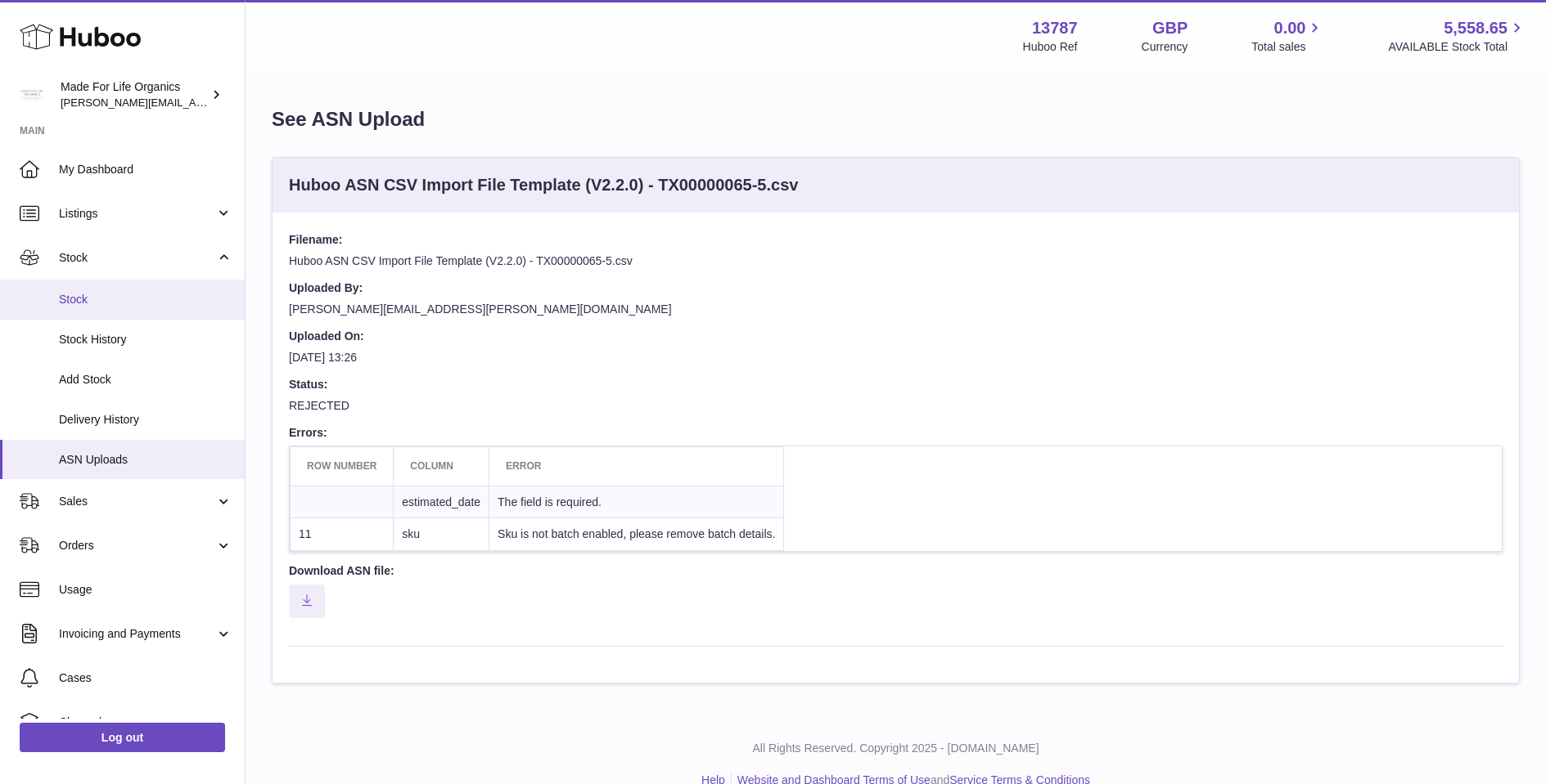
click at [71, 299] on span "Stock" at bounding box center [145, 300] width 174 height 16
